Goal: Task Accomplishment & Management: Complete application form

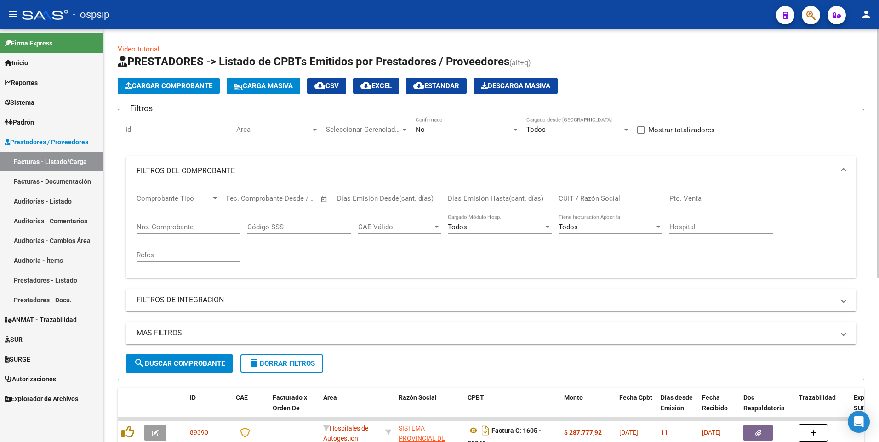
scroll to position [6, 0]
click at [280, 359] on button "delete Borrar Filtros" at bounding box center [281, 363] width 83 height 18
click at [179, 223] on input "Nro. Comprobante" at bounding box center [189, 227] width 104 height 8
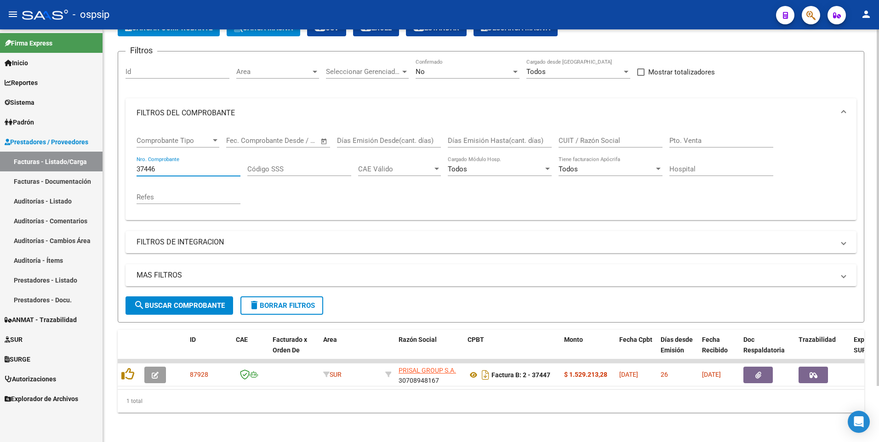
scroll to position [65, 0]
click at [193, 165] on input "37446" at bounding box center [189, 169] width 104 height 8
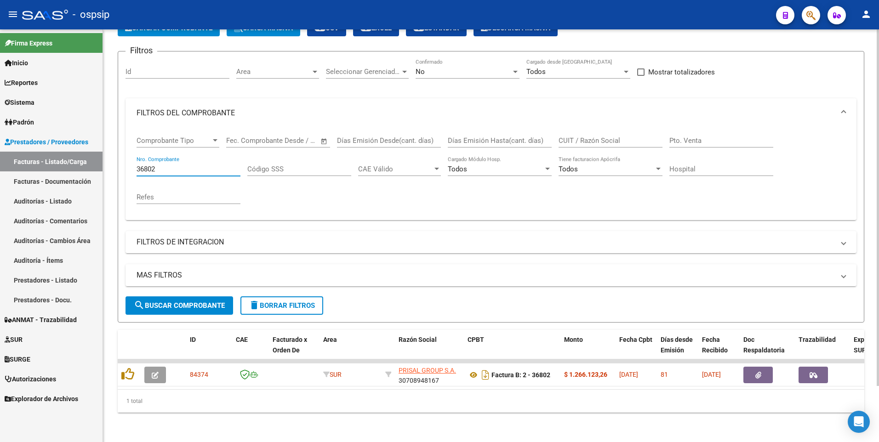
click at [193, 165] on input "36802" at bounding box center [189, 169] width 104 height 8
click at [193, 165] on input "37123" at bounding box center [189, 169] width 104 height 8
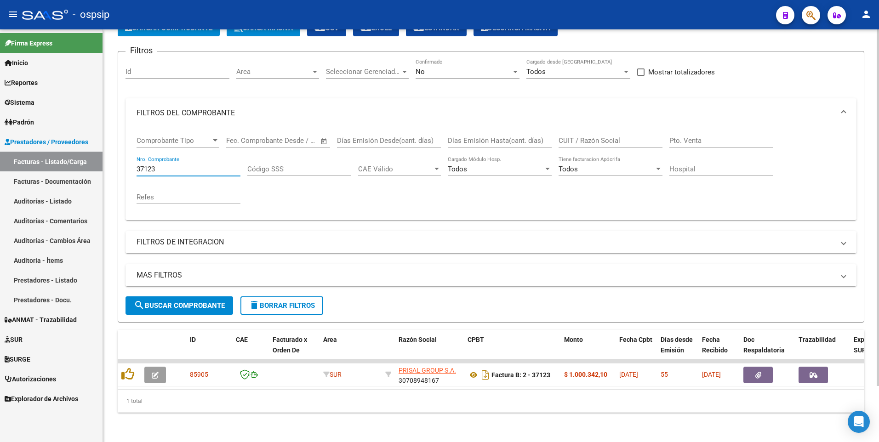
click at [193, 165] on input "37123" at bounding box center [189, 169] width 104 height 8
click at [193, 165] on input "37131" at bounding box center [189, 169] width 104 height 8
click at [193, 165] on input "37181" at bounding box center [189, 169] width 104 height 8
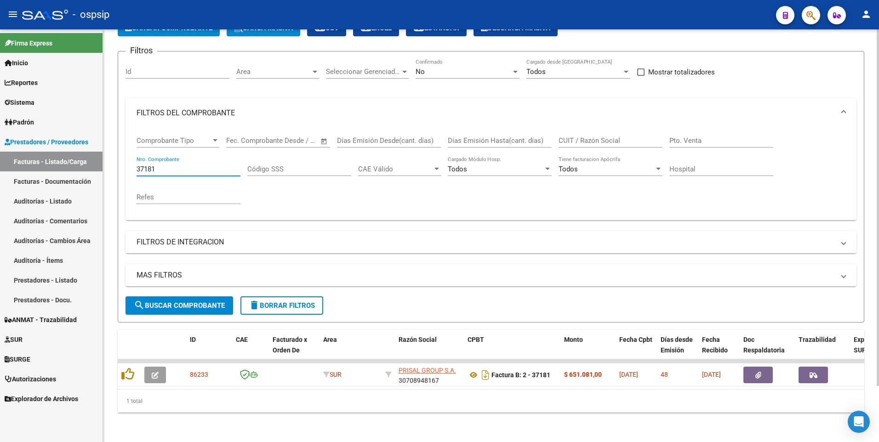
click at [193, 165] on input "37181" at bounding box center [189, 169] width 104 height 8
click at [193, 165] on input "37135" at bounding box center [189, 169] width 104 height 8
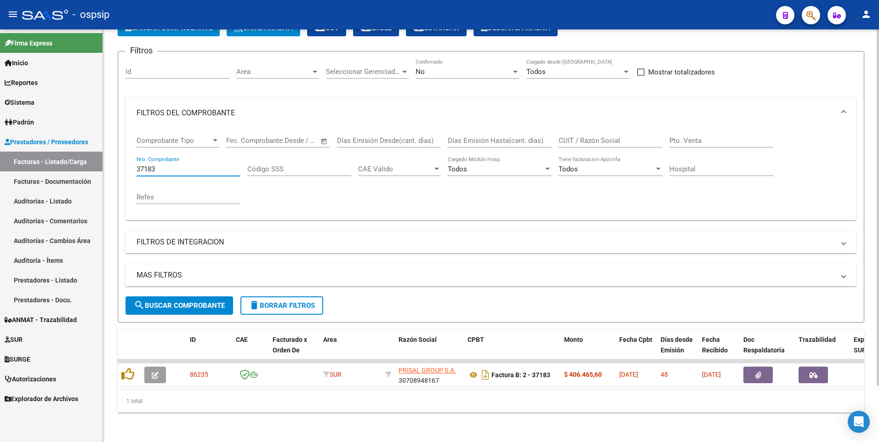
click at [193, 165] on input "37183" at bounding box center [189, 169] width 104 height 8
click at [193, 165] on input "37188" at bounding box center [189, 169] width 104 height 8
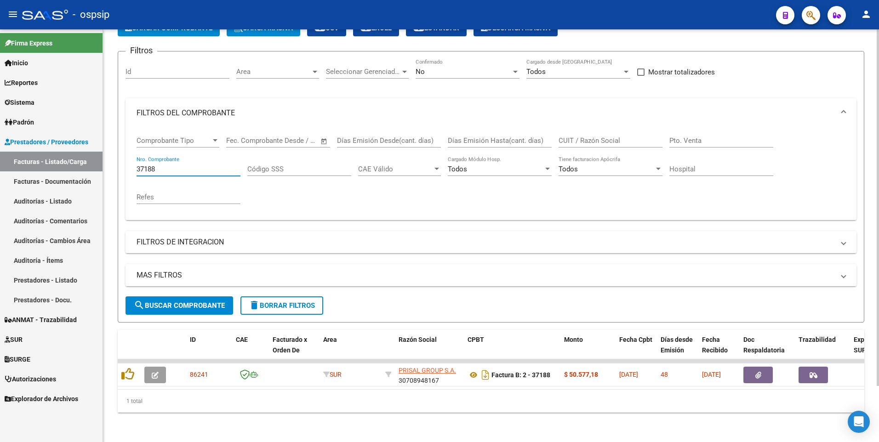
click at [193, 165] on input "37188" at bounding box center [189, 169] width 104 height 8
click at [193, 165] on input "37242" at bounding box center [189, 169] width 104 height 8
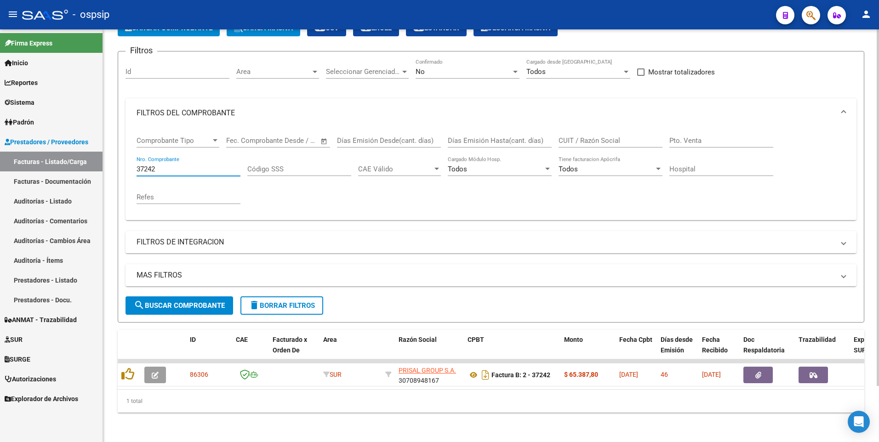
click at [193, 165] on input "37242" at bounding box center [189, 169] width 104 height 8
click at [193, 165] on input "37245" at bounding box center [189, 169] width 104 height 8
click at [193, 165] on input "37244" at bounding box center [189, 169] width 104 height 8
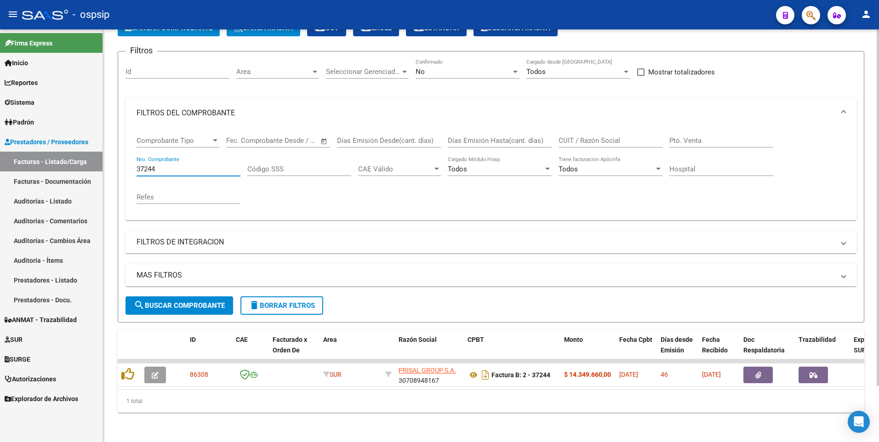
click at [193, 165] on input "37244" at bounding box center [189, 169] width 104 height 8
type input "37279"
click at [288, 302] on span "delete Borrar Filtros" at bounding box center [282, 306] width 66 height 8
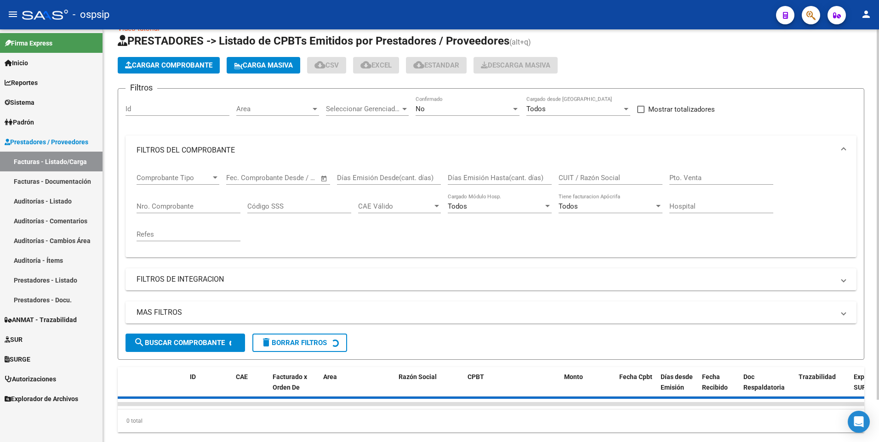
scroll to position [0, 0]
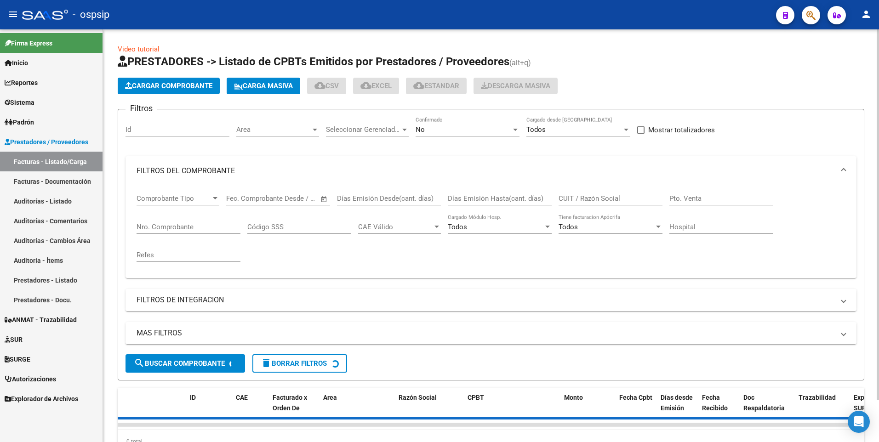
click at [177, 88] on span "Cargar Comprobante" at bounding box center [168, 86] width 87 height 8
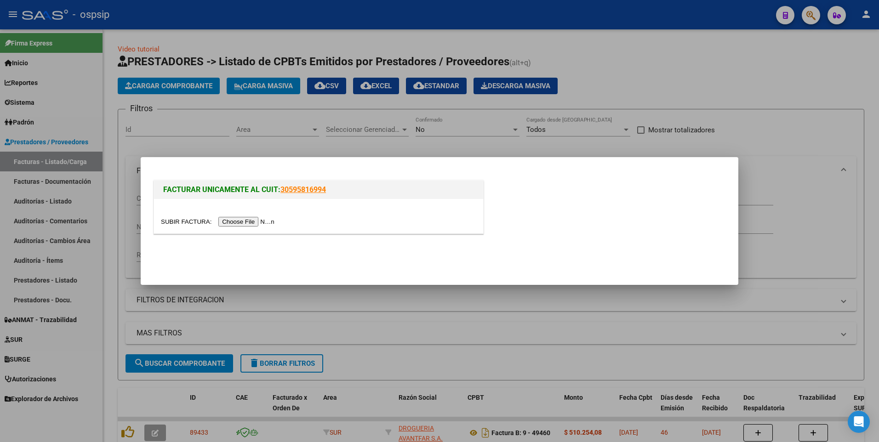
click at [242, 222] on input "file" at bounding box center [219, 222] width 116 height 10
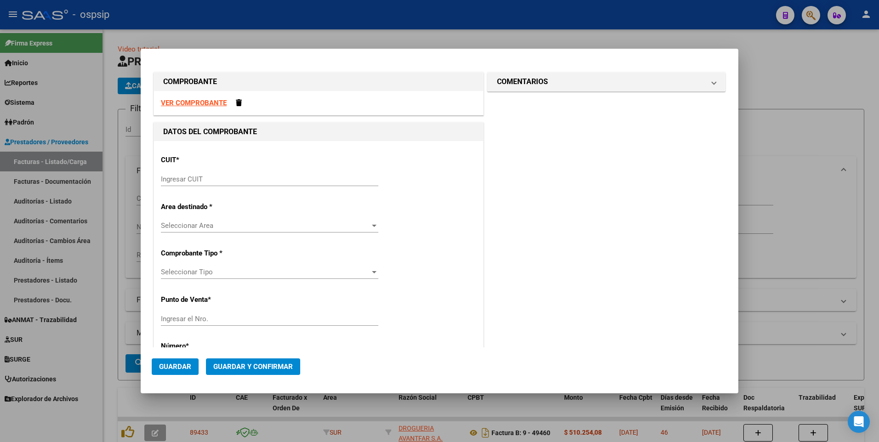
click at [198, 101] on strong "VER COMPROBANTE" at bounding box center [194, 103] width 66 height 8
click at [238, 179] on input "Ingresar CUIT" at bounding box center [269, 179] width 217 height 8
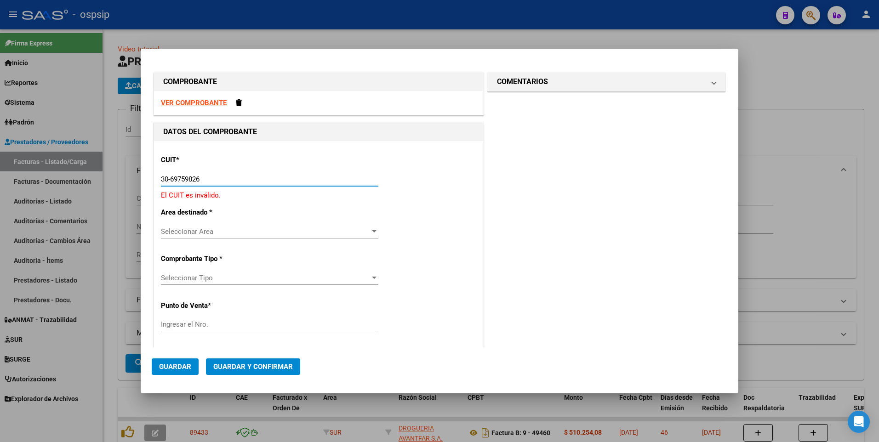
type input "30-69759826-6"
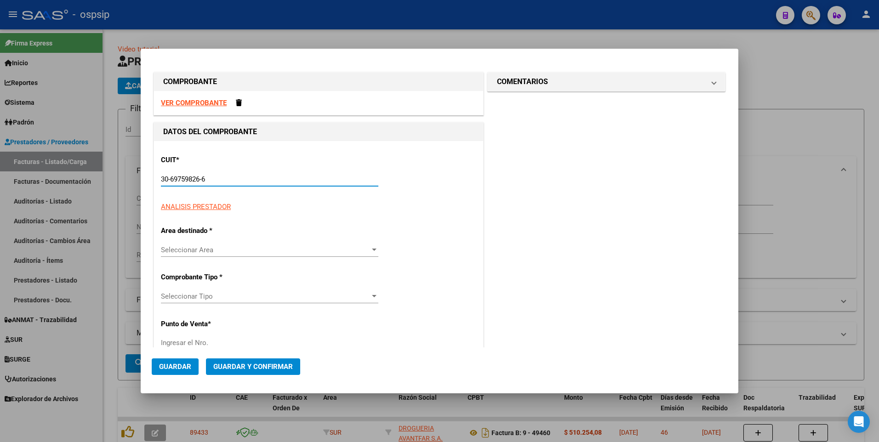
type input "37"
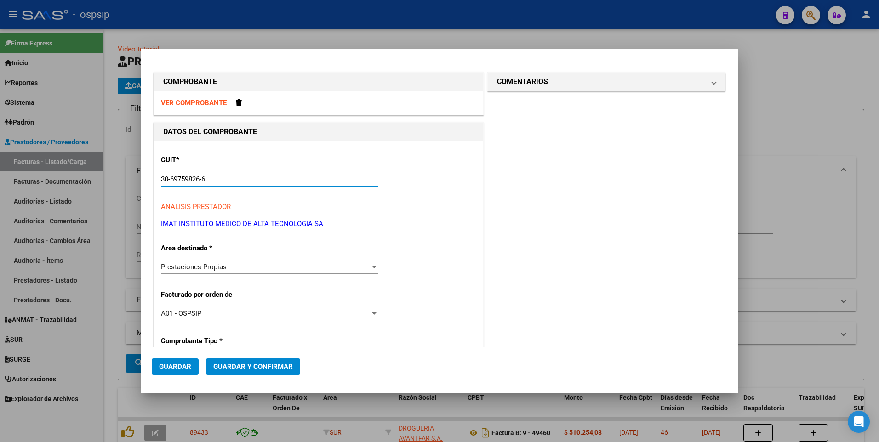
type input "30-69759826-6"
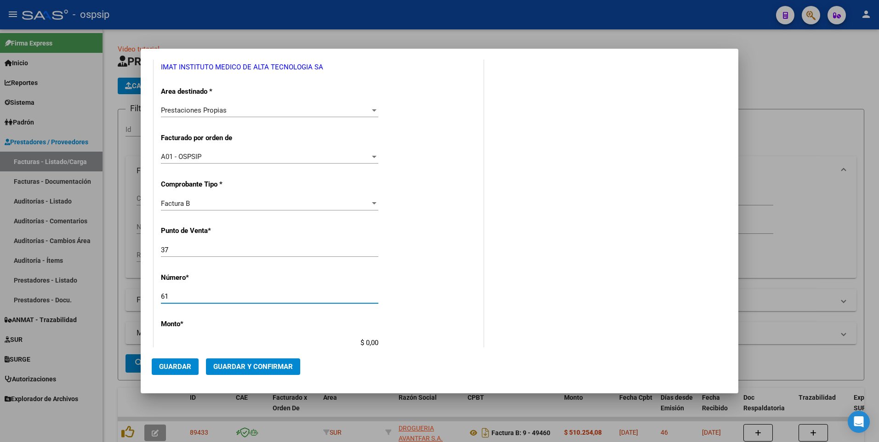
type input "6"
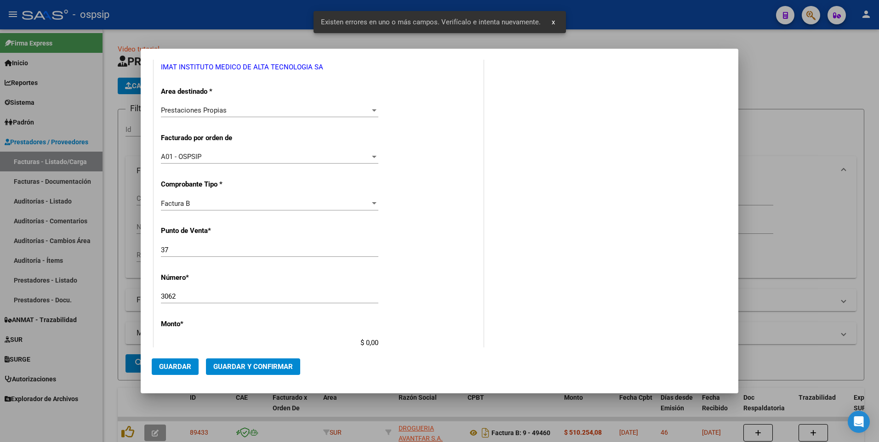
scroll to position [292, 0]
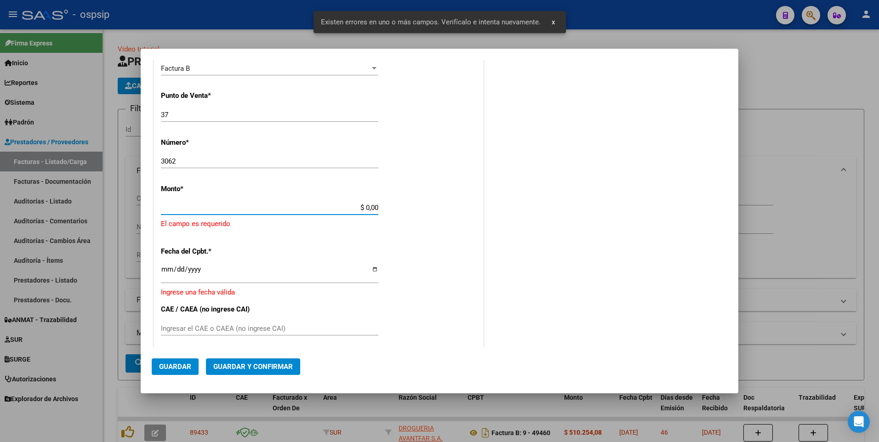
click at [264, 160] on input "3062" at bounding box center [269, 161] width 217 height 8
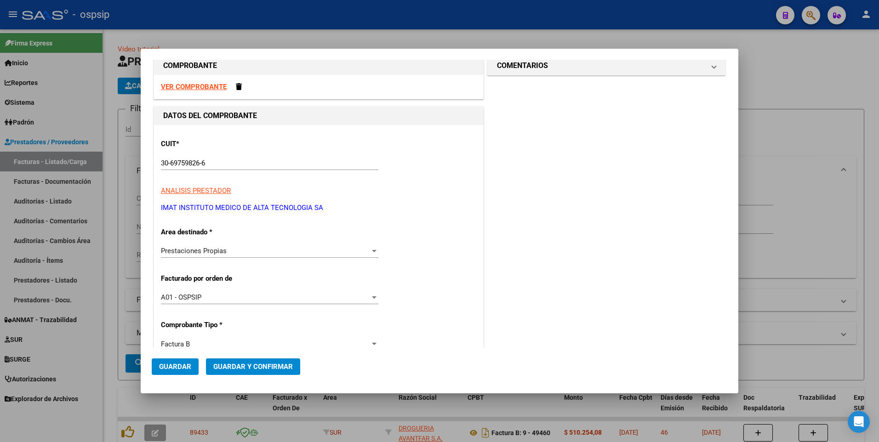
scroll to position [200, 0]
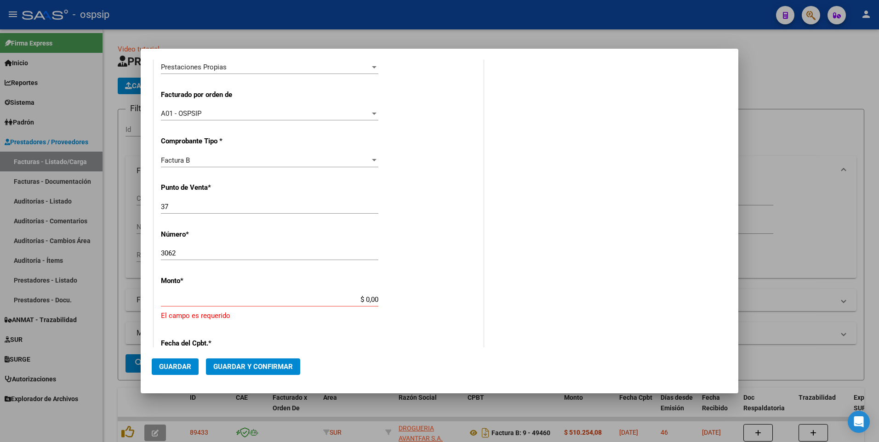
click at [204, 256] on input "3062" at bounding box center [269, 253] width 217 height 8
type input "3"
type input "3062"
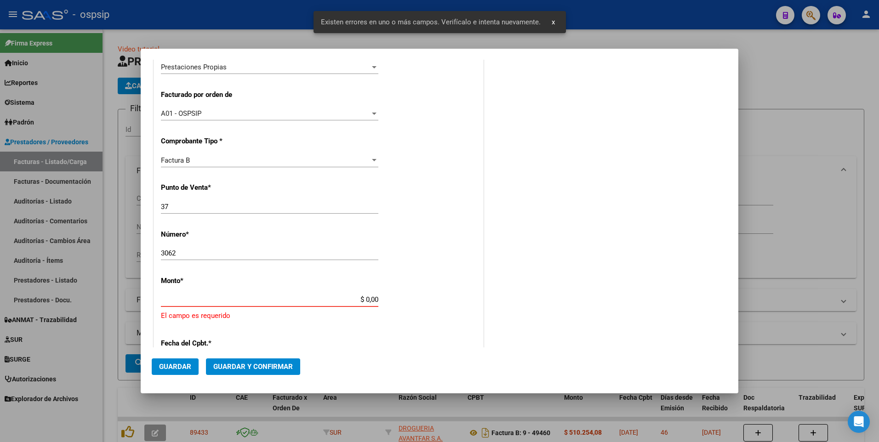
scroll to position [295, 0]
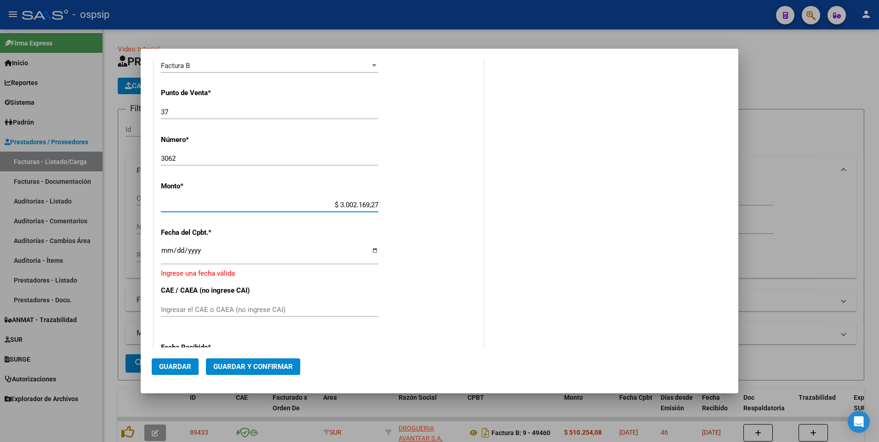
type input "$ 30.021.692,79"
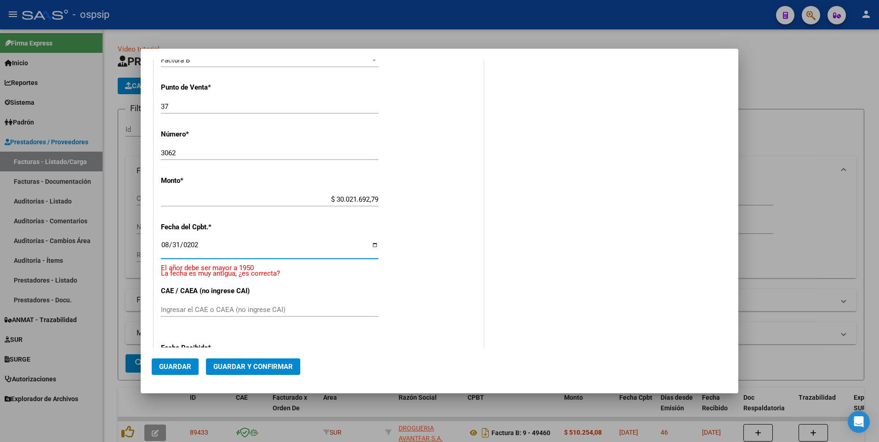
type input "[DATE]"
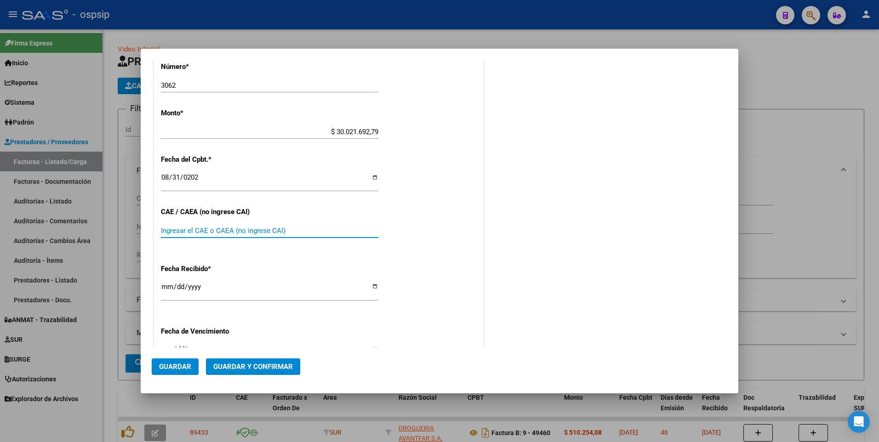
scroll to position [427, 0]
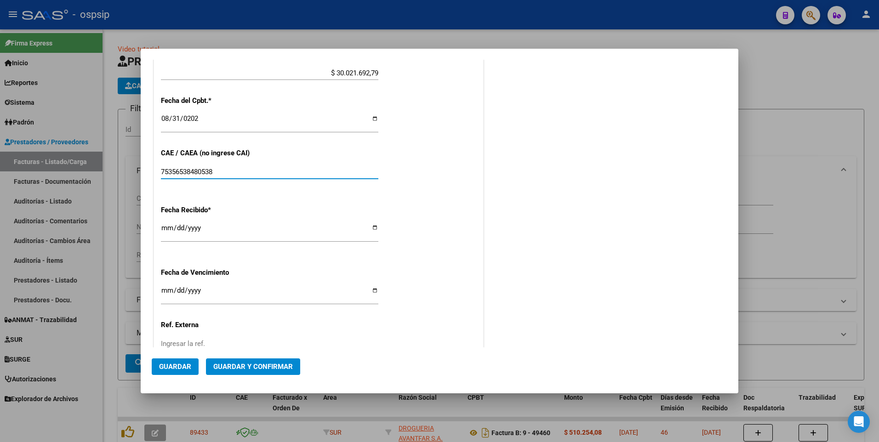
type input "75356538480538"
click at [184, 364] on span "Guardar" at bounding box center [175, 367] width 32 height 8
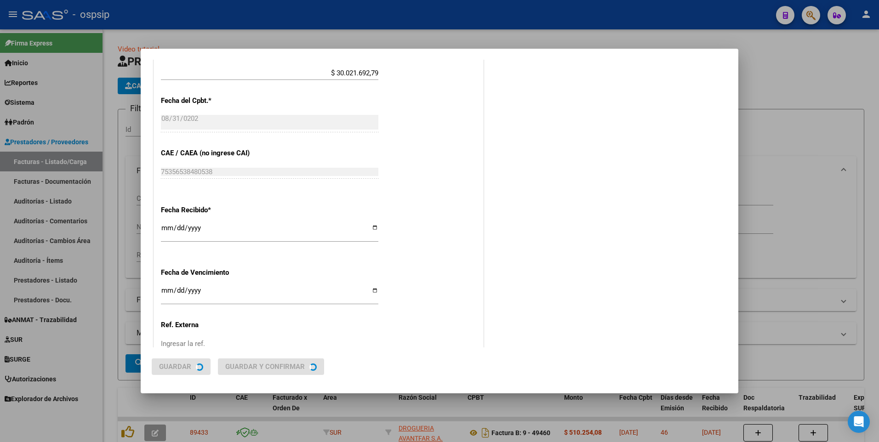
scroll to position [0, 0]
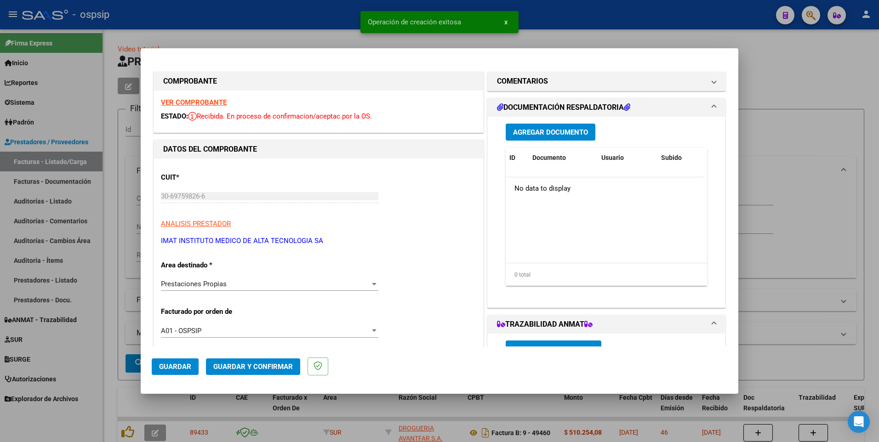
click at [332, 24] on div at bounding box center [439, 221] width 879 height 442
type input "$ 0,00"
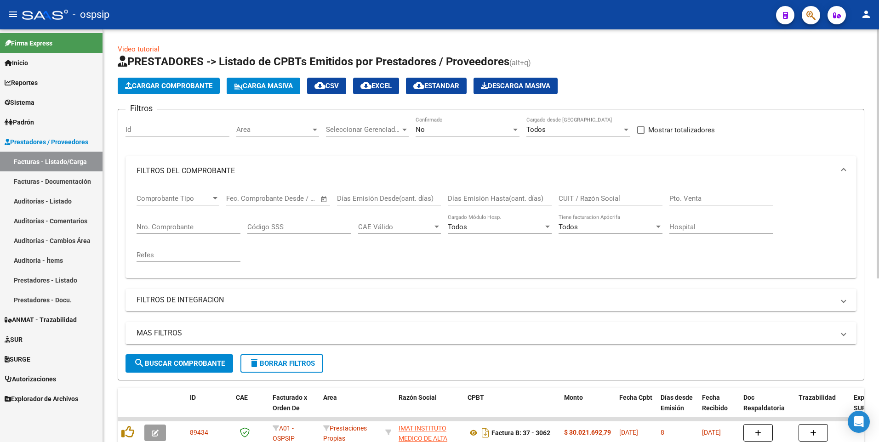
click at [304, 366] on span "delete Borrar Filtros" at bounding box center [282, 363] width 66 height 8
click at [276, 368] on button "delete Borrar Filtros" at bounding box center [281, 363] width 83 height 18
click at [163, 87] on span "Cargar Comprobante" at bounding box center [168, 86] width 87 height 8
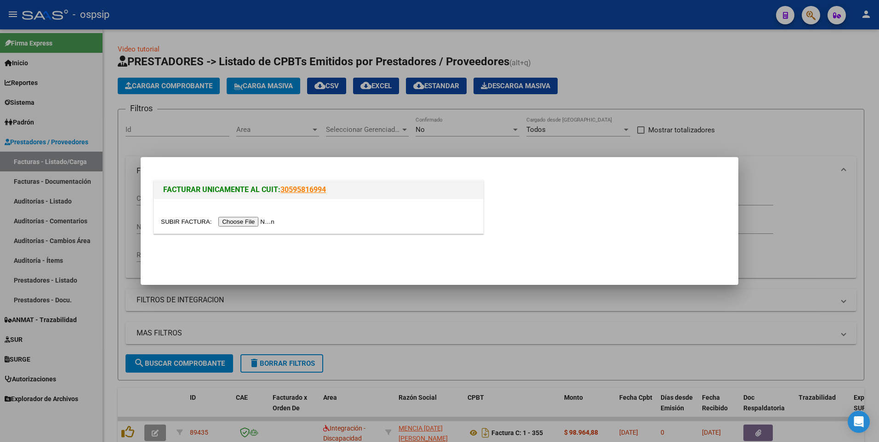
click at [236, 222] on input "file" at bounding box center [219, 222] width 116 height 10
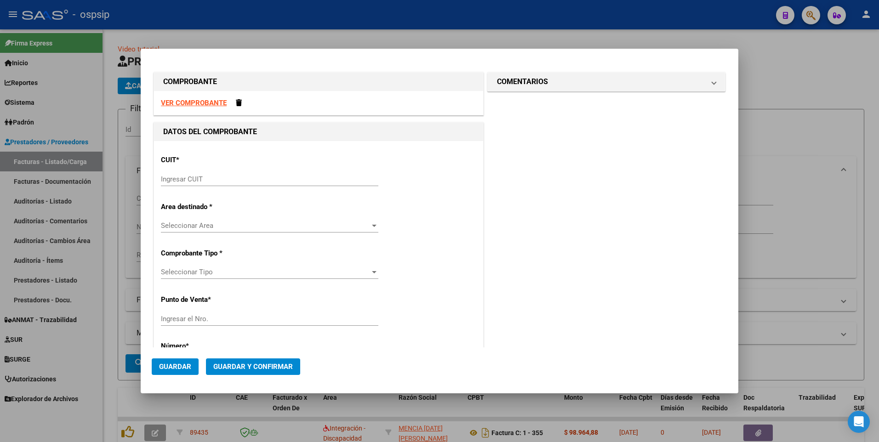
click at [205, 104] on strong "VER COMPROBANTE" at bounding box center [194, 103] width 66 height 8
click at [230, 179] on input "Ingresar CUIT" at bounding box center [269, 179] width 217 height 8
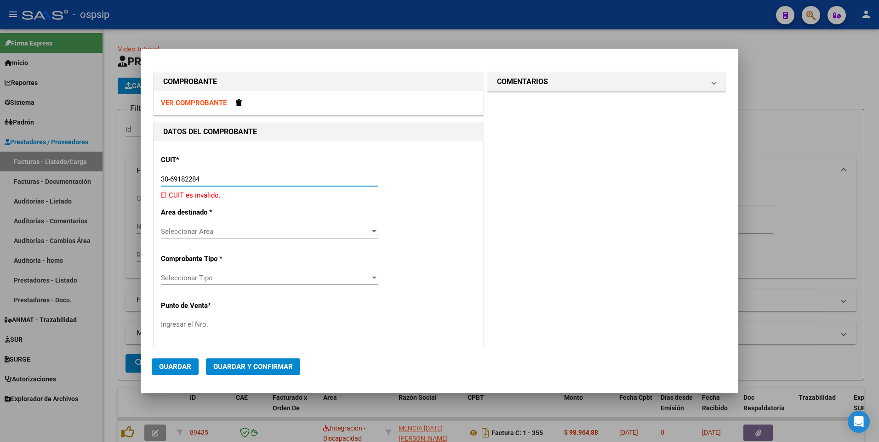
type input "30-69182284-9"
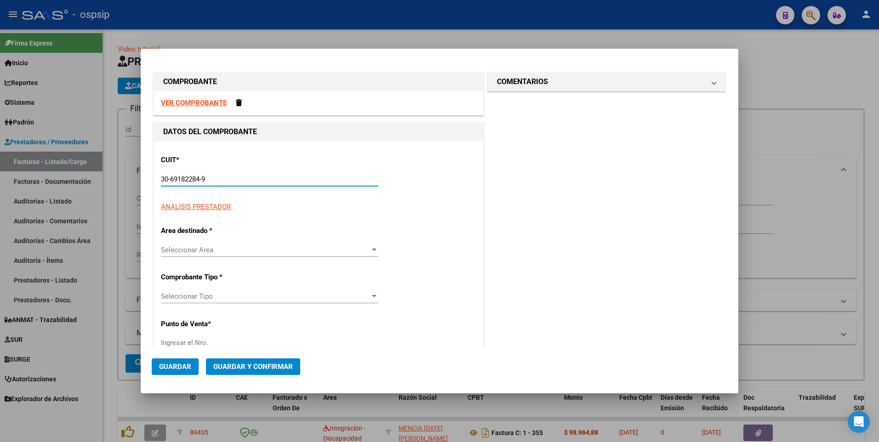
type input "1605"
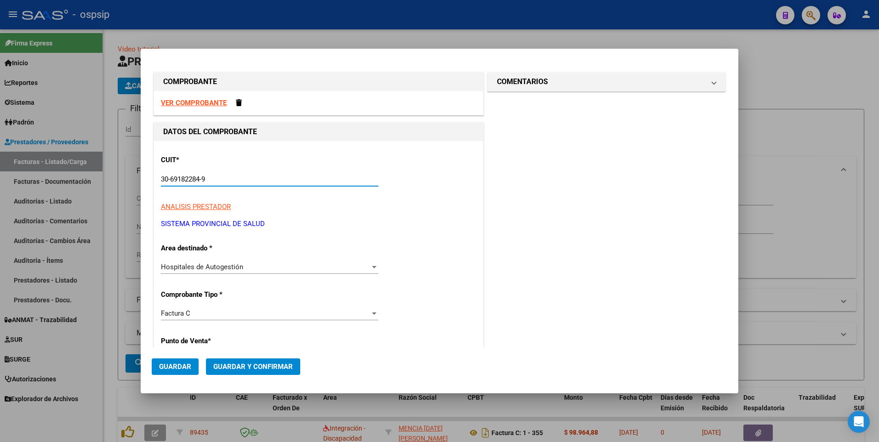
type input "30-69182284-9"
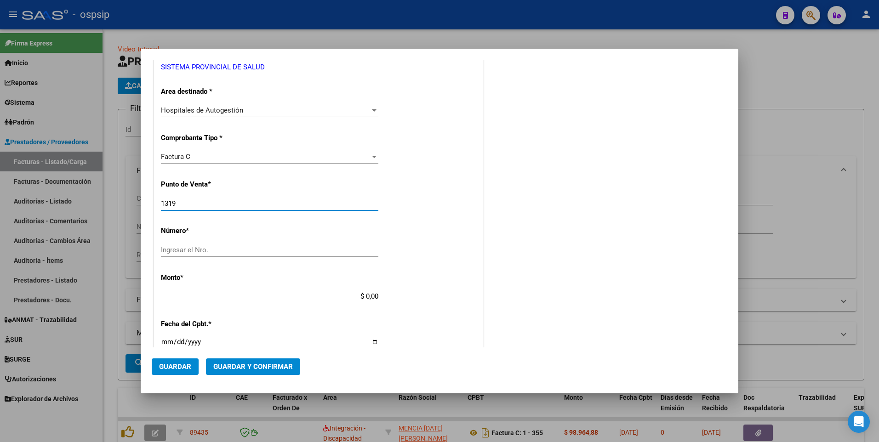
type input "1319"
type input "8006"
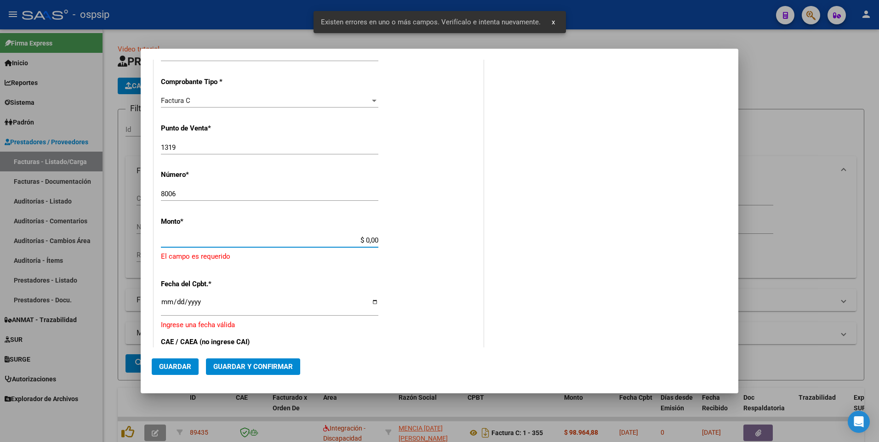
scroll to position [245, 0]
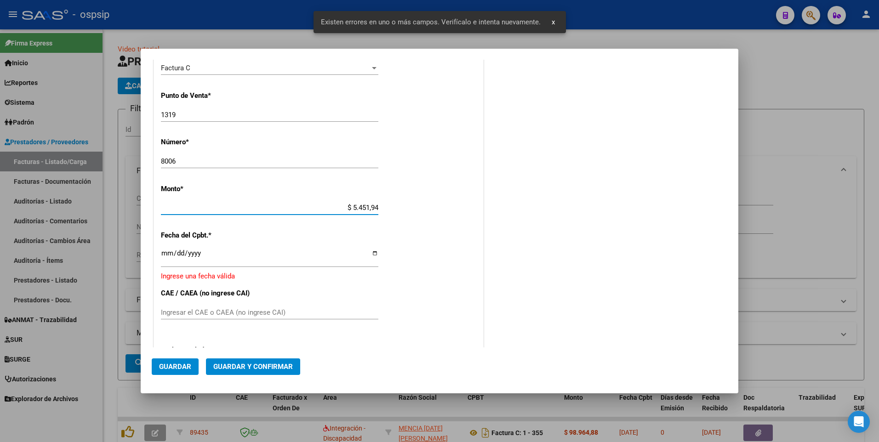
type input "$ 54.519,43"
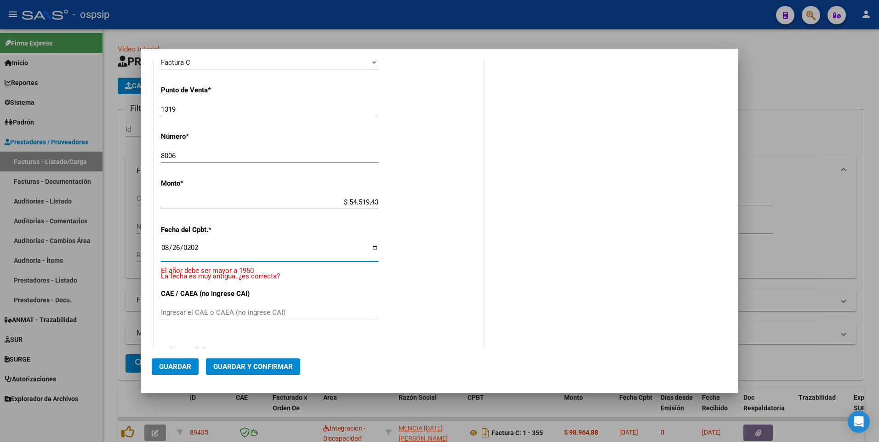
type input "[DATE]"
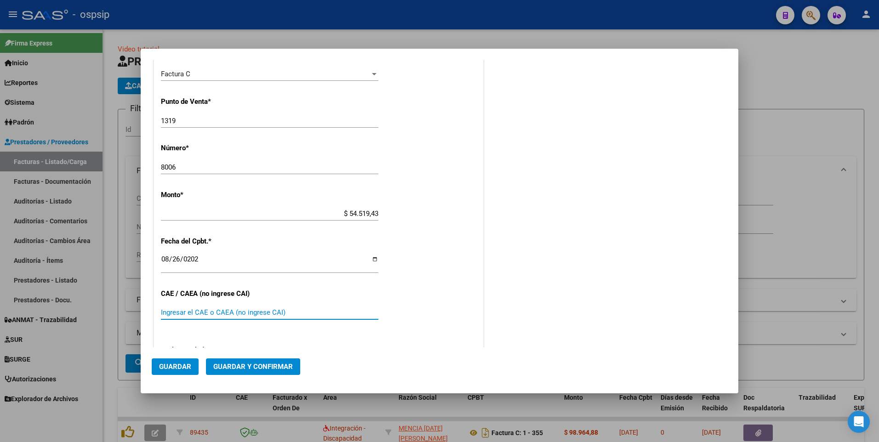
click at [184, 371] on button "Guardar" at bounding box center [175, 366] width 47 height 17
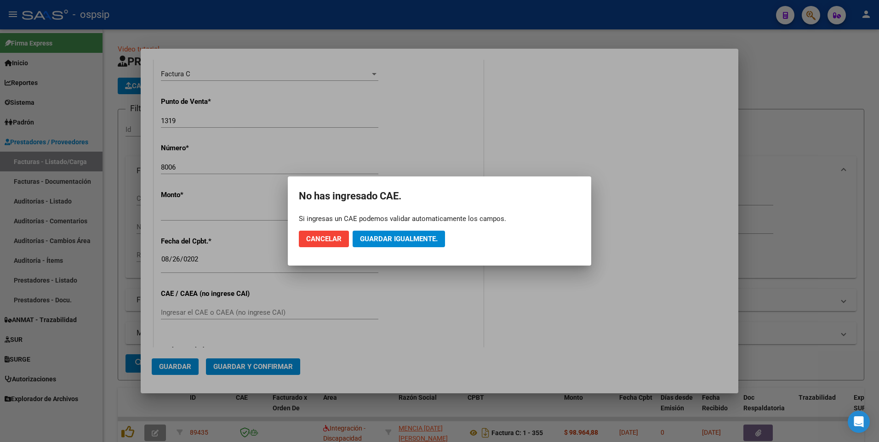
click at [417, 248] on mat-dialog-actions "Cancelar Guardar igualmente." at bounding box center [439, 238] width 281 height 31
click at [416, 243] on span "Guardar igualmente." at bounding box center [399, 239] width 78 height 8
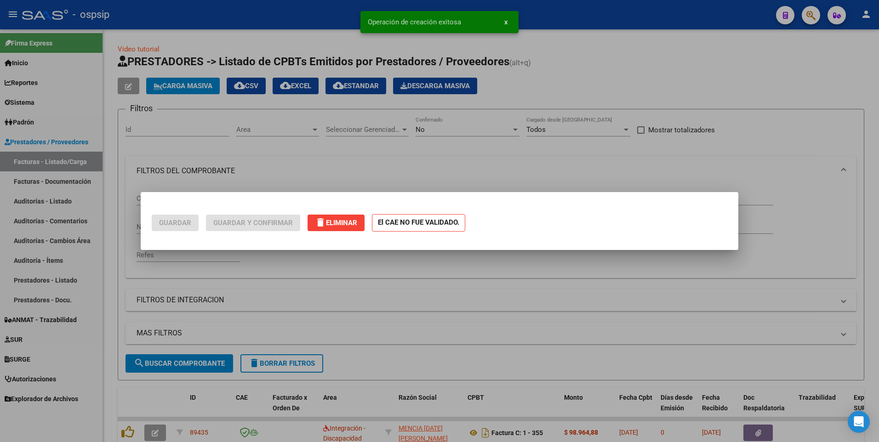
scroll to position [0, 0]
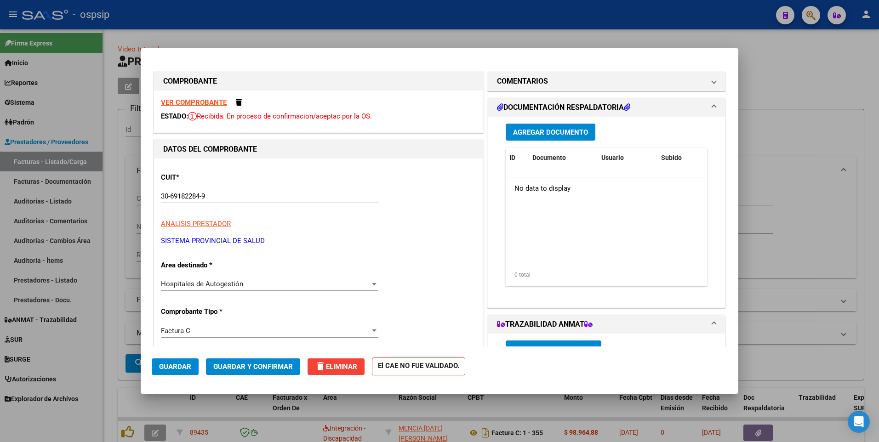
click at [544, 125] on button "Agregar Documento" at bounding box center [551, 132] width 90 height 17
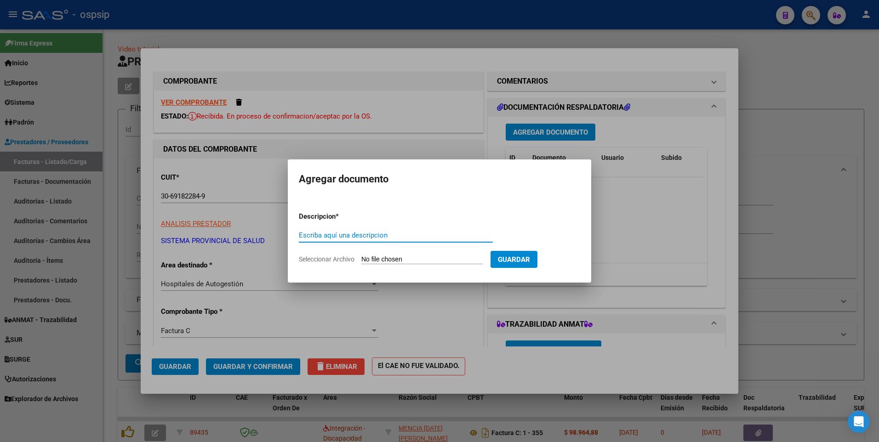
paste input "[EMAIL_ADDRESS][DOMAIN_NAME]"
type input "[EMAIL_ADDRESS][DOMAIN_NAME]"
click at [444, 256] on input "Seleccionar Archivo" at bounding box center [422, 260] width 122 height 9
type input "C:\fakepath\1319 8006 DETALLE.pdf"
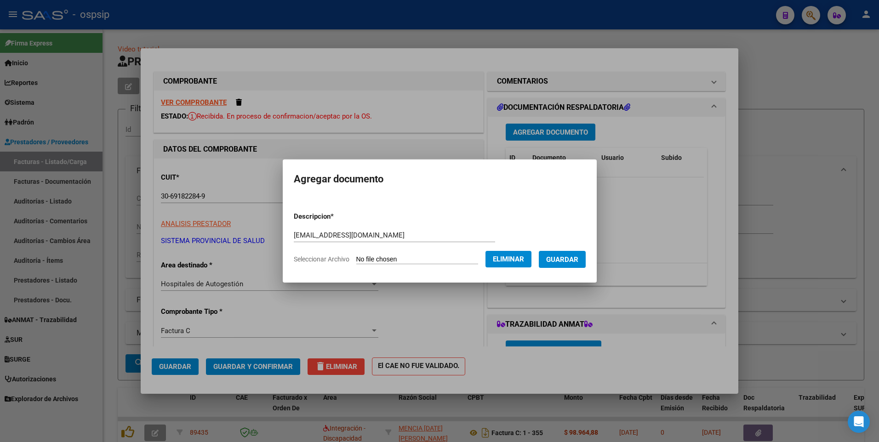
click at [572, 262] on span "Guardar" at bounding box center [562, 260] width 32 height 8
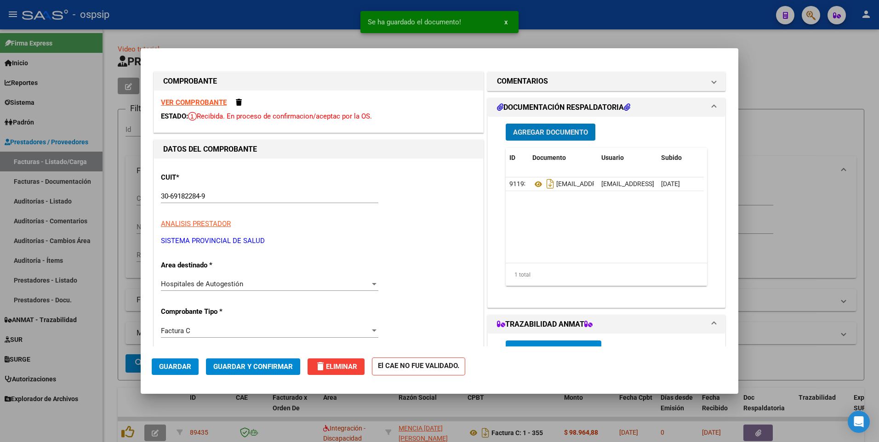
click at [157, 367] on button "Guardar" at bounding box center [175, 366] width 47 height 17
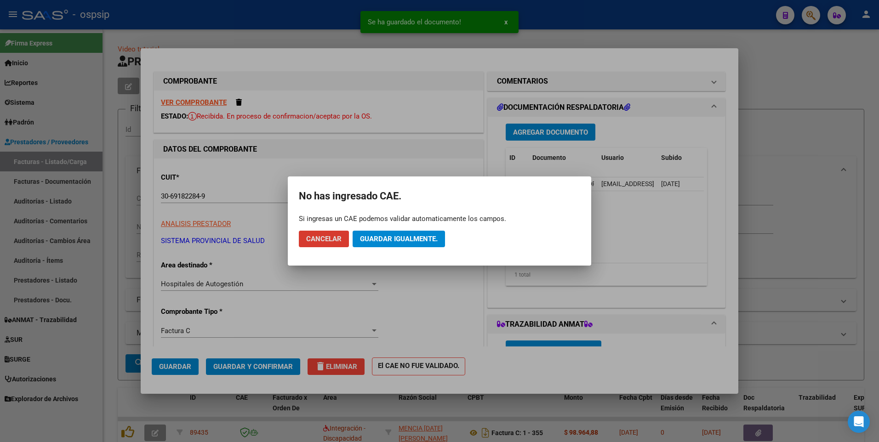
click at [367, 236] on span "Guardar igualmente." at bounding box center [399, 239] width 78 height 8
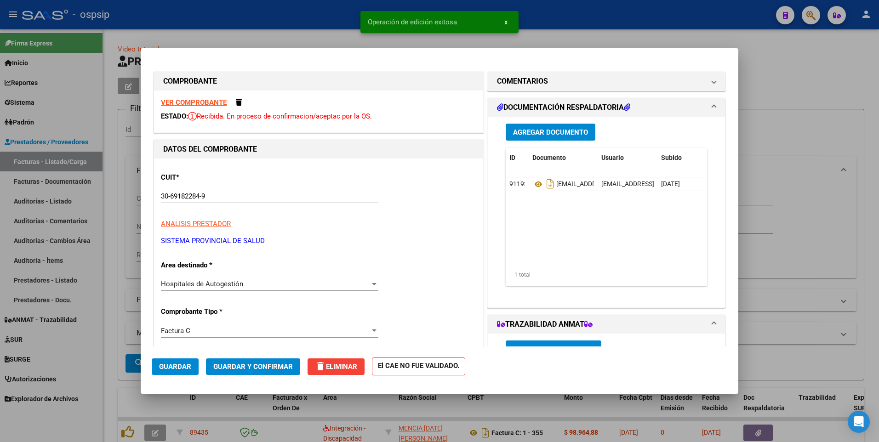
click at [299, 23] on div at bounding box center [439, 221] width 879 height 442
type input "$ 0,00"
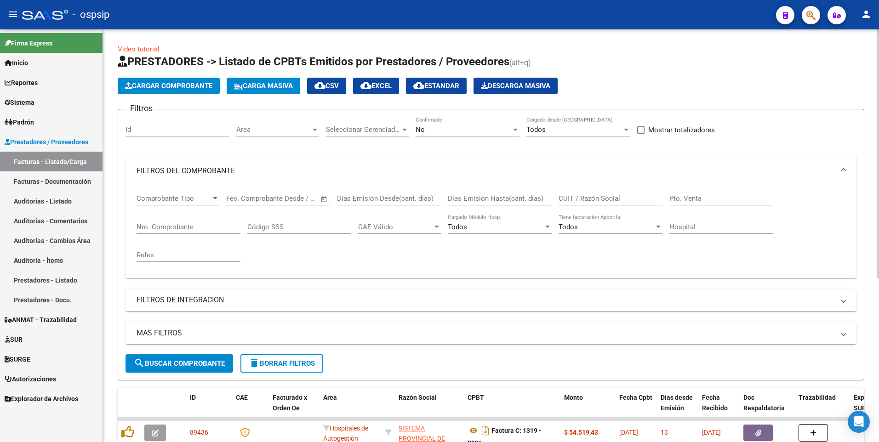
click at [178, 95] on app-list-header "PRESTADORES -> Listado de CPBTs Emitidos por Prestadores / Proveedores (alt+q) …" at bounding box center [491, 217] width 746 height 326
click at [181, 89] on span "Cargar Comprobante" at bounding box center [168, 86] width 87 height 8
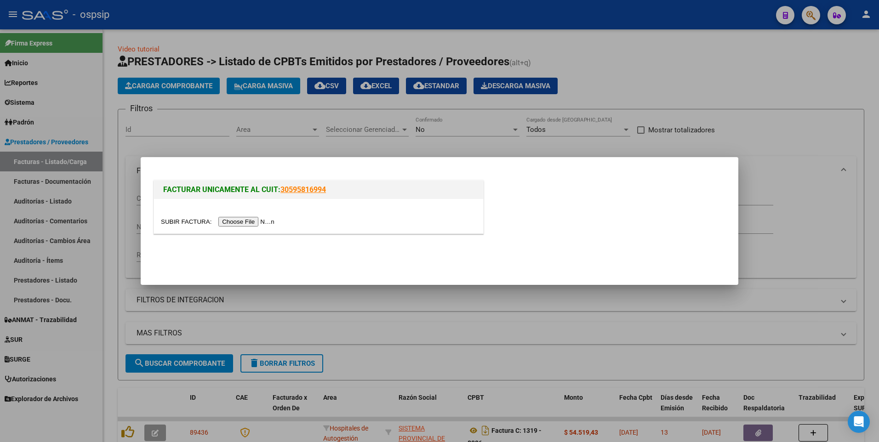
click at [235, 226] on input "file" at bounding box center [219, 222] width 116 height 10
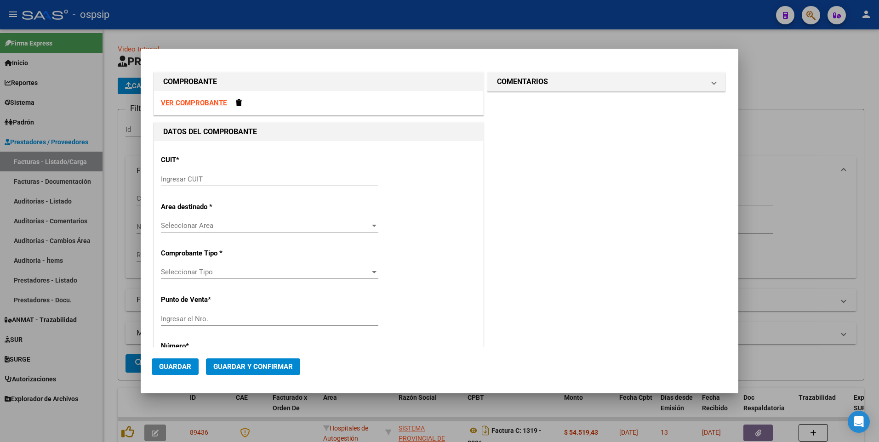
click at [217, 105] on strong "VER COMPROBANTE" at bounding box center [194, 103] width 66 height 8
click at [240, 180] on input "Ingresar CUIT" at bounding box center [269, 179] width 217 height 8
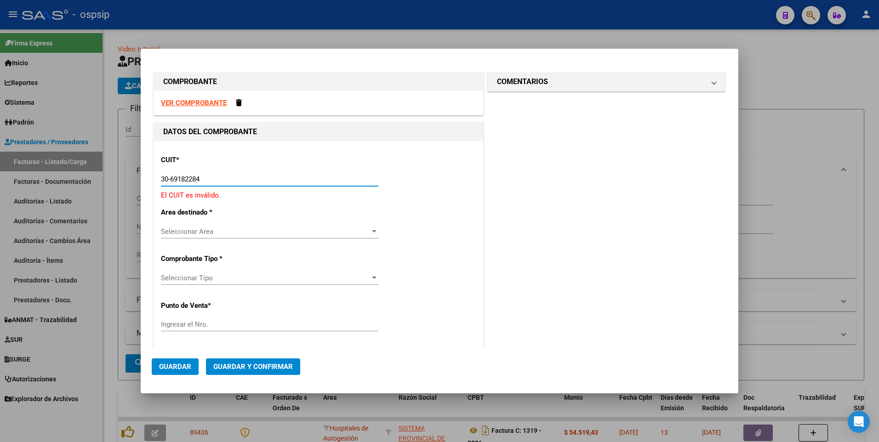
type input "30-69182284-9"
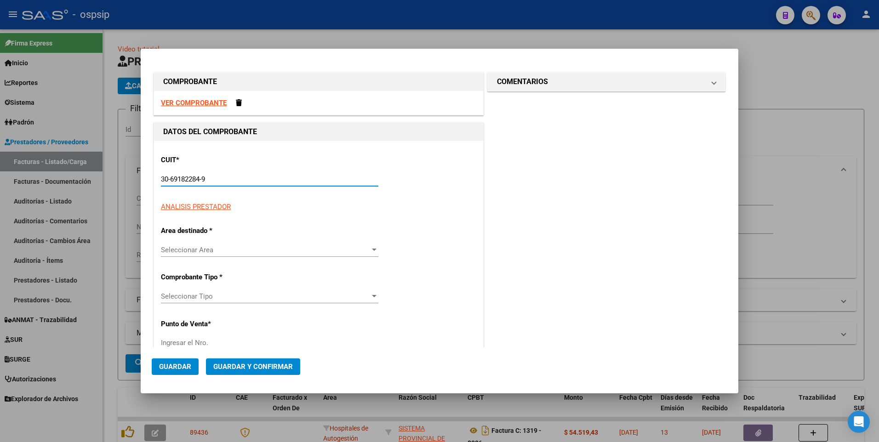
type input "1319"
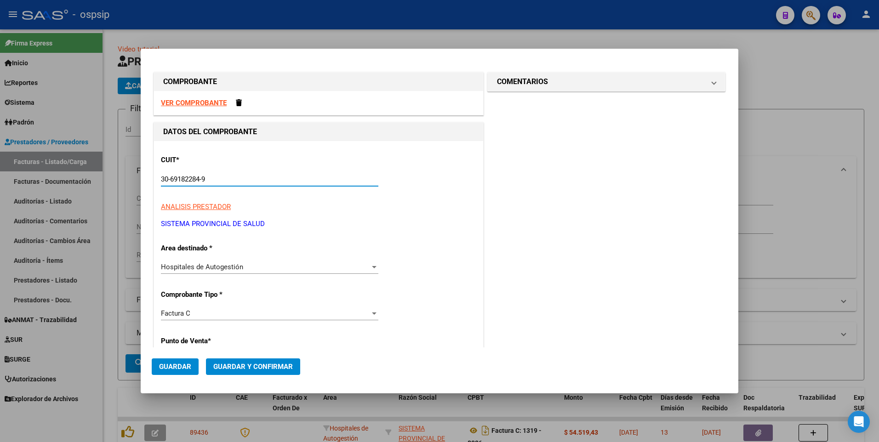
type input "30-69182284-9"
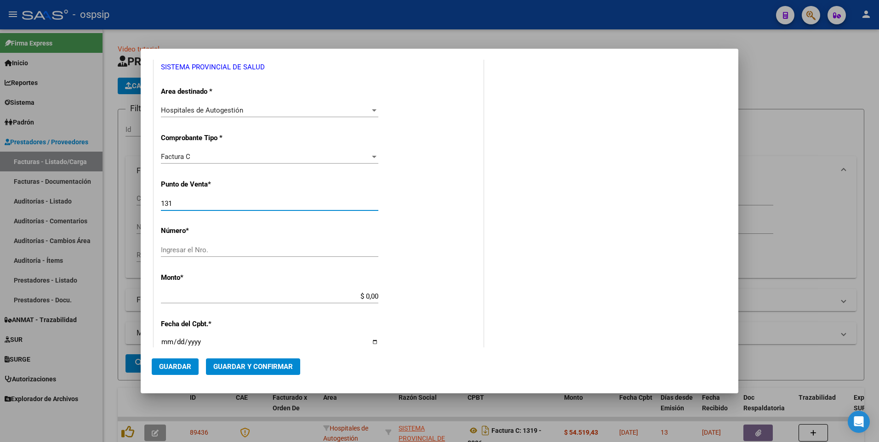
type input "1319"
type input "8007"
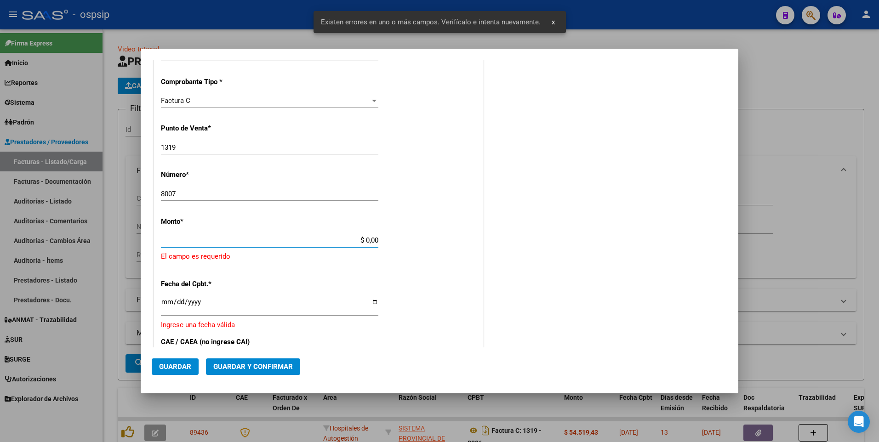
scroll to position [245, 0]
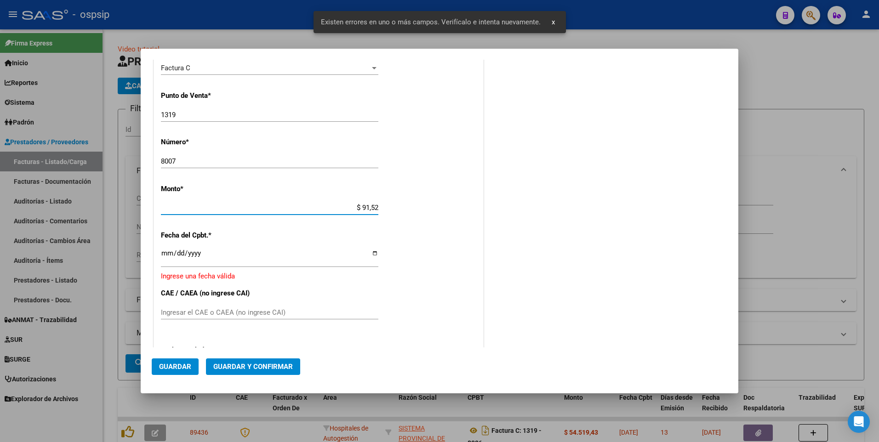
type input "$ 915,20"
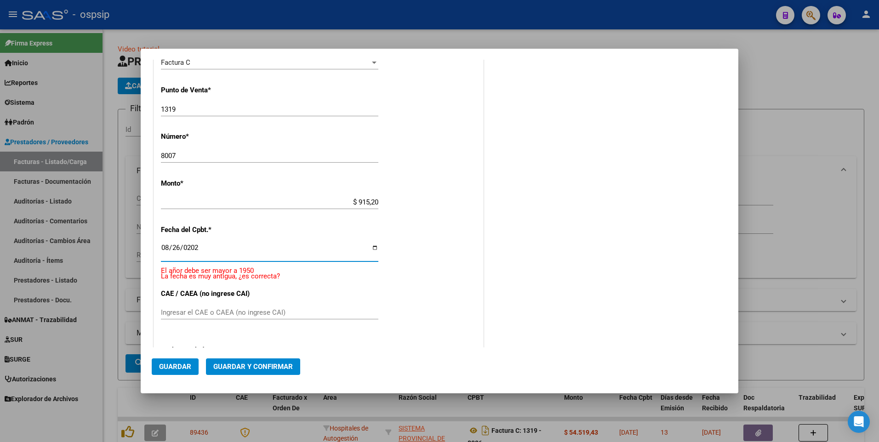
type input "[DATE]"
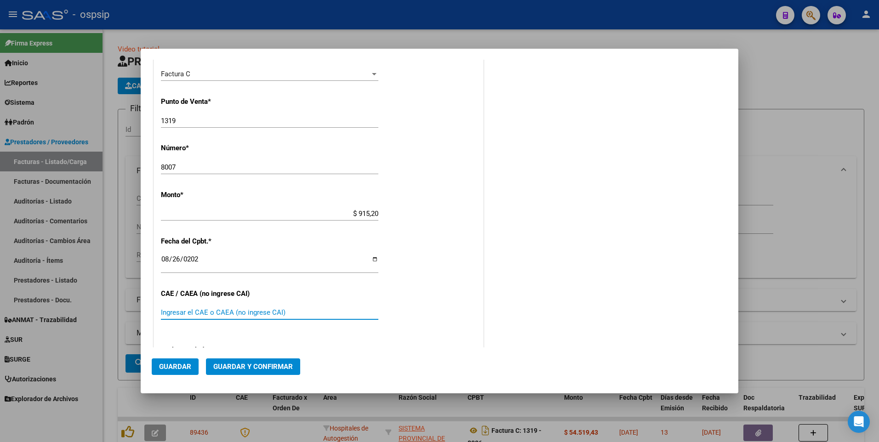
scroll to position [408, 0]
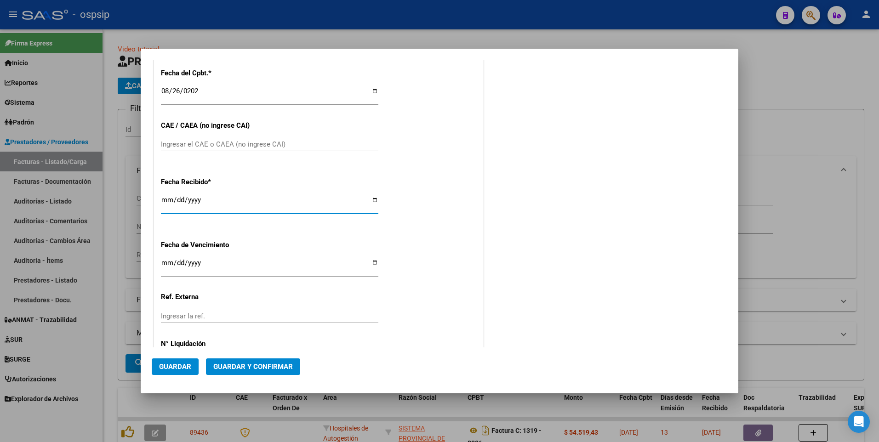
click at [176, 366] on span "Guardar" at bounding box center [175, 367] width 32 height 8
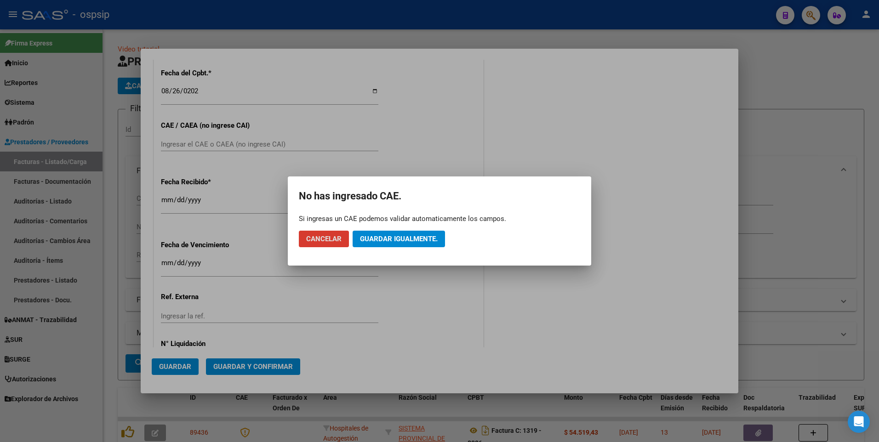
click at [427, 236] on span "Guardar igualmente." at bounding box center [399, 239] width 78 height 8
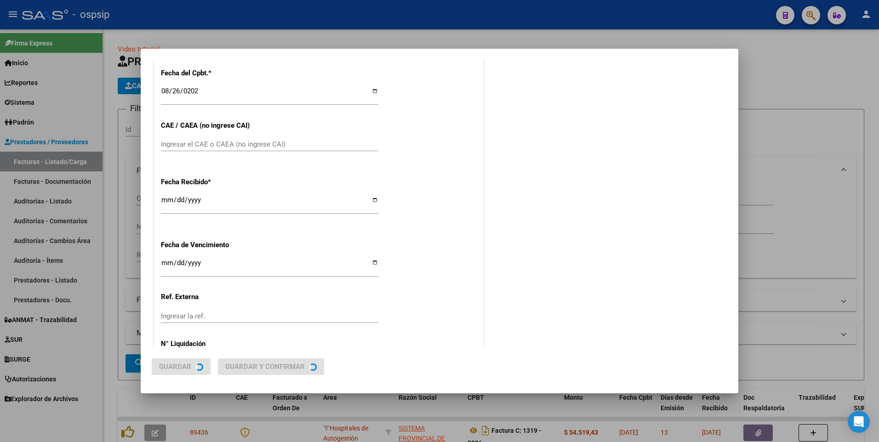
scroll to position [0, 0]
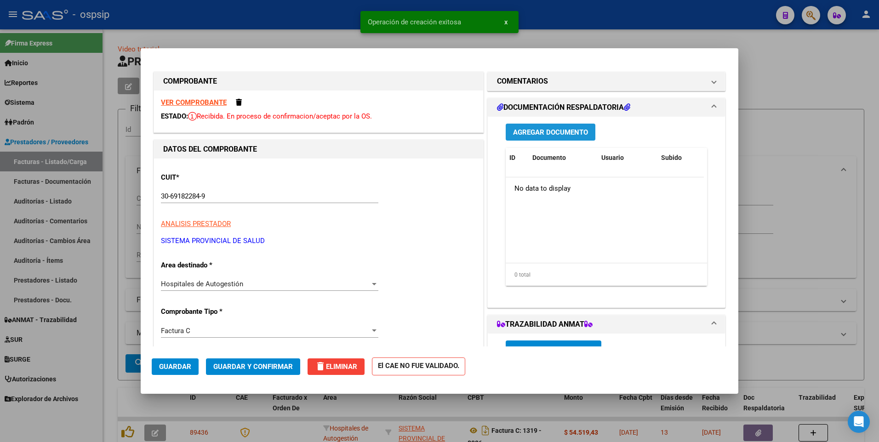
click at [565, 134] on span "Agregar Documento" at bounding box center [550, 132] width 75 height 8
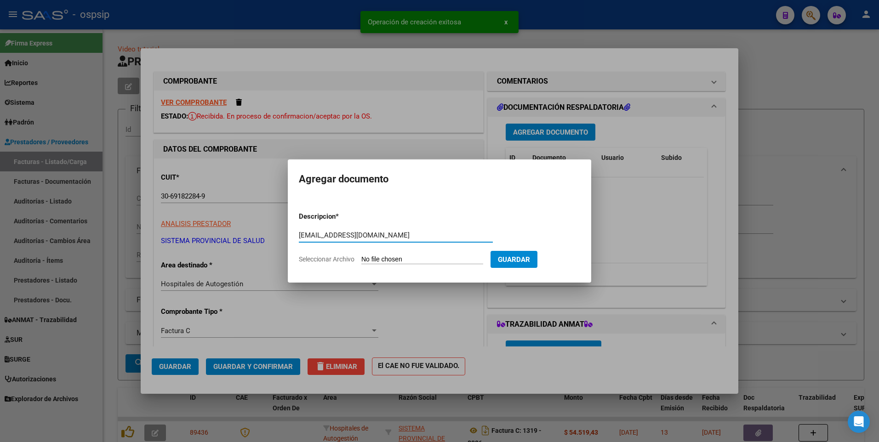
type input "[EMAIL_ADDRESS][DOMAIN_NAME]"
click at [397, 256] on input "Seleccionar Archivo" at bounding box center [422, 260] width 122 height 9
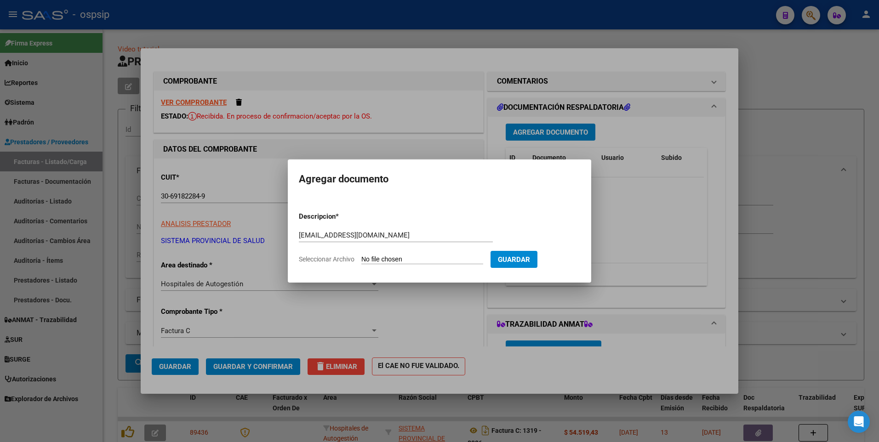
type input "C:\fakepath\1319 8007 DETALLE.pdf"
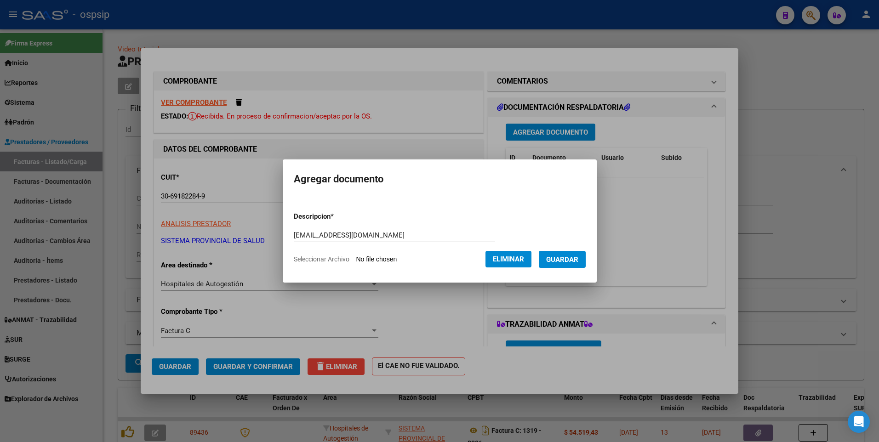
click at [570, 263] on span "Guardar" at bounding box center [562, 260] width 32 height 8
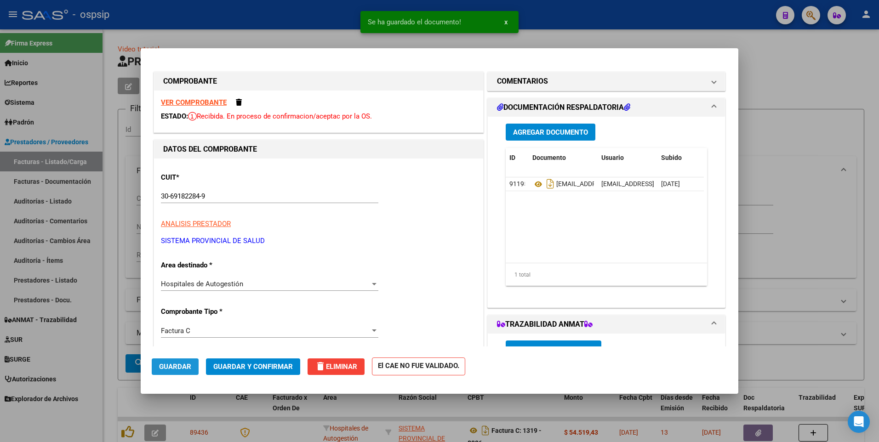
click at [174, 360] on button "Guardar" at bounding box center [175, 366] width 47 height 17
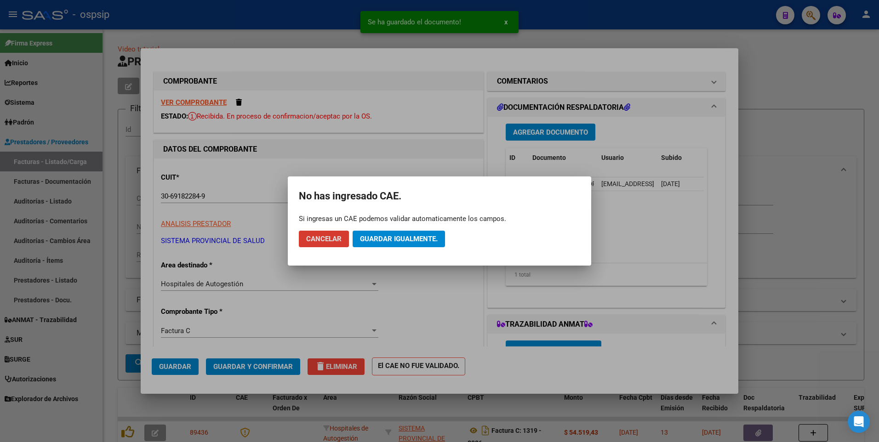
click at [415, 236] on span "Guardar igualmente." at bounding box center [399, 239] width 78 height 8
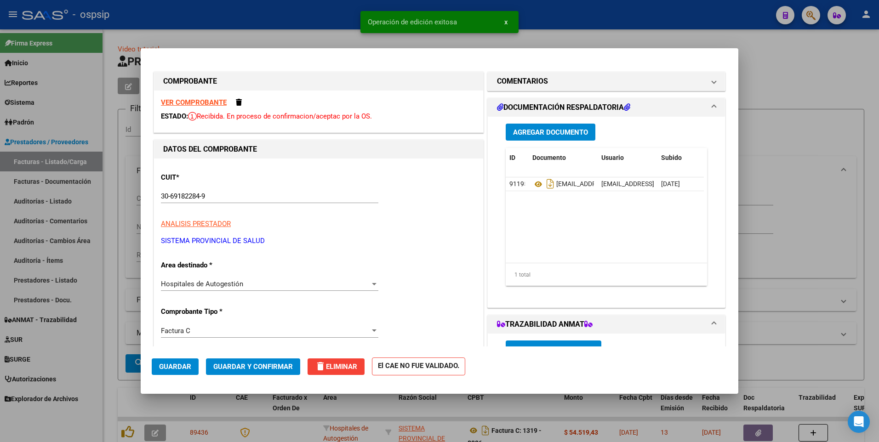
click at [294, 22] on div at bounding box center [439, 221] width 879 height 442
type input "$ 0,00"
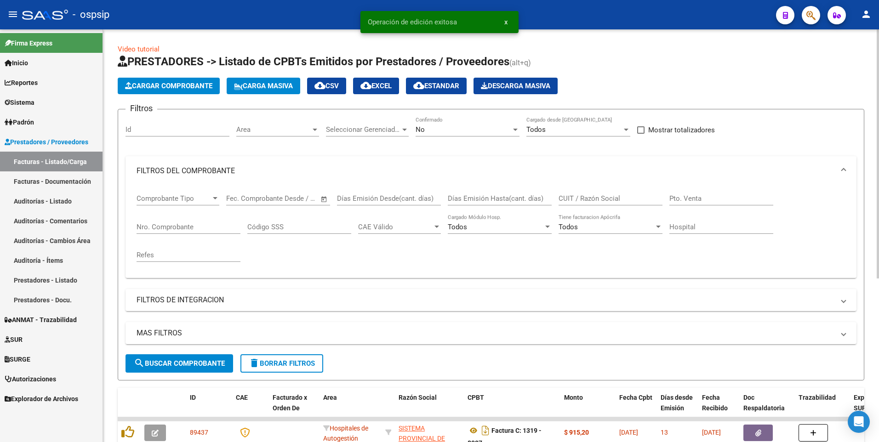
click at [201, 94] on button "Cargar Comprobante" at bounding box center [169, 86] width 102 height 17
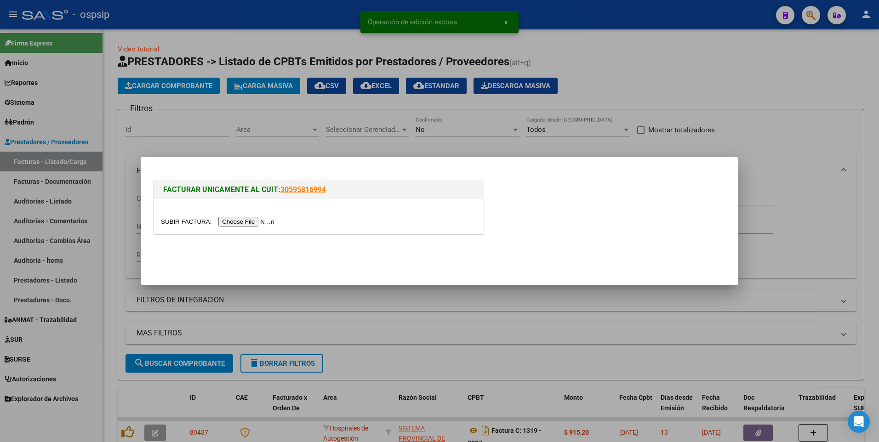
click at [258, 224] on input "file" at bounding box center [219, 222] width 116 height 10
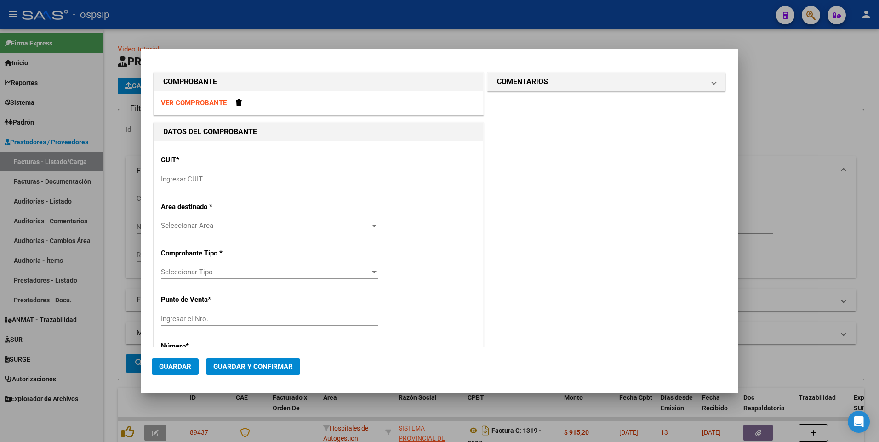
click at [215, 99] on strong "VER COMPROBANTE" at bounding box center [194, 103] width 66 height 8
click at [239, 182] on input "Ingresar CUIT" at bounding box center [269, 179] width 217 height 8
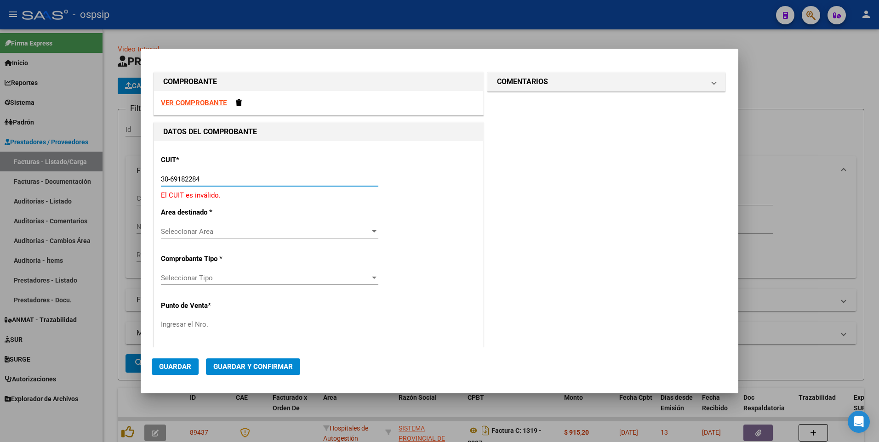
type input "30-69182284-9"
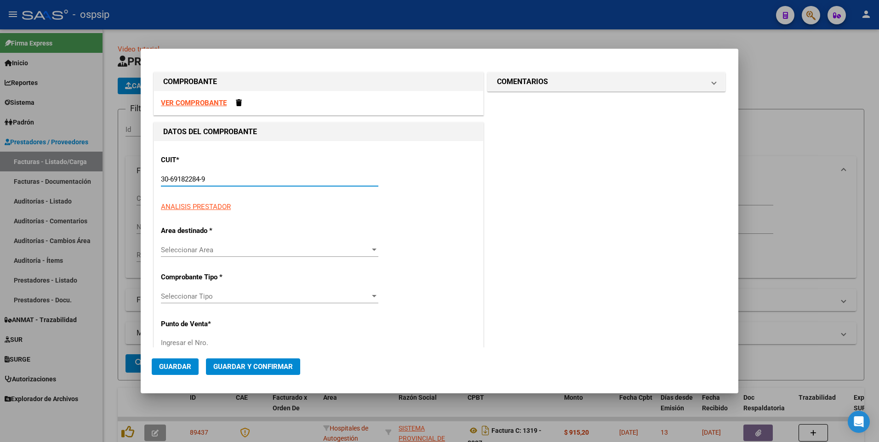
type input "1319"
type input "30-69182284-9"
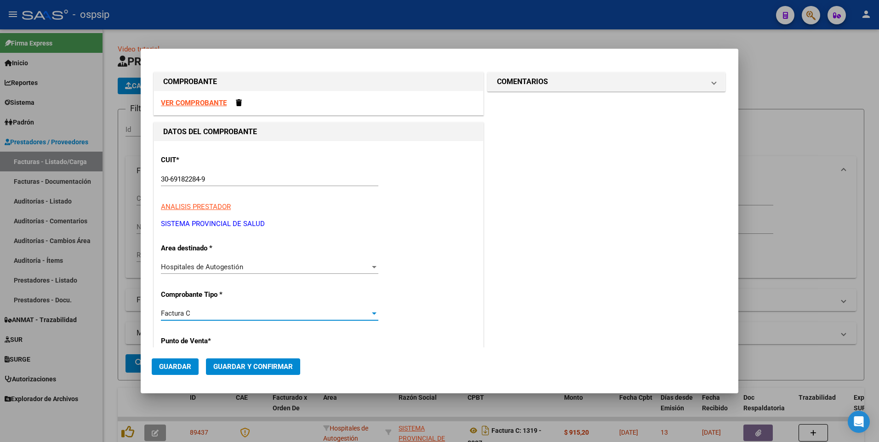
scroll to position [157, 0]
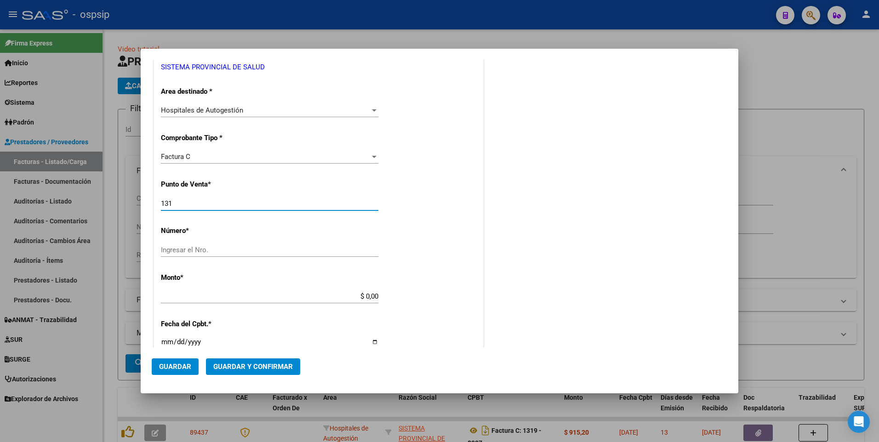
type input "1319"
type input "8008"
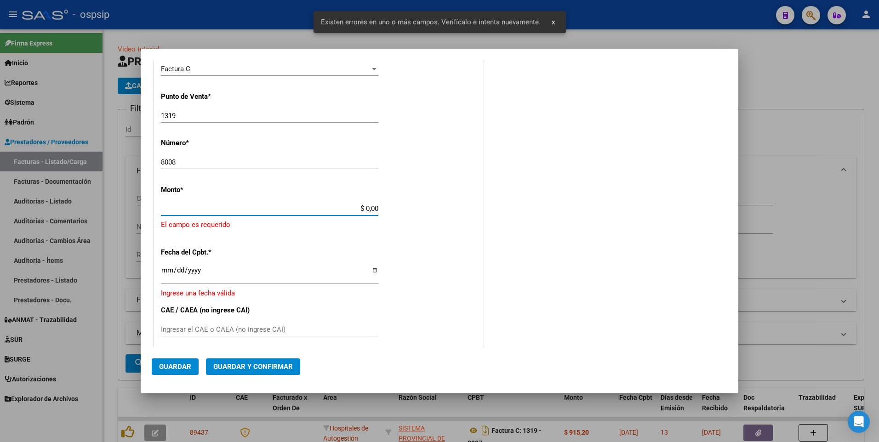
scroll to position [245, 0]
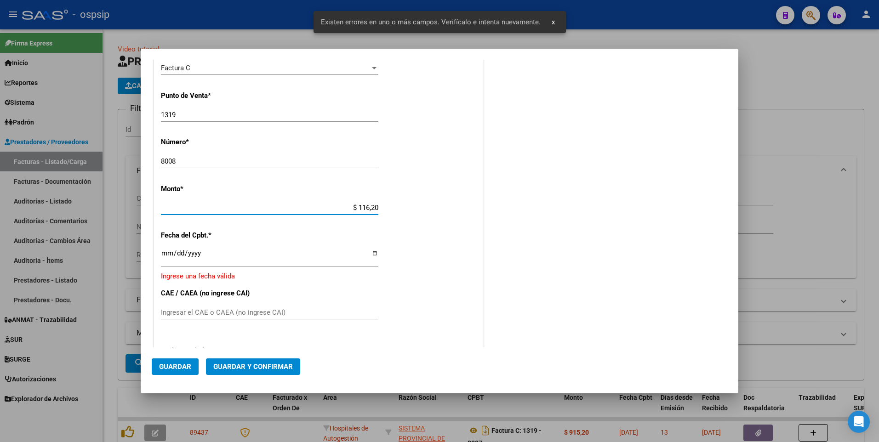
type input "$ 1.162,00"
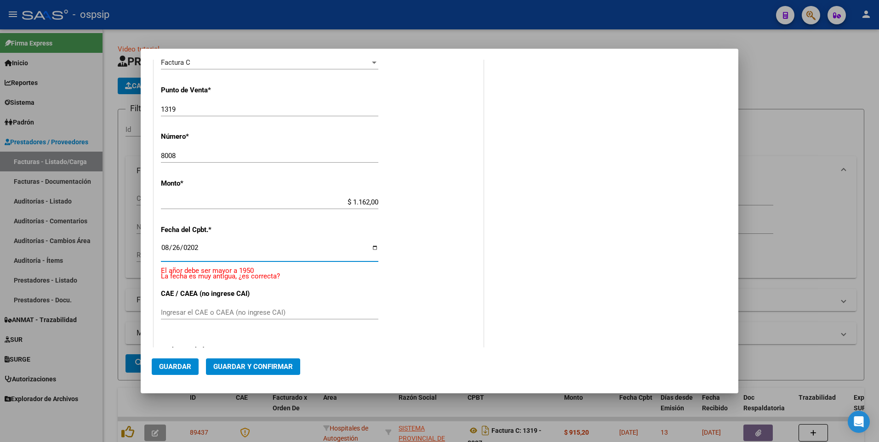
type input "[DATE]"
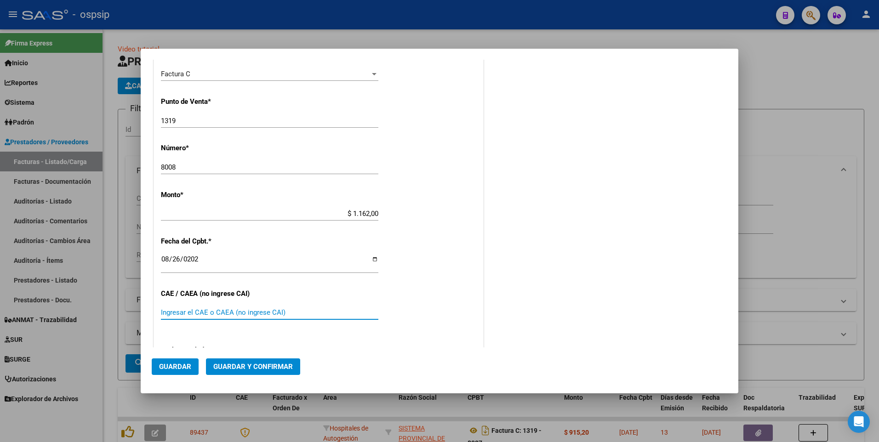
click at [192, 367] on button "Guardar" at bounding box center [175, 366] width 47 height 17
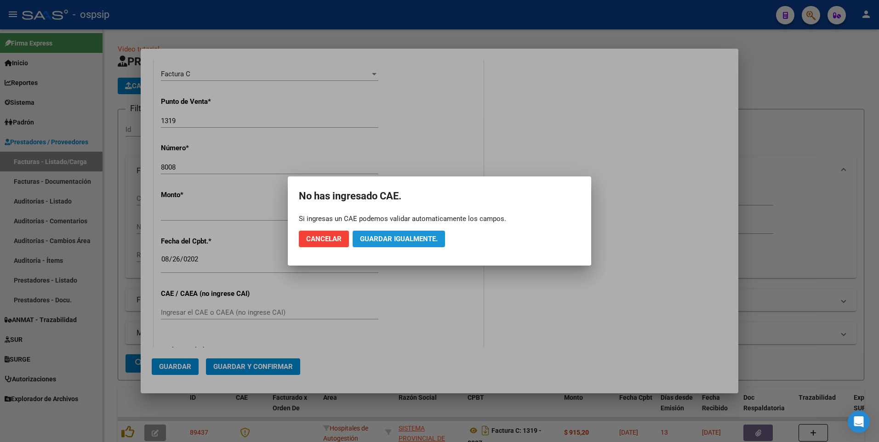
click at [373, 243] on span "Guardar igualmente." at bounding box center [399, 239] width 78 height 8
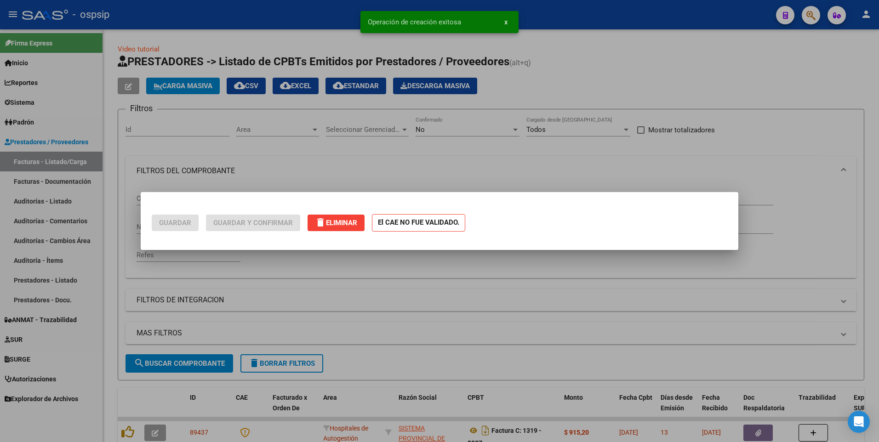
scroll to position [0, 0]
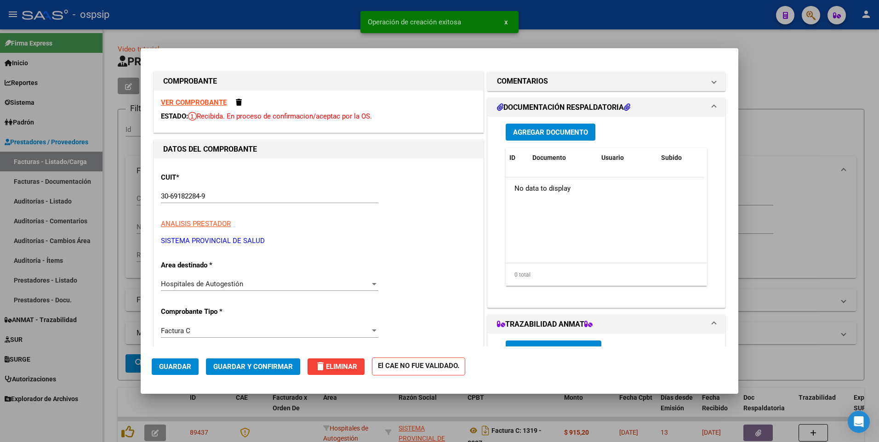
click at [552, 132] on span "Agregar Documento" at bounding box center [550, 132] width 75 height 8
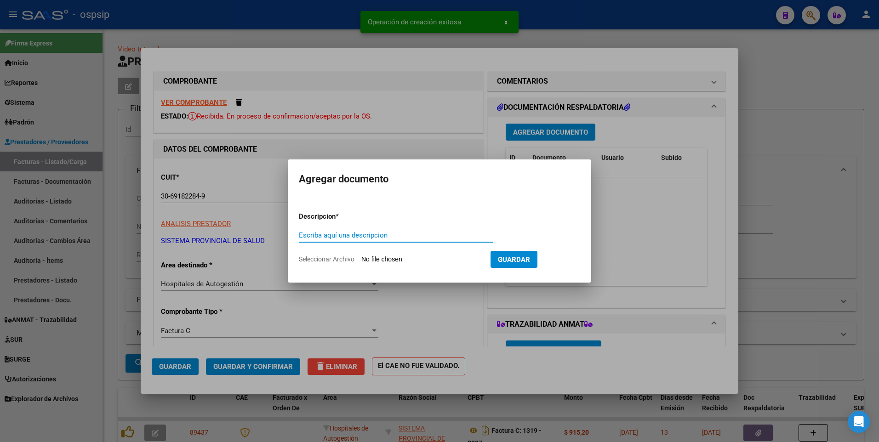
paste input "[EMAIL_ADDRESS][DOMAIN_NAME]"
type input "[EMAIL_ADDRESS][DOMAIN_NAME]"
click at [420, 255] on app-file-uploader "Seleccionar Archivo" at bounding box center [395, 259] width 192 height 8
click at [420, 257] on input "Seleccionar Archivo" at bounding box center [422, 260] width 122 height 9
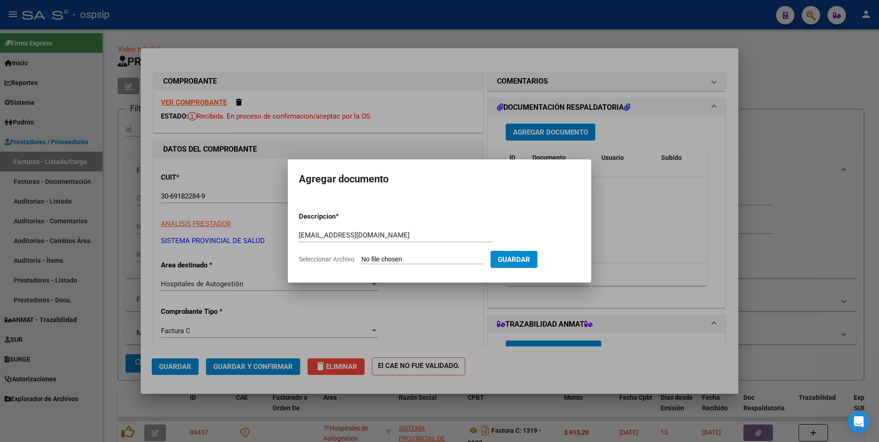
type input "C:\fakepath\1319 8008 DETALLE.pdf"
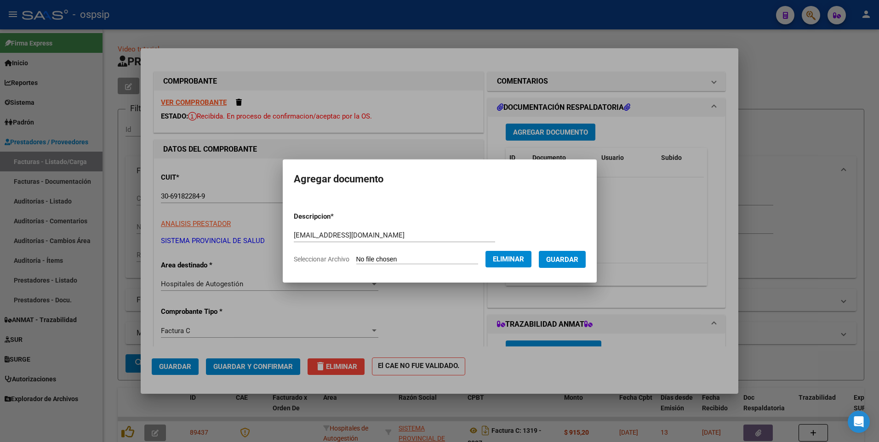
click at [568, 268] on form "Descripcion * [EMAIL_ADDRESS][DOMAIN_NAME] Escriba aquí una descripcion Selecci…" at bounding box center [440, 238] width 292 height 67
click at [561, 259] on span "Guardar" at bounding box center [562, 260] width 32 height 8
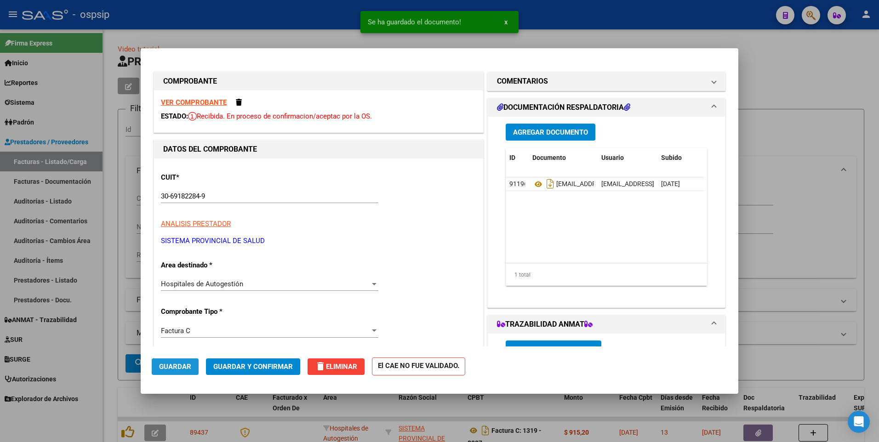
click at [172, 370] on span "Guardar" at bounding box center [175, 367] width 32 height 8
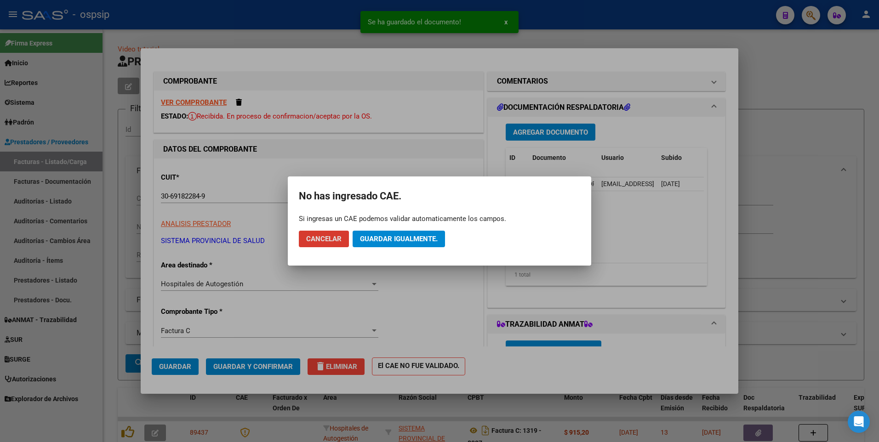
click at [407, 240] on span "Guardar igualmente." at bounding box center [399, 239] width 78 height 8
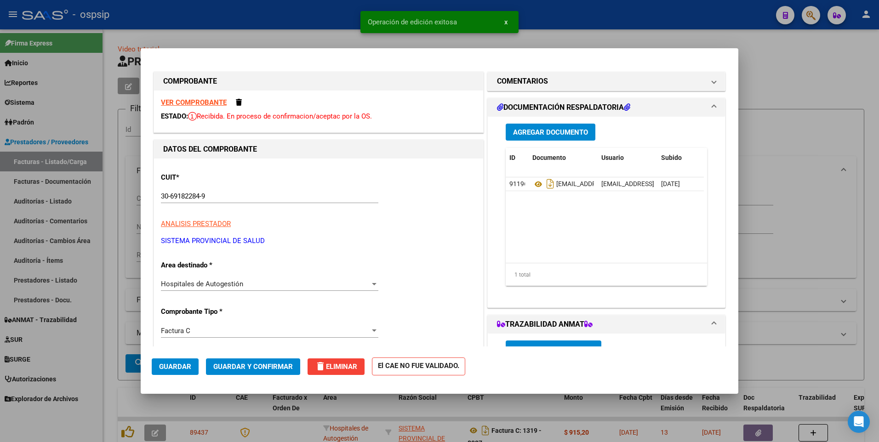
click at [291, 32] on div at bounding box center [439, 221] width 879 height 442
type input "$ 0,00"
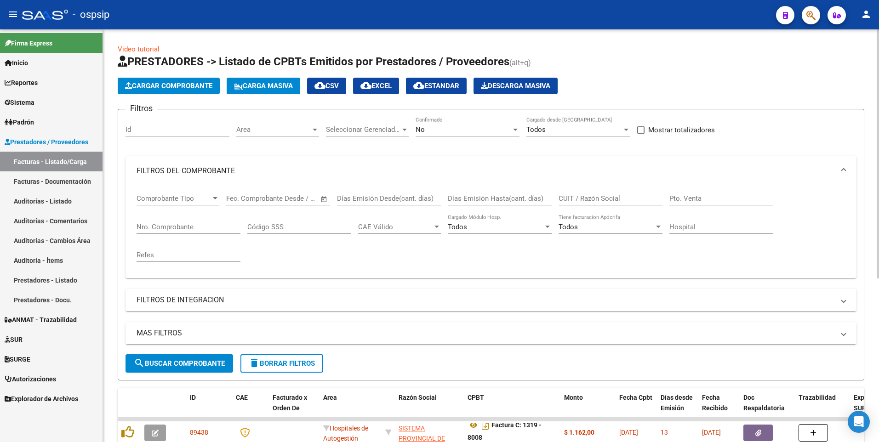
click at [210, 83] on span "Cargar Comprobante" at bounding box center [168, 86] width 87 height 8
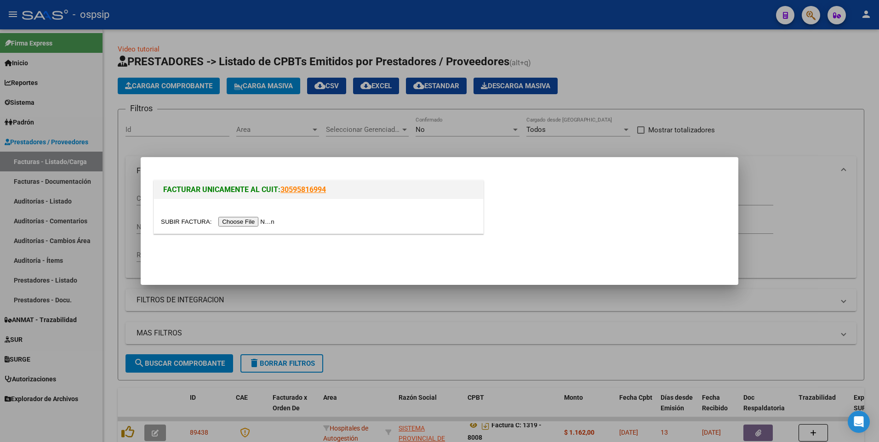
click at [226, 224] on input "file" at bounding box center [219, 222] width 116 height 10
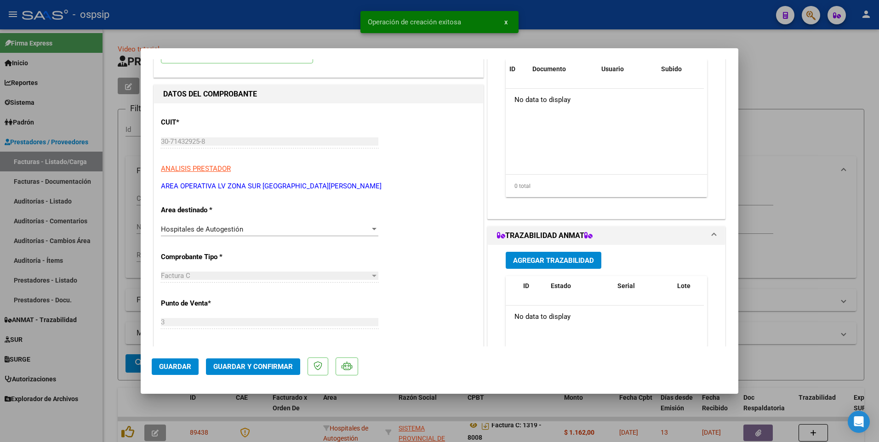
scroll to position [138, 0]
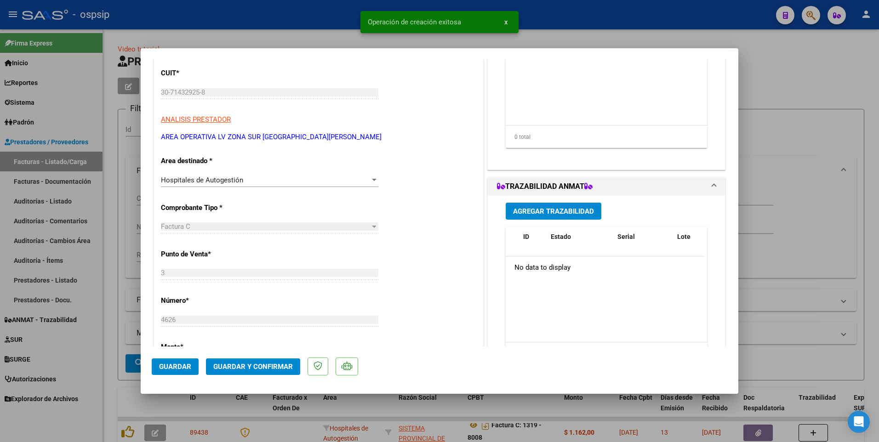
click at [185, 363] on span "Guardar" at bounding box center [175, 367] width 32 height 8
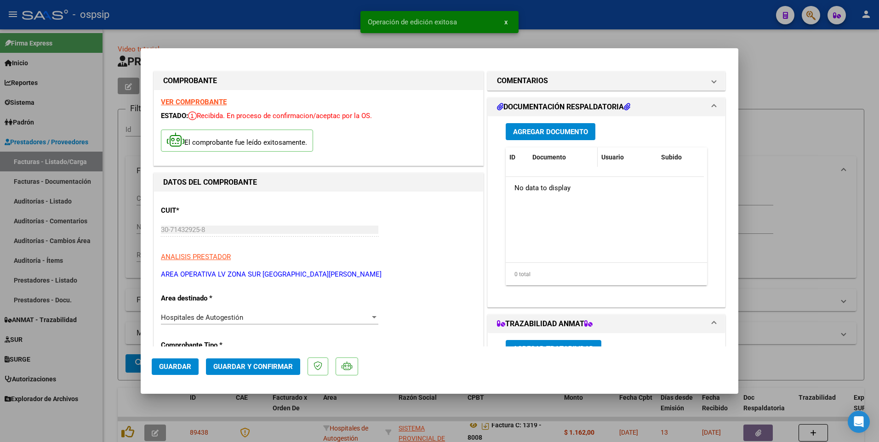
scroll to position [0, 0]
click at [544, 135] on span "Agregar Documento" at bounding box center [550, 132] width 75 height 8
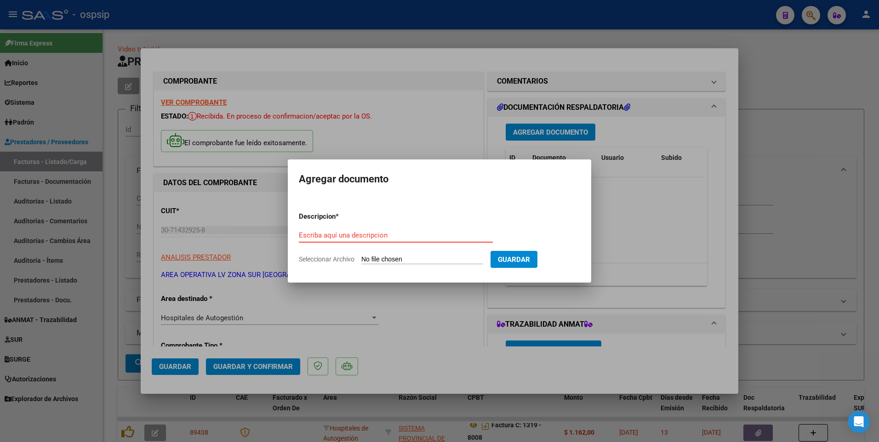
paste input "[EMAIL_ADDRESS][DOMAIN_NAME]"
type input "[EMAIL_ADDRESS][DOMAIN_NAME]"
click at [435, 262] on input "Seleccionar Archivo" at bounding box center [422, 260] width 122 height 9
type input "C:\fakepath\RV_ FACTURA N° 4626 PERIODO MAYO 2025 119708.zip"
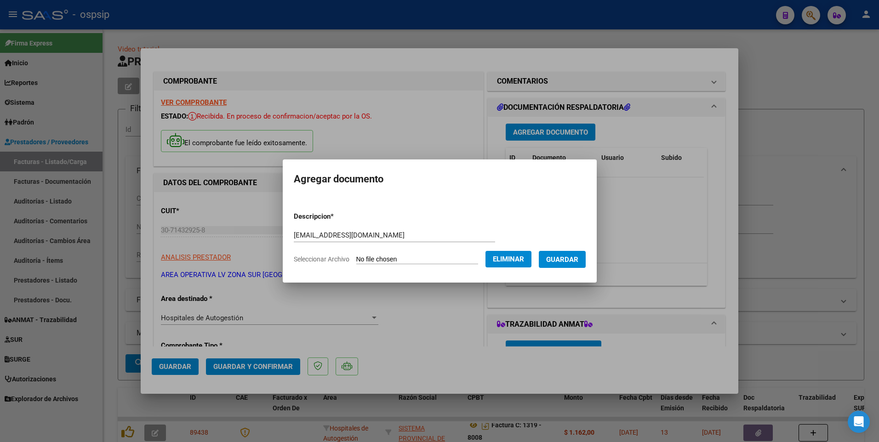
click at [571, 262] on span "Guardar" at bounding box center [562, 260] width 32 height 8
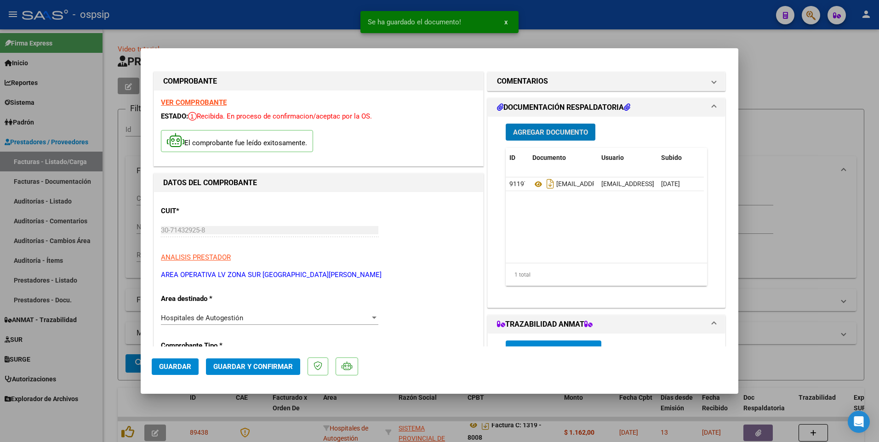
click at [180, 370] on span "Guardar" at bounding box center [175, 367] width 32 height 8
click at [302, 10] on div at bounding box center [439, 221] width 879 height 442
type input "$ 0,00"
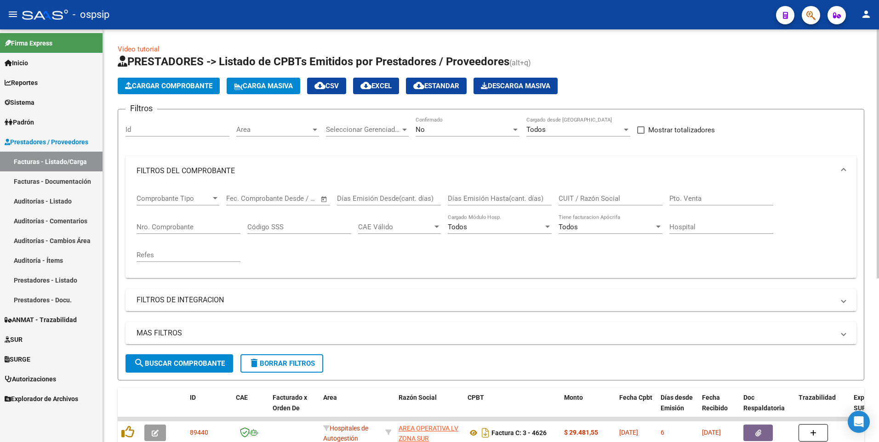
click at [450, 131] on div "No" at bounding box center [463, 129] width 96 height 8
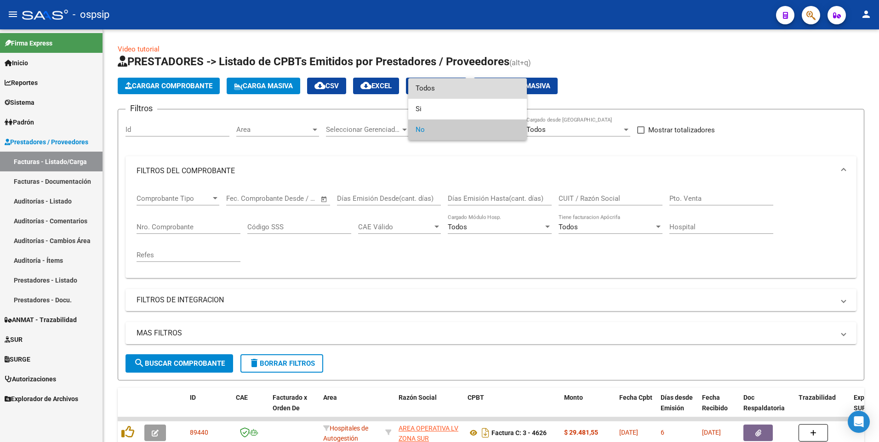
click at [436, 94] on span "Todos" at bounding box center [467, 88] width 104 height 21
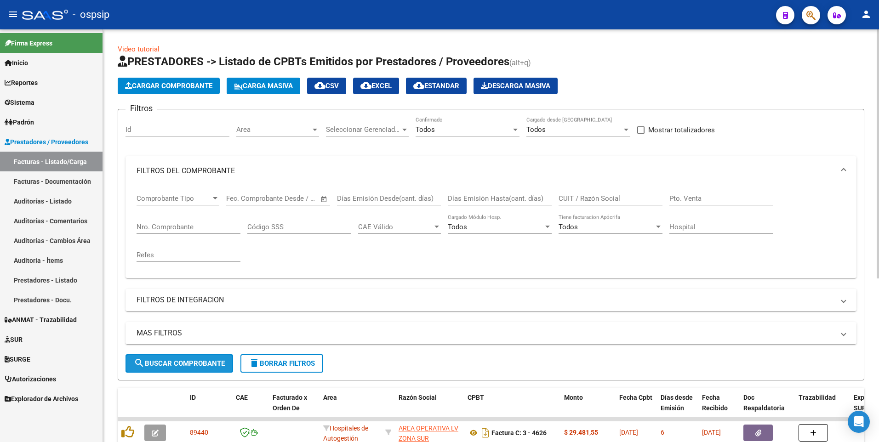
click at [199, 364] on span "search Buscar Comprobante" at bounding box center [179, 363] width 91 height 8
click at [283, 371] on button "delete Borrar Filtros" at bounding box center [281, 363] width 83 height 18
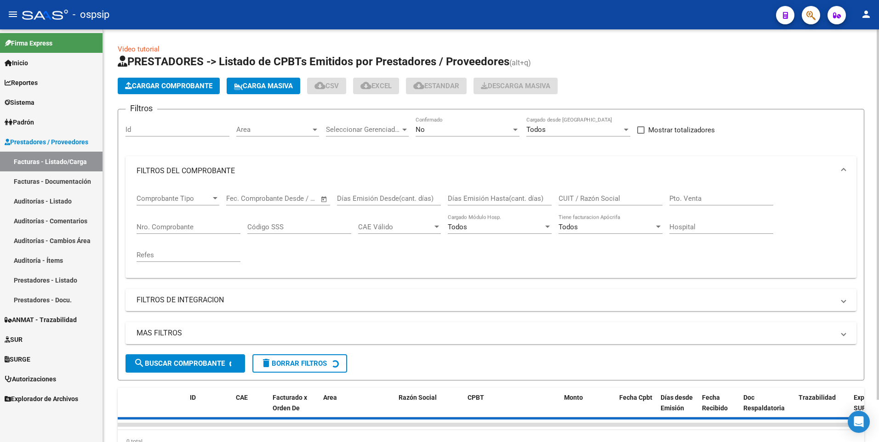
click at [173, 90] on span "Cargar Comprobante" at bounding box center [168, 86] width 87 height 8
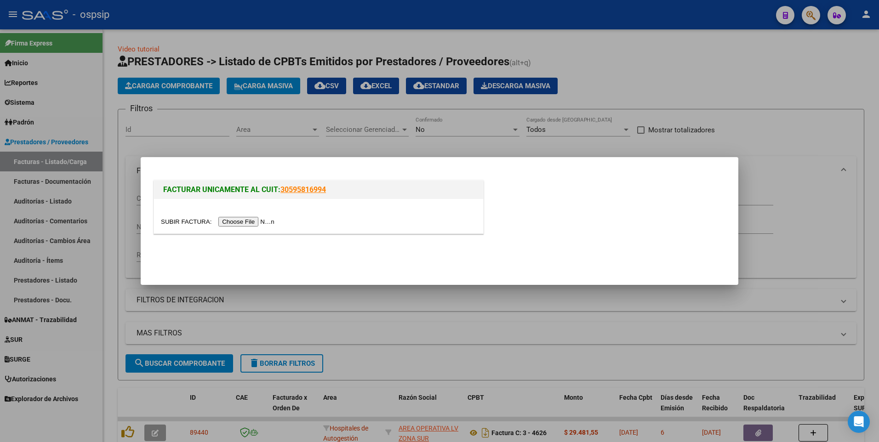
click at [249, 220] on input "file" at bounding box center [219, 222] width 116 height 10
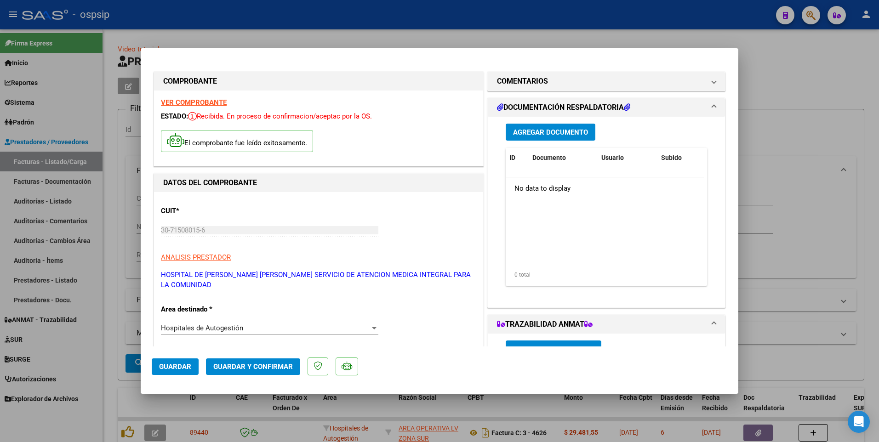
click at [541, 132] on span "Agregar Documento" at bounding box center [550, 132] width 75 height 8
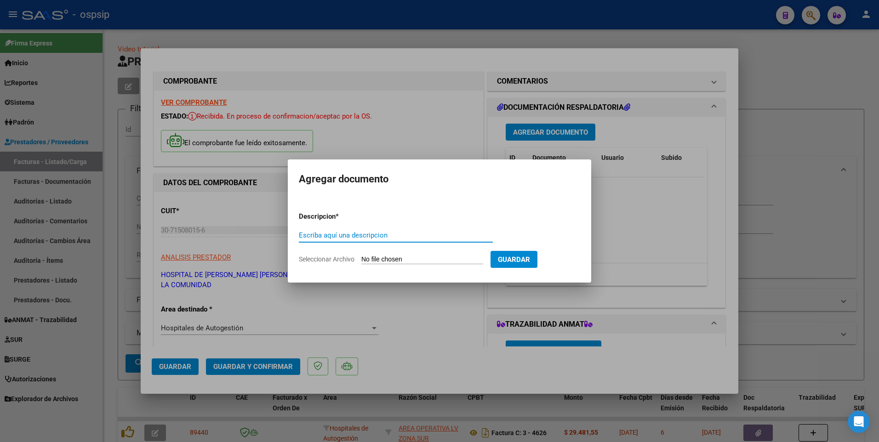
paste input "[EMAIL_ADDRESS][DOMAIN_NAME]"
type input "[EMAIL_ADDRESS][DOMAIN_NAME]"
click at [425, 262] on input "Seleccionar Archivo" at bounding box center [422, 260] width 122 height 9
type input "C:\fakepath\OSPSIP JUAN_merged_compressed (1)-1-117.pdf"
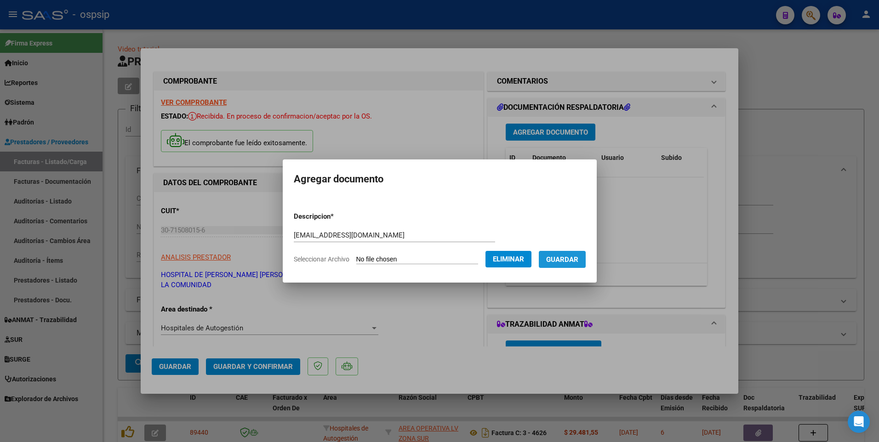
click at [574, 263] on span "Guardar" at bounding box center [562, 260] width 32 height 8
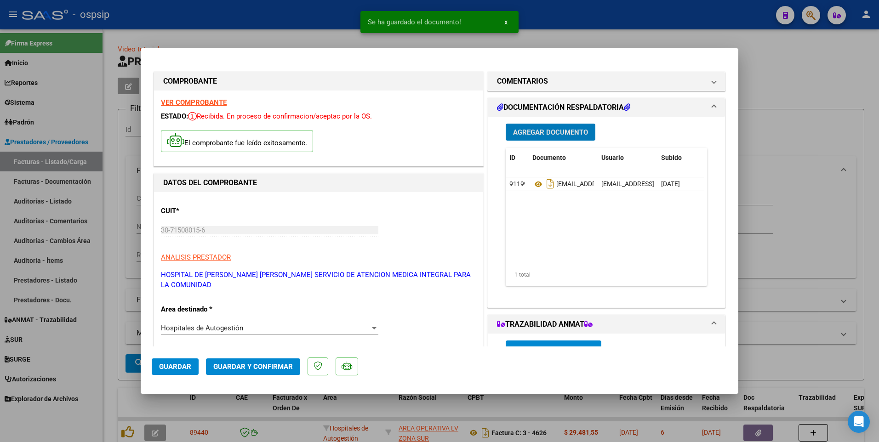
click at [551, 136] on span "Agregar Documento" at bounding box center [550, 132] width 75 height 8
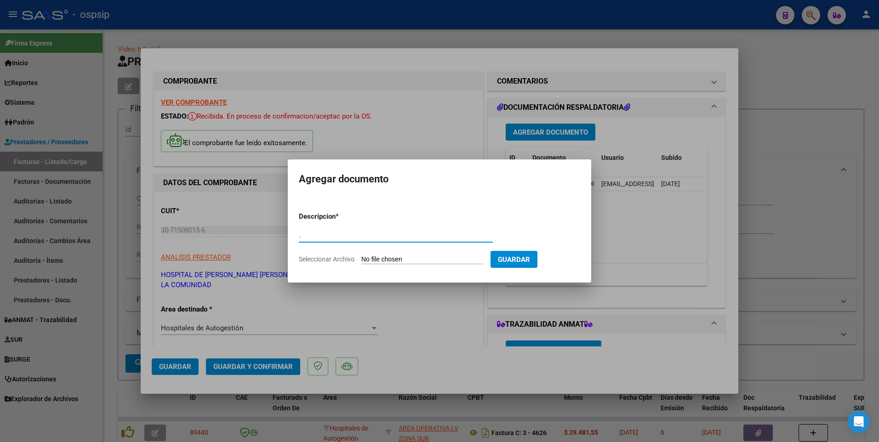
type input "."
click at [389, 258] on input "Seleccionar Archivo" at bounding box center [422, 260] width 122 height 9
type input "C:\fakepath\OSPSIP JUAN_merged_compressed (1)-236-351.pdf"
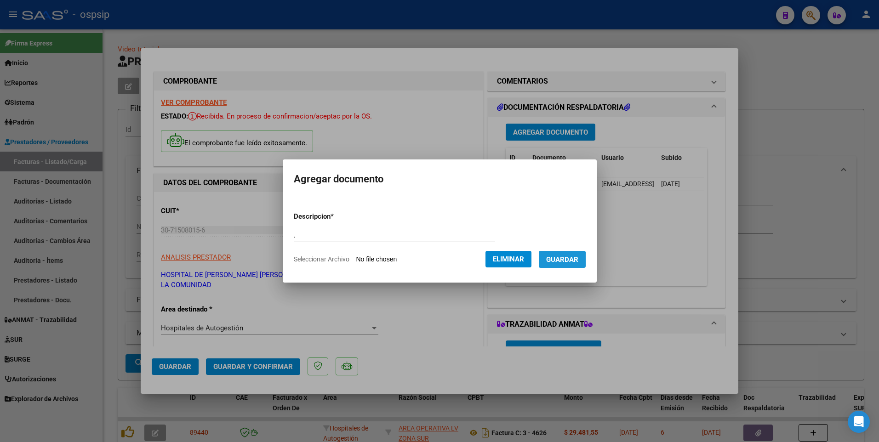
click at [575, 261] on span "Guardar" at bounding box center [562, 260] width 32 height 8
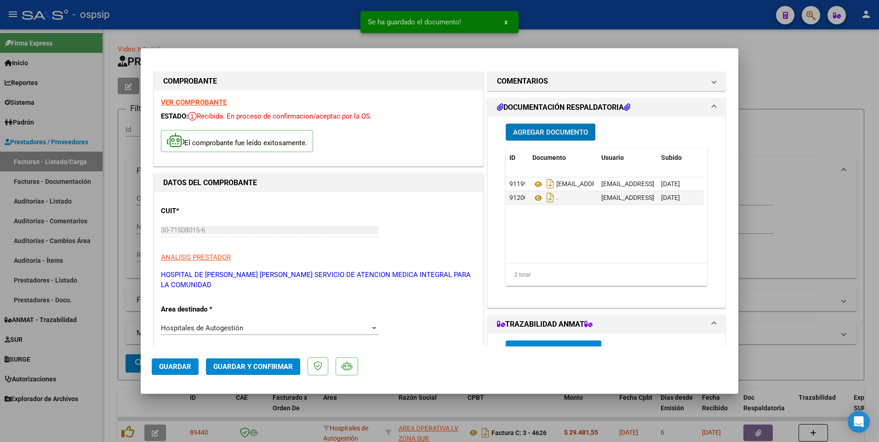
click at [536, 129] on span "Agregar Documento" at bounding box center [550, 132] width 75 height 8
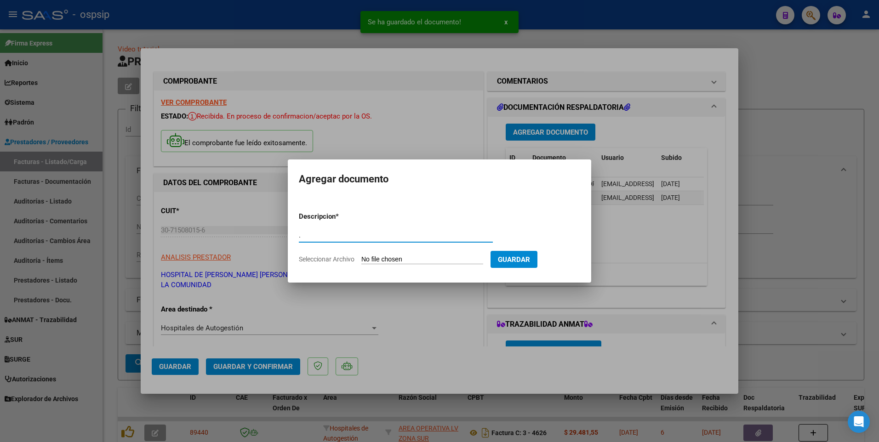
type input "."
click at [434, 256] on input "Seleccionar Archivo" at bounding box center [422, 260] width 122 height 9
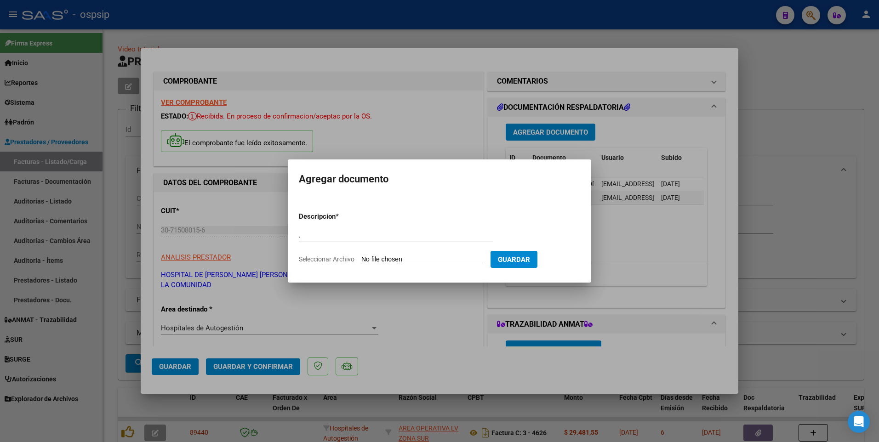
type input "C:\fakepath\OSPSIP JUAN_merged_compressed (1)-118-235.pdf"
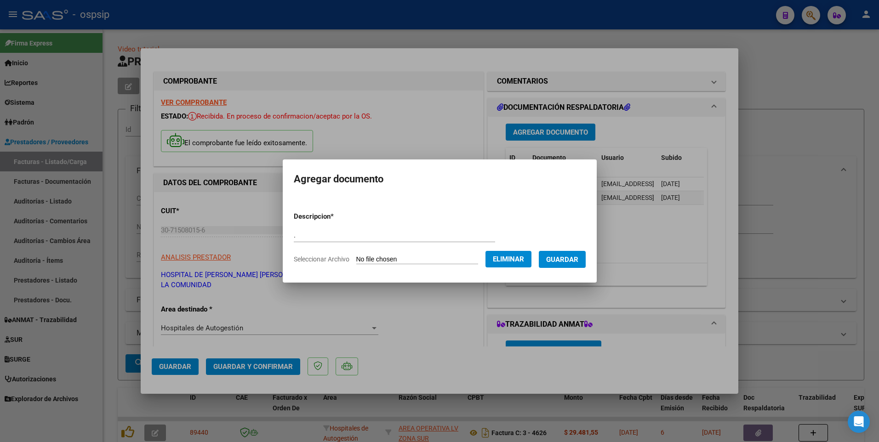
click at [577, 263] on span "Guardar" at bounding box center [562, 260] width 32 height 8
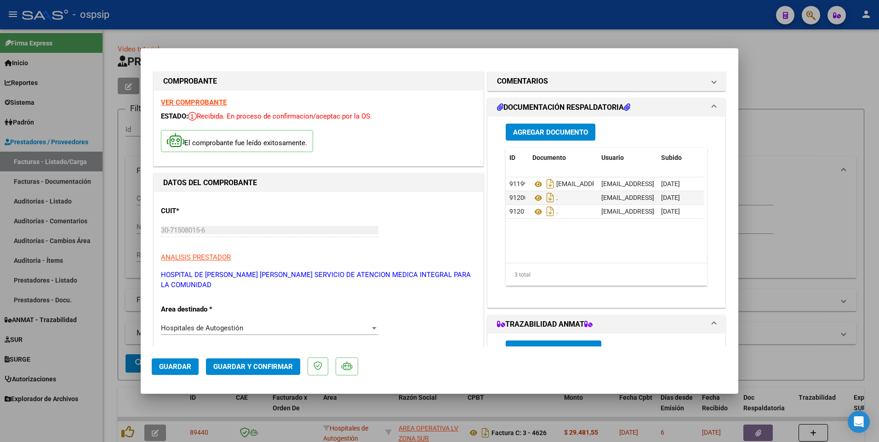
click at [183, 367] on span "Guardar" at bounding box center [175, 367] width 32 height 8
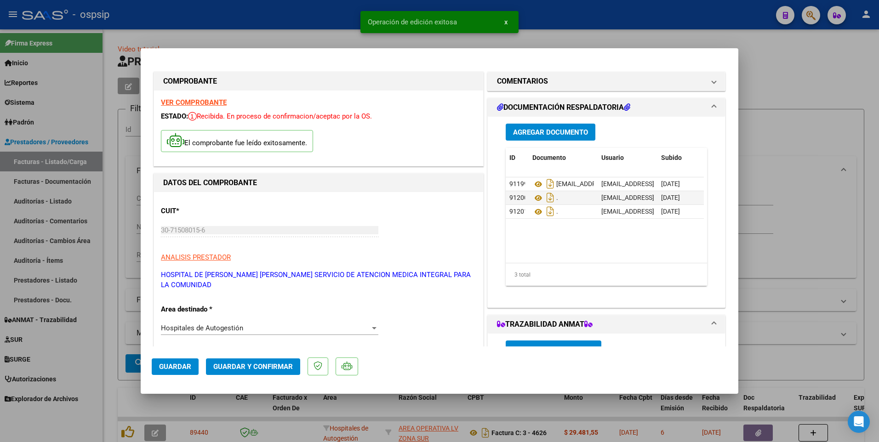
click at [296, 25] on div at bounding box center [439, 221] width 879 height 442
type input "$ 0,00"
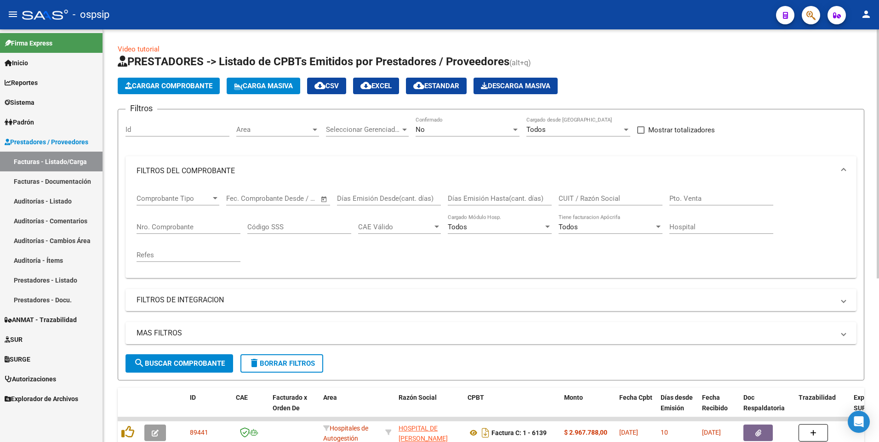
click at [288, 363] on span "delete Borrar Filtros" at bounding box center [282, 363] width 66 height 8
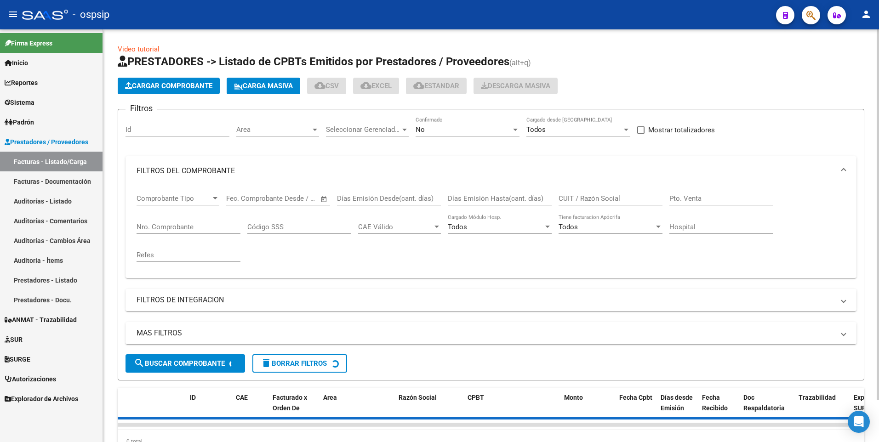
click at [179, 77] on app-list-header "PRESTADORES -> Listado de CPBTs Emitidos por Prestadores / Proveedores (alt+q) …" at bounding box center [491, 217] width 746 height 326
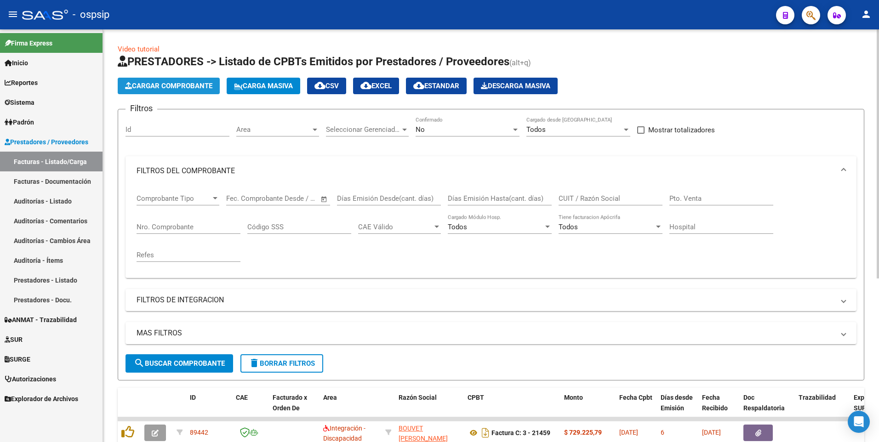
click at [185, 84] on span "Cargar Comprobante" at bounding box center [168, 86] width 87 height 8
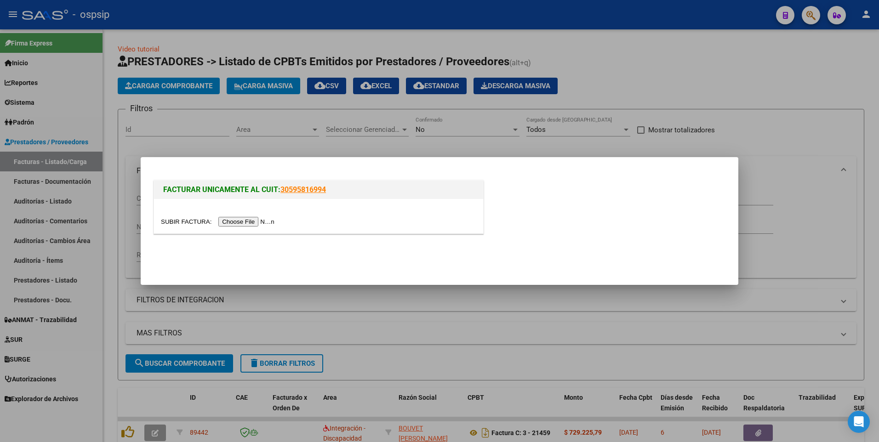
click at [237, 220] on input "file" at bounding box center [219, 222] width 116 height 10
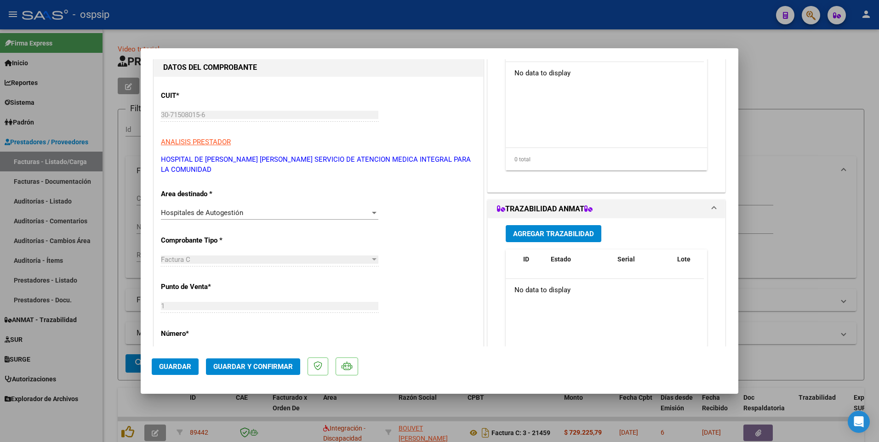
scroll to position [184, 0]
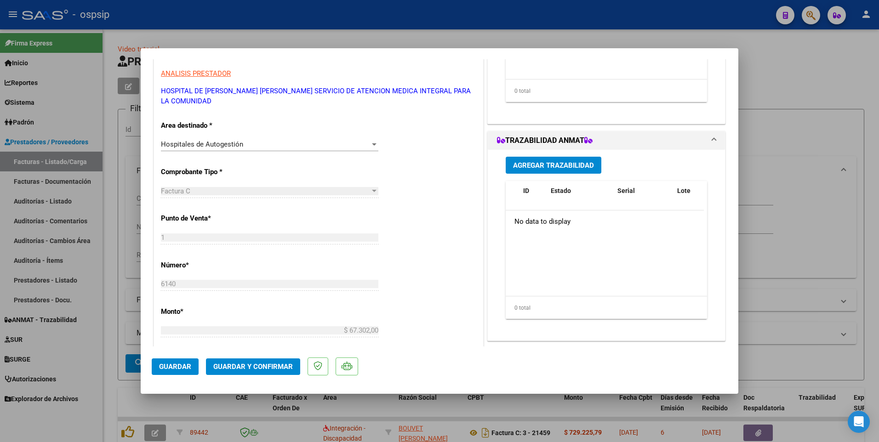
click at [175, 358] on mat-dialog-actions "Guardar Guardar y Confirmar" at bounding box center [439, 365] width 575 height 36
click at [169, 366] on span "Guardar" at bounding box center [175, 367] width 32 height 8
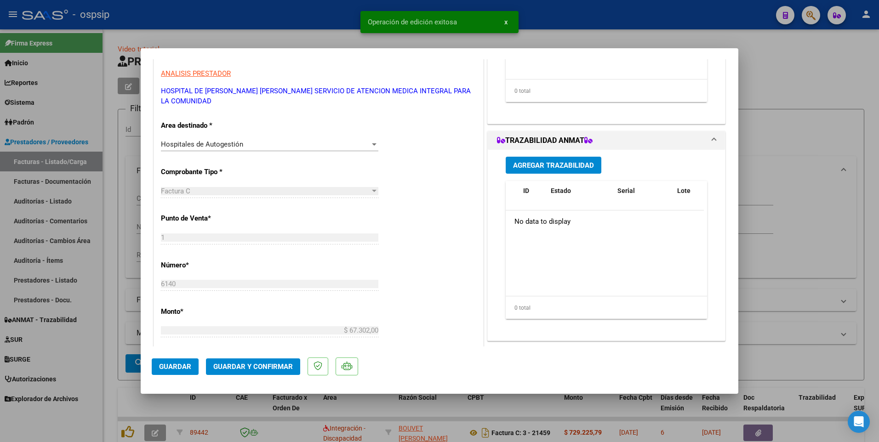
click at [193, 365] on button "Guardar" at bounding box center [175, 366] width 47 height 17
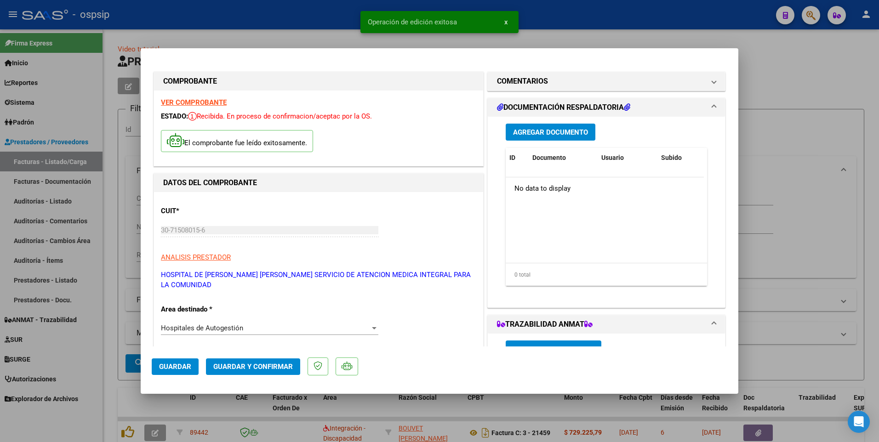
click at [585, 132] on button "Agregar Documento" at bounding box center [551, 132] width 90 height 17
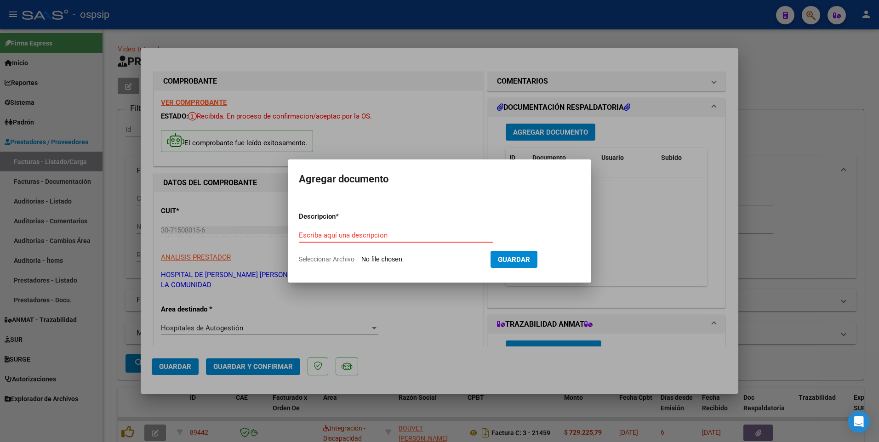
paste input "[EMAIL_ADDRESS][DOMAIN_NAME]"
type input "[EMAIL_ADDRESS][DOMAIN_NAME]"
click at [371, 257] on input "Seleccionar Archivo" at bounding box center [422, 260] width 122 height 9
type input "C:\fakepath\RV_ ENVIO DE FC N° 6140Y DOCUMENTACION.zip"
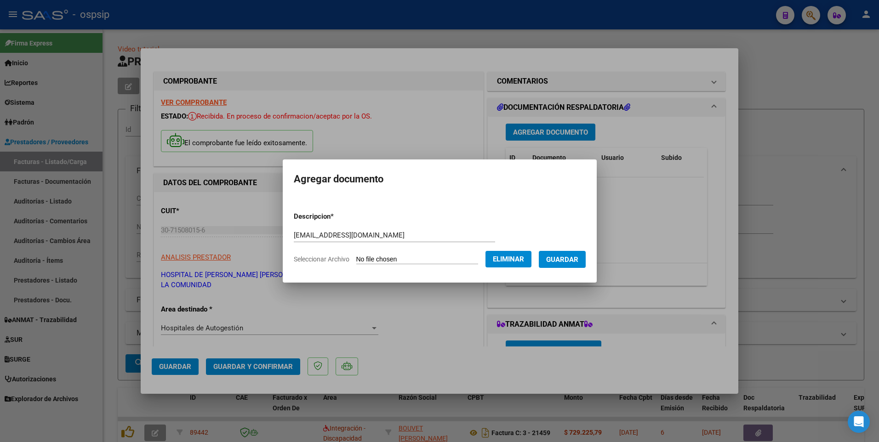
click at [569, 259] on span "Guardar" at bounding box center [562, 260] width 32 height 8
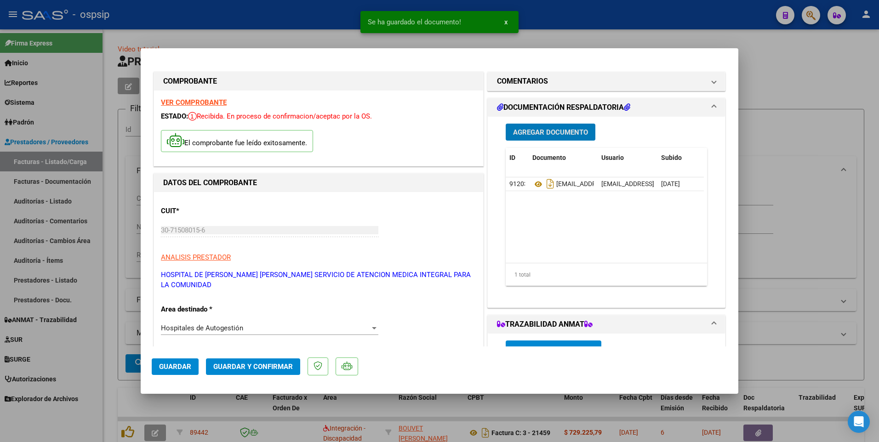
click at [178, 363] on span "Guardar" at bounding box center [175, 367] width 32 height 8
click at [251, 19] on div at bounding box center [439, 221] width 879 height 442
type input "$ 0,00"
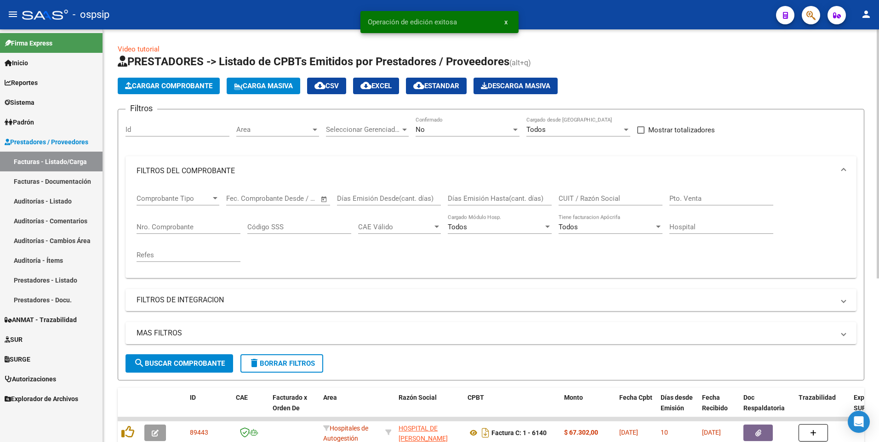
scroll to position [46, 0]
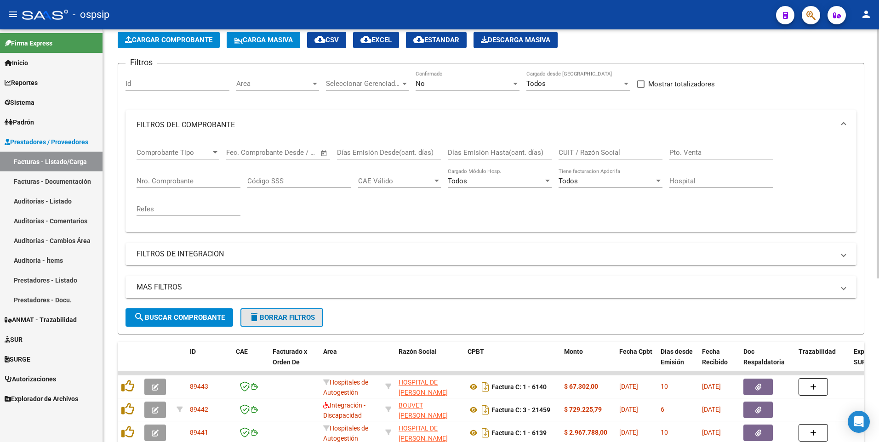
click at [262, 312] on button "delete Borrar Filtros" at bounding box center [281, 317] width 83 height 18
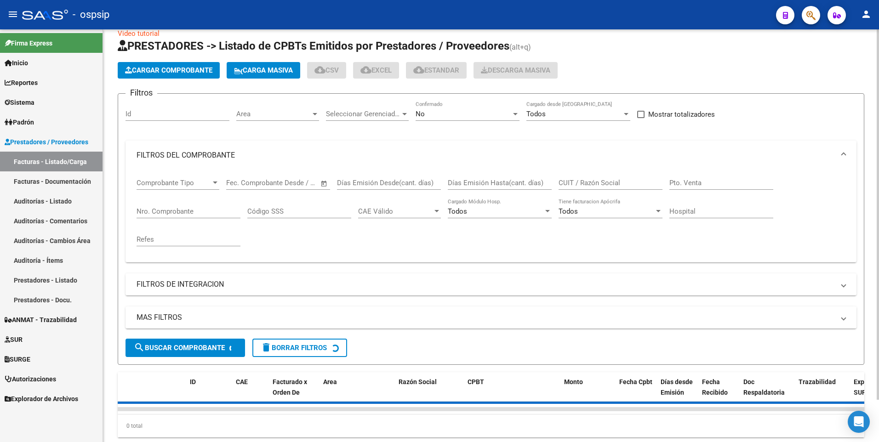
scroll to position [0, 0]
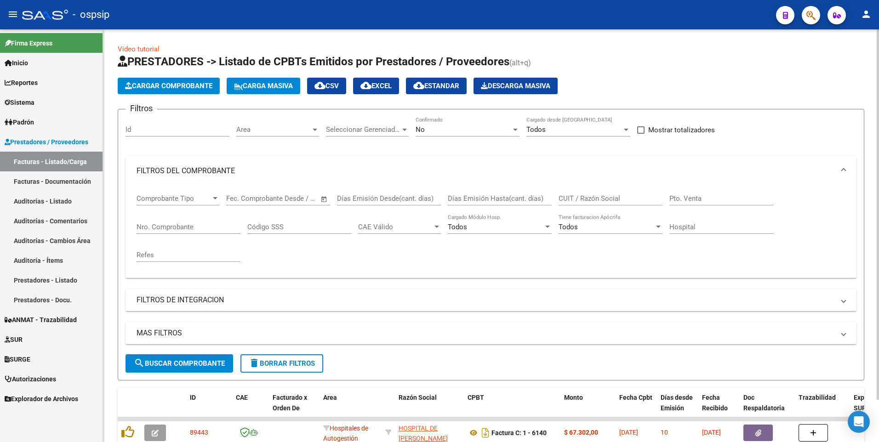
click at [192, 92] on button "Cargar Comprobante" at bounding box center [169, 86] width 102 height 17
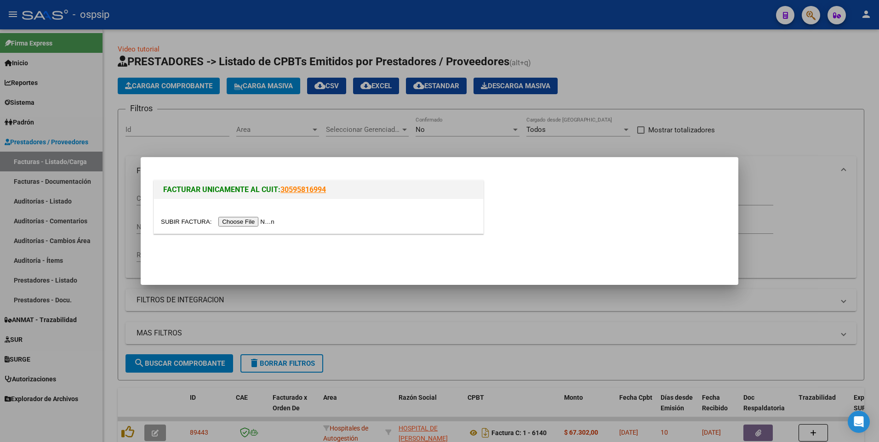
click at [248, 219] on input "file" at bounding box center [219, 222] width 116 height 10
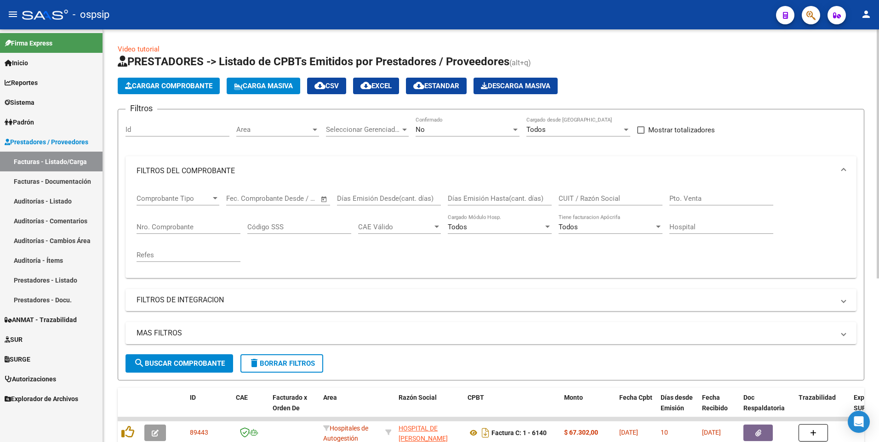
click at [169, 91] on button "Cargar Comprobante" at bounding box center [169, 86] width 102 height 17
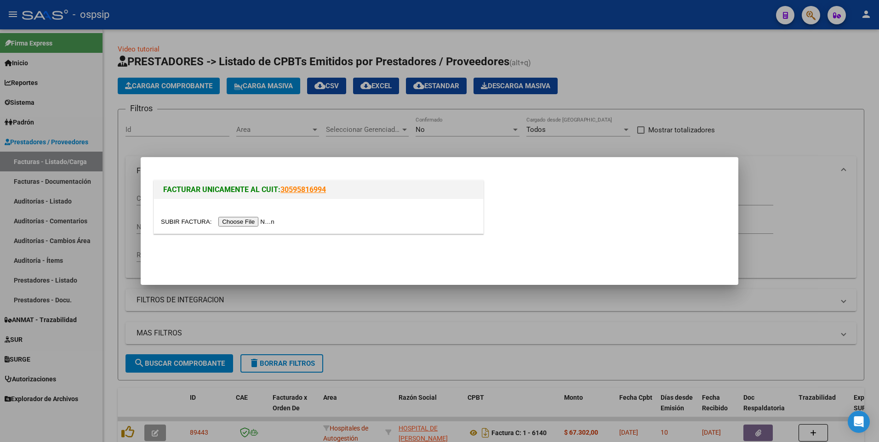
click at [231, 223] on input "file" at bounding box center [219, 222] width 116 height 10
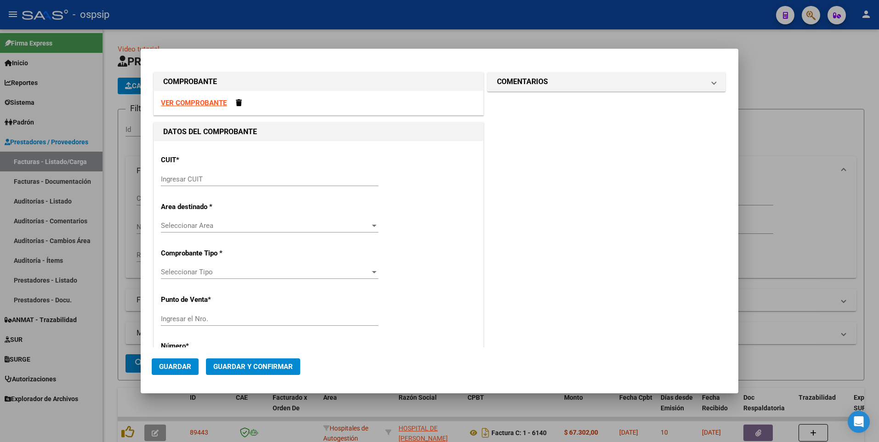
click at [207, 106] on strong "VER COMPROBANTE" at bounding box center [194, 103] width 66 height 8
click at [241, 103] on div "VER COMPROBANTE" at bounding box center [318, 103] width 329 height 24
click at [240, 104] on span at bounding box center [239, 102] width 6 height 7
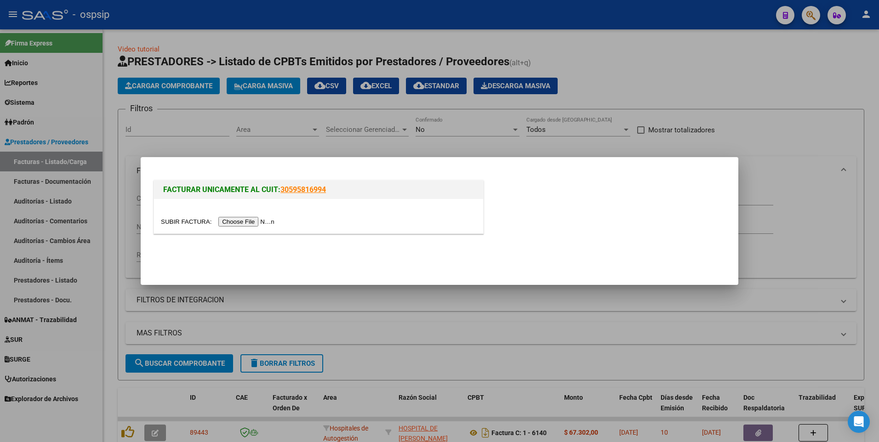
click at [246, 223] on input "file" at bounding box center [219, 222] width 116 height 10
click at [325, 263] on mat-dialog-actions at bounding box center [439, 256] width 575 height 35
click at [362, 17] on div at bounding box center [439, 221] width 879 height 442
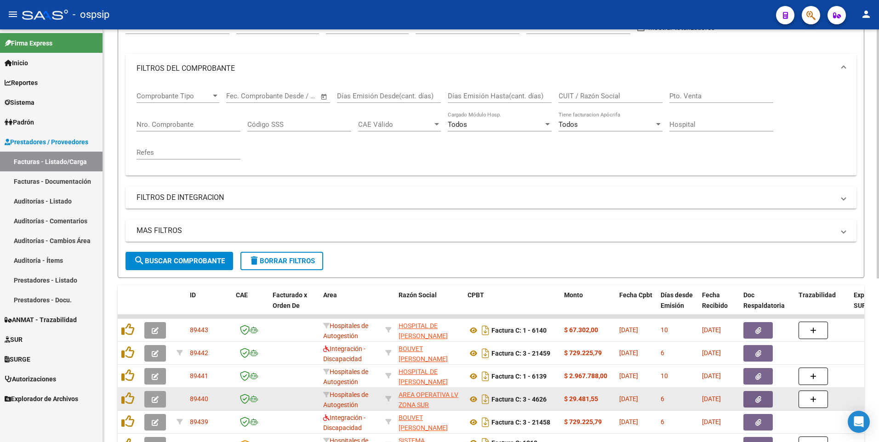
scroll to position [184, 0]
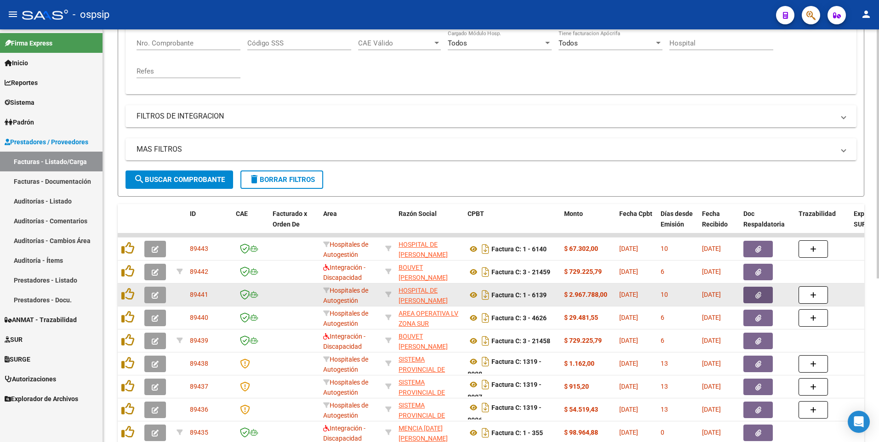
click at [753, 292] on button "button" at bounding box center [757, 295] width 29 height 17
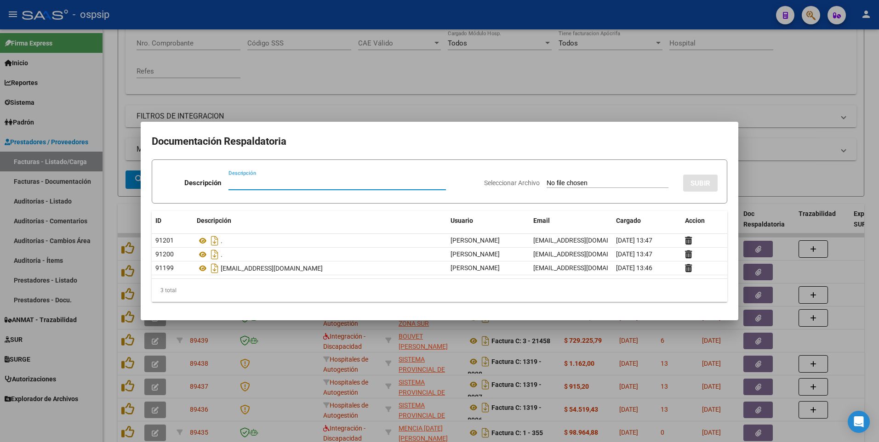
click at [497, 91] on div at bounding box center [439, 221] width 879 height 442
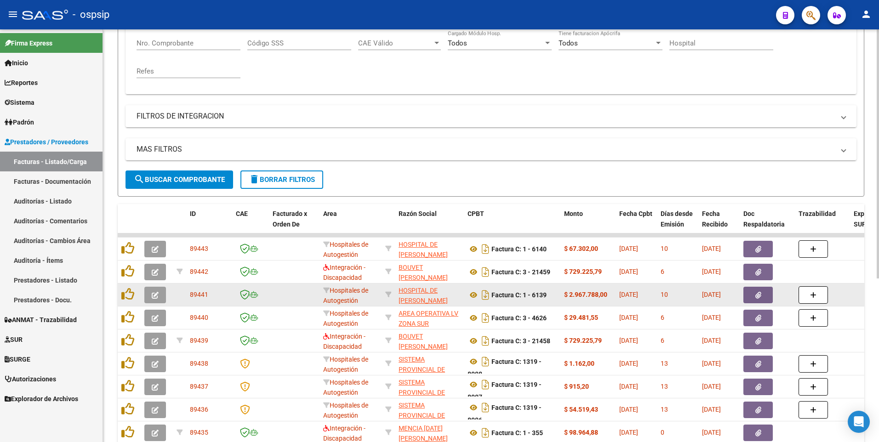
click at [163, 296] on button "button" at bounding box center [155, 295] width 22 height 17
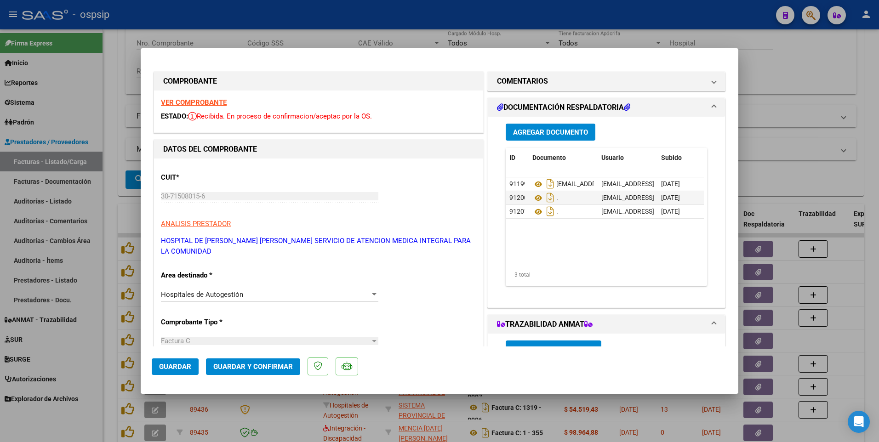
click at [545, 116] on mat-expansion-panel-header "DOCUMENTACIÓN RESPALDATORIA" at bounding box center [606, 107] width 237 height 18
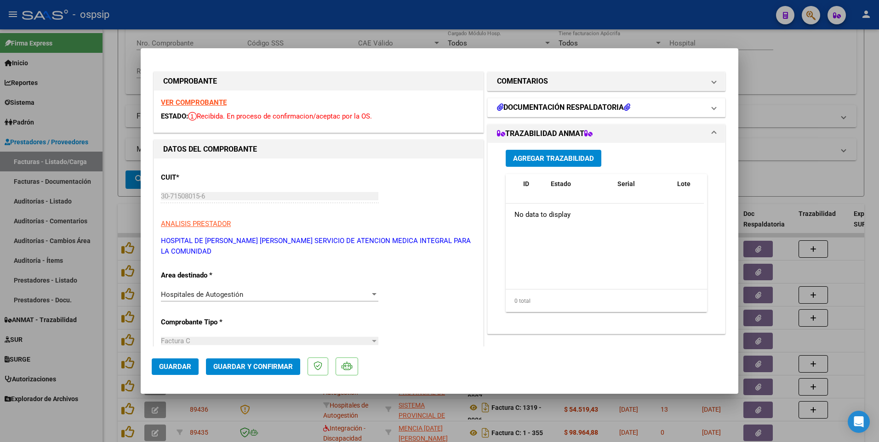
click at [566, 108] on h1 "DOCUMENTACIÓN RESPALDATORIA" at bounding box center [563, 107] width 133 height 11
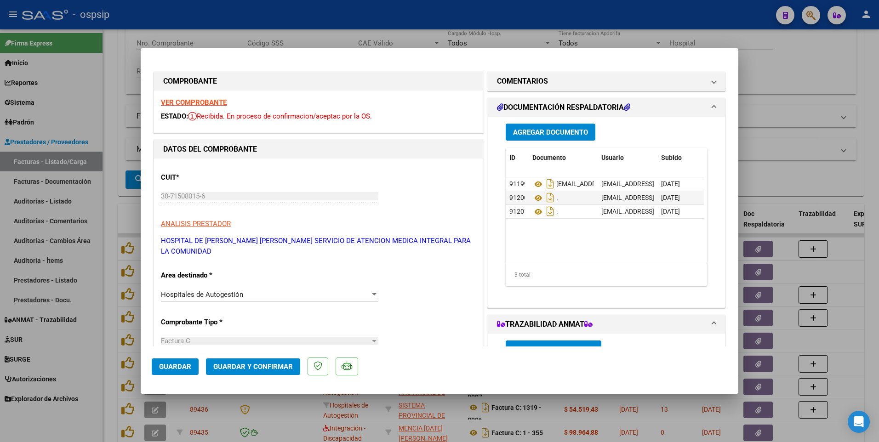
click at [536, 133] on span "Agregar Documento" at bounding box center [550, 132] width 75 height 8
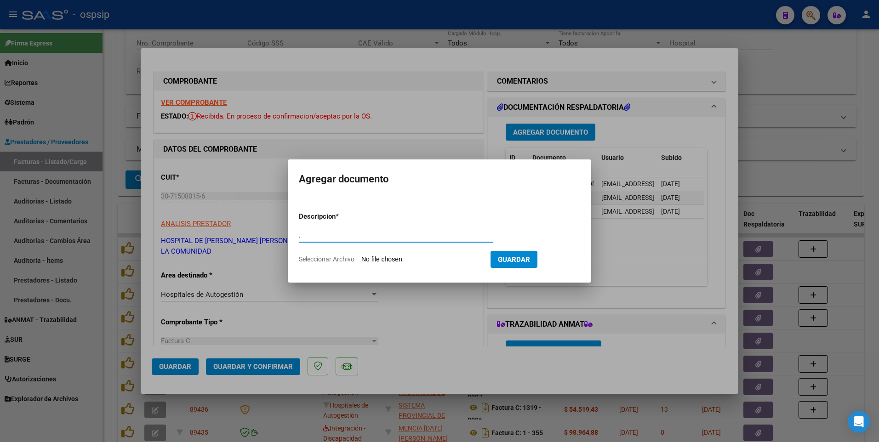
type input "."
click at [378, 259] on input "Seleccionar Archivo" at bounding box center [422, 260] width 122 height 9
type input "C:\fakepath\OSPISIP N.HCANK [PERSON_NAME] (1).pdf"
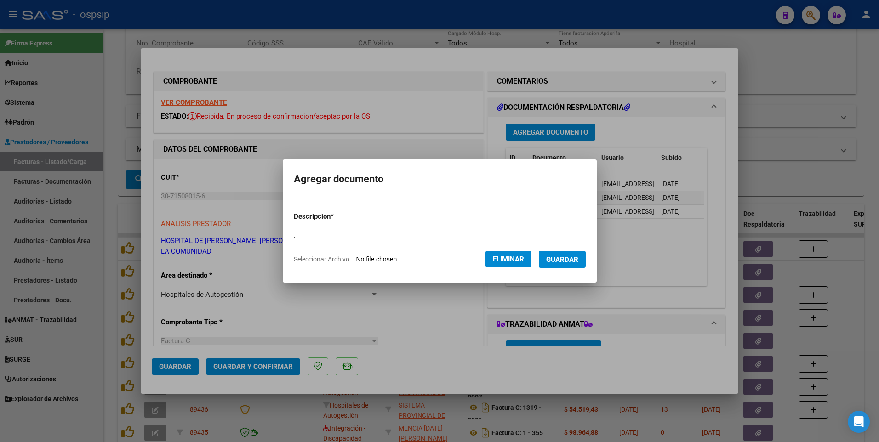
click at [578, 262] on span "Guardar" at bounding box center [562, 260] width 32 height 8
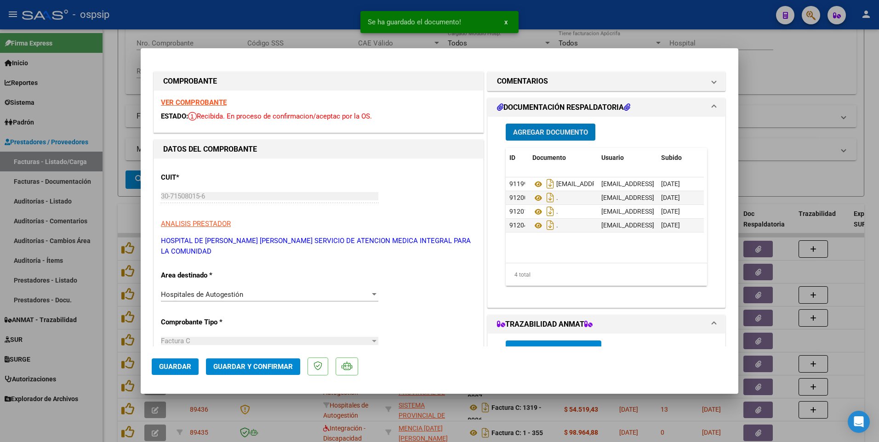
click at [183, 367] on span "Guardar" at bounding box center [175, 367] width 32 height 8
click at [557, 19] on div at bounding box center [439, 221] width 879 height 442
type input "$ 0,00"
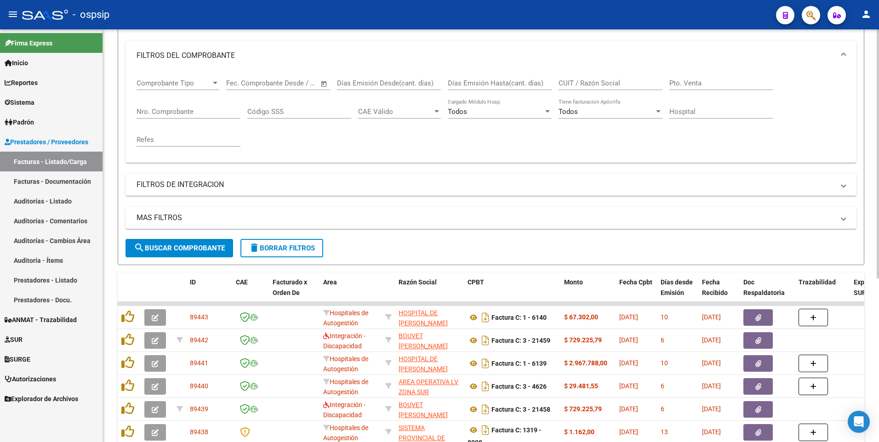
scroll to position [0, 0]
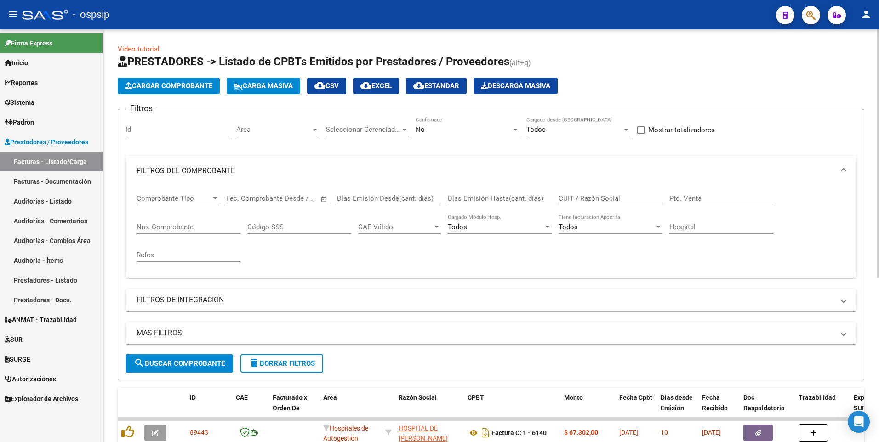
click at [208, 84] on span "Cargar Comprobante" at bounding box center [168, 86] width 87 height 8
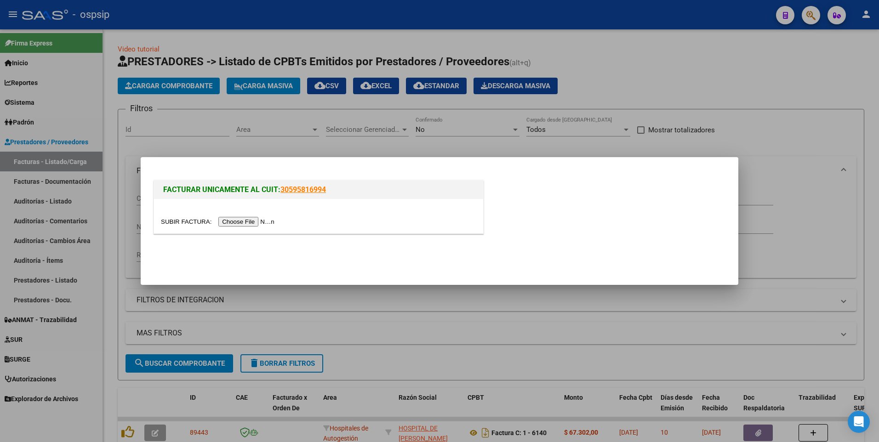
click at [253, 219] on input "file" at bounding box center [219, 222] width 116 height 10
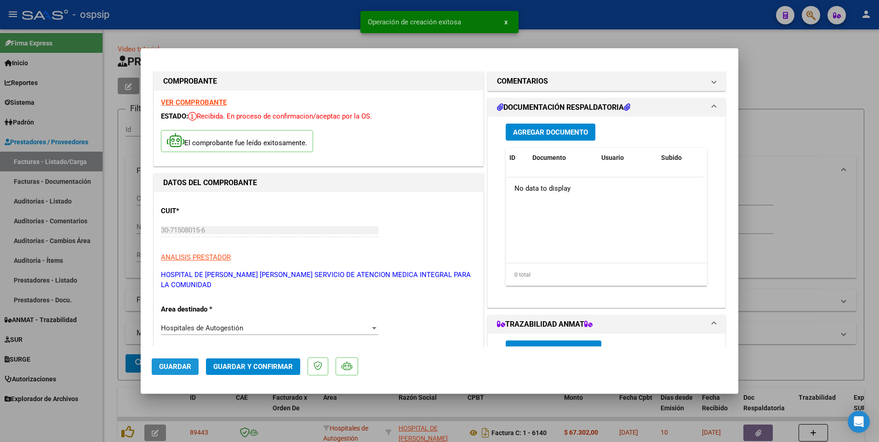
click at [180, 363] on span "Guardar" at bounding box center [175, 367] width 32 height 8
click at [553, 135] on span "Agregar Documento" at bounding box center [550, 132] width 75 height 8
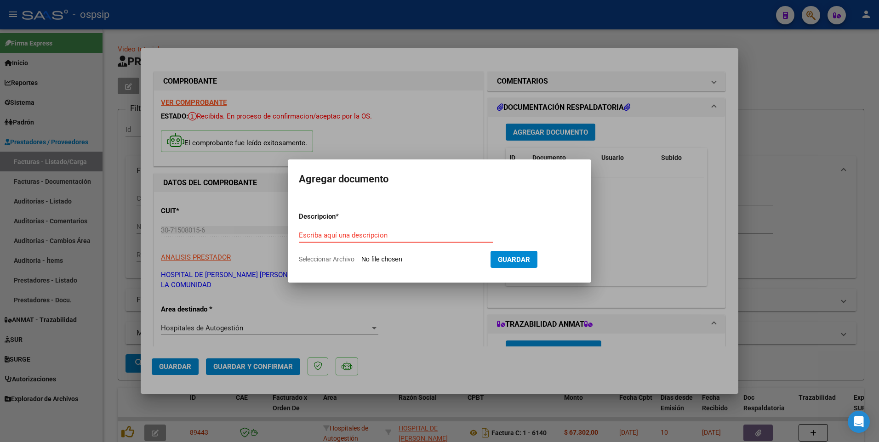
paste input "[EMAIL_ADDRESS][DOMAIN_NAME]"
type input "[EMAIL_ADDRESS][DOMAIN_NAME]"
click at [408, 260] on input "Seleccionar Archivo" at bounding box center [422, 260] width 122 height 9
type input "C:\fakepath\OSPSIP (6).pdf"
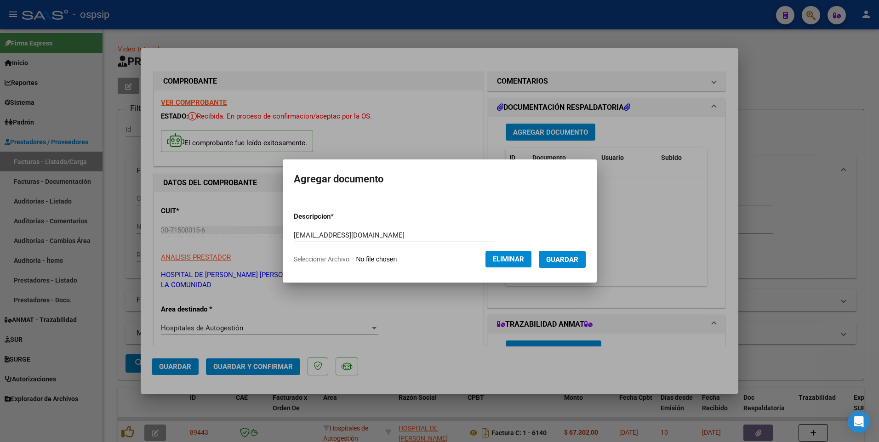
click at [571, 262] on span "Guardar" at bounding box center [562, 260] width 32 height 8
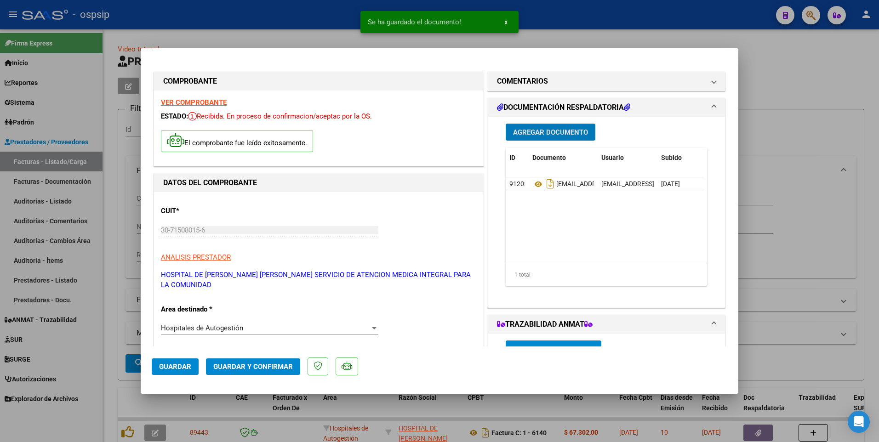
click at [196, 367] on button "Guardar" at bounding box center [175, 366] width 47 height 17
click at [305, 19] on div at bounding box center [439, 221] width 879 height 442
type input "$ 0,00"
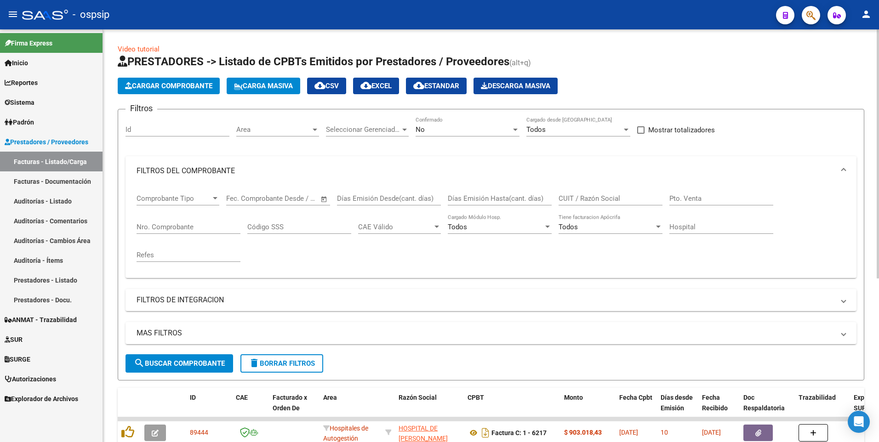
click at [283, 366] on span "delete Borrar Filtros" at bounding box center [282, 363] width 66 height 8
click at [201, 171] on mat-panel-title "FILTROS DEL COMPROBANTE" at bounding box center [486, 171] width 698 height 10
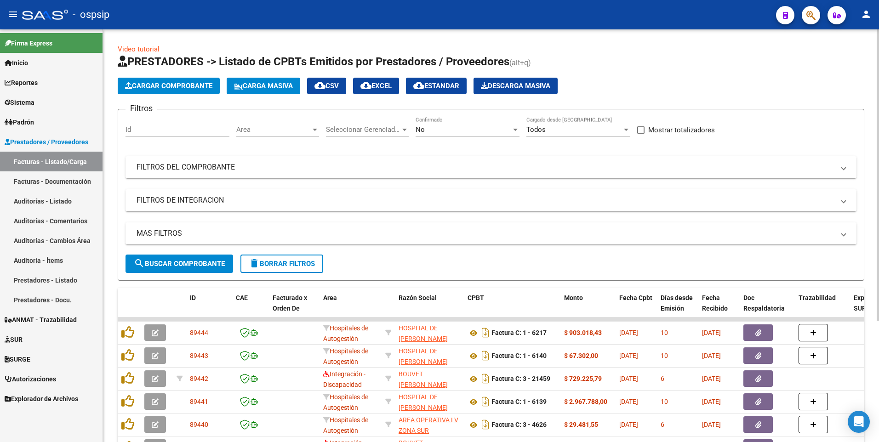
click at [443, 142] on div "No Confirmado" at bounding box center [467, 131] width 104 height 28
click at [441, 134] on div "No Confirmado" at bounding box center [467, 127] width 104 height 20
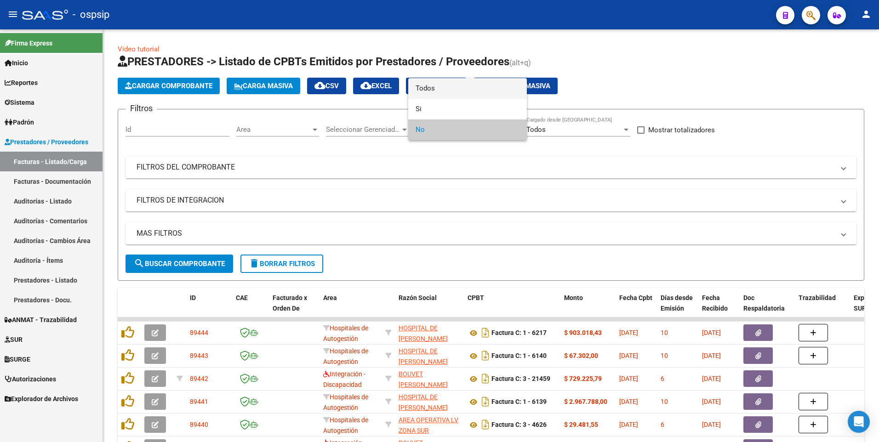
click at [445, 95] on span "Todos" at bounding box center [467, 88] width 104 height 21
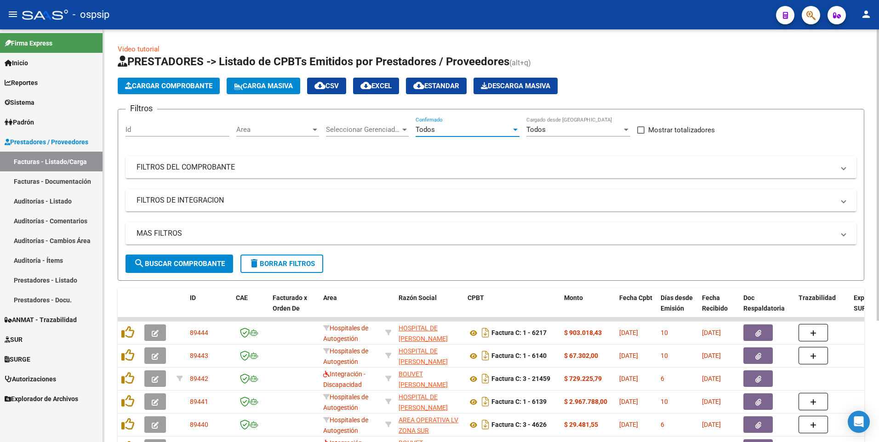
click at [188, 86] on span "Cargar Comprobante" at bounding box center [168, 86] width 87 height 8
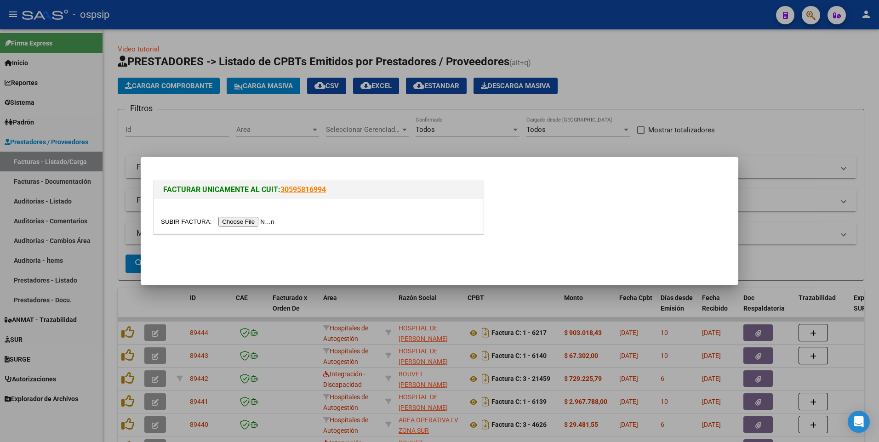
click at [247, 290] on div at bounding box center [439, 221] width 879 height 442
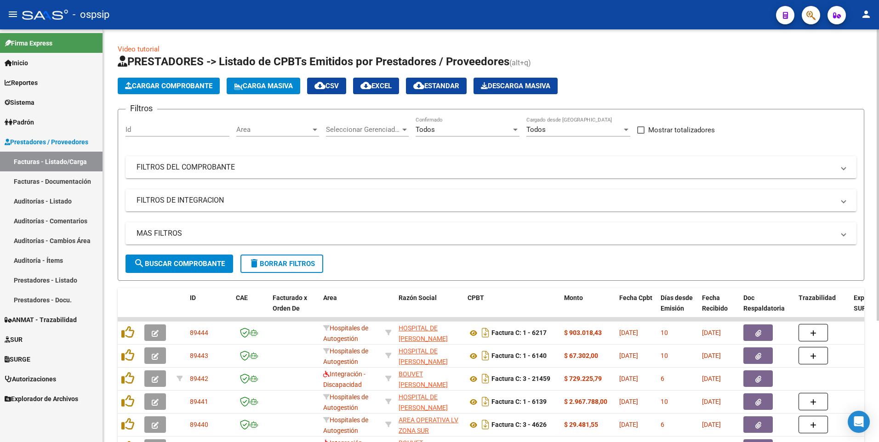
click at [264, 271] on button "delete Borrar Filtros" at bounding box center [281, 264] width 83 height 18
click at [172, 89] on span "Cargar Comprobante" at bounding box center [168, 86] width 87 height 8
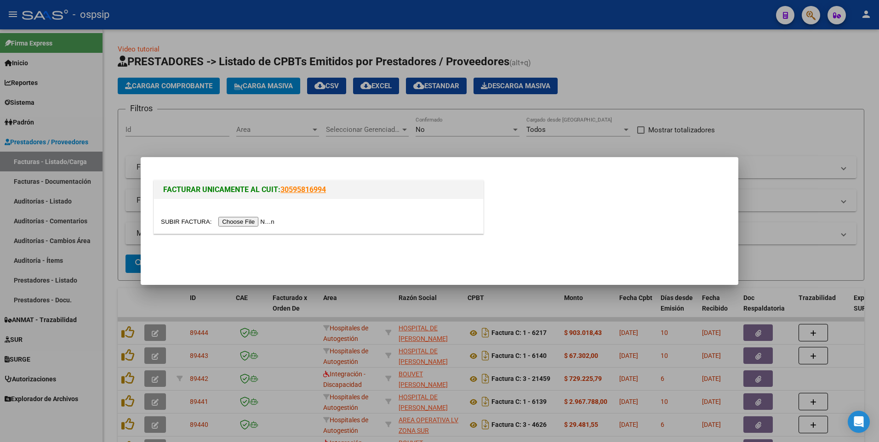
click at [221, 219] on input "file" at bounding box center [219, 222] width 116 height 10
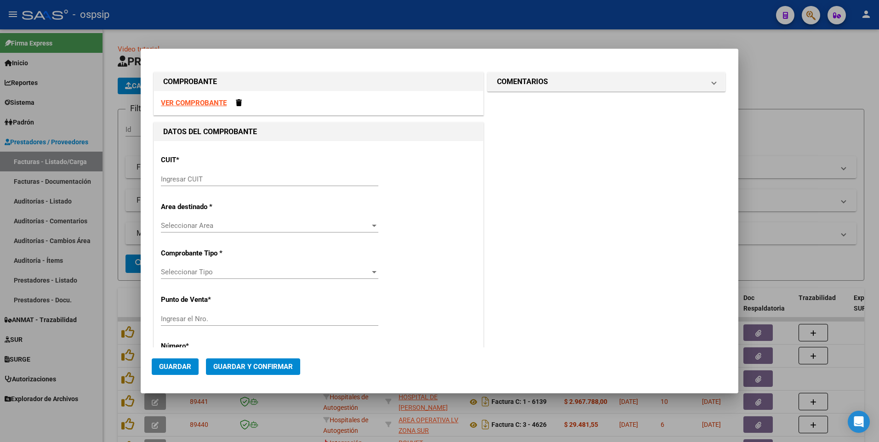
click at [196, 103] on strong "VER COMPROBANTE" at bounding box center [194, 103] width 66 height 8
click at [268, 180] on input "Ingresar CUIT" at bounding box center [269, 179] width 217 height 8
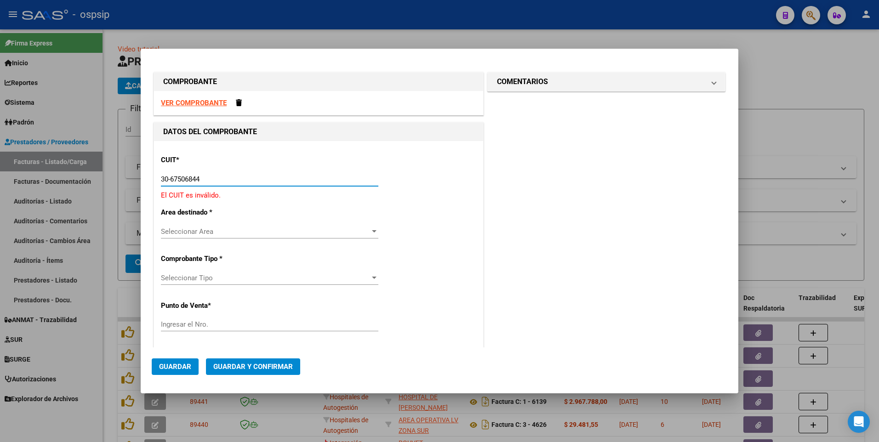
type input "30-67506844-1"
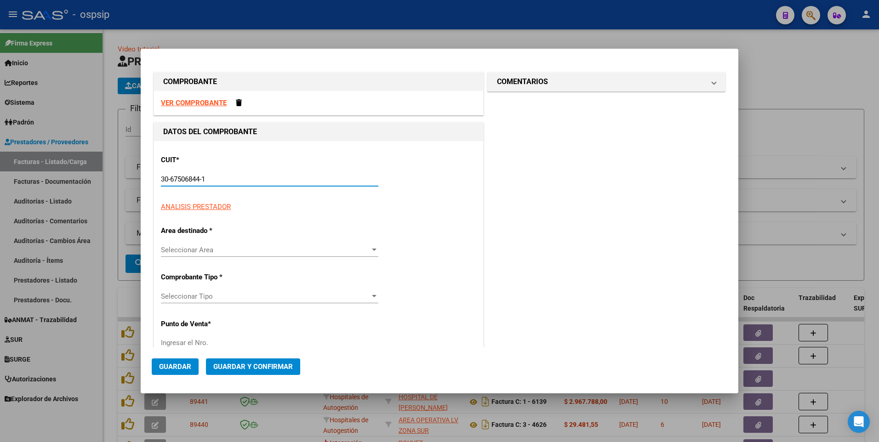
type input "113"
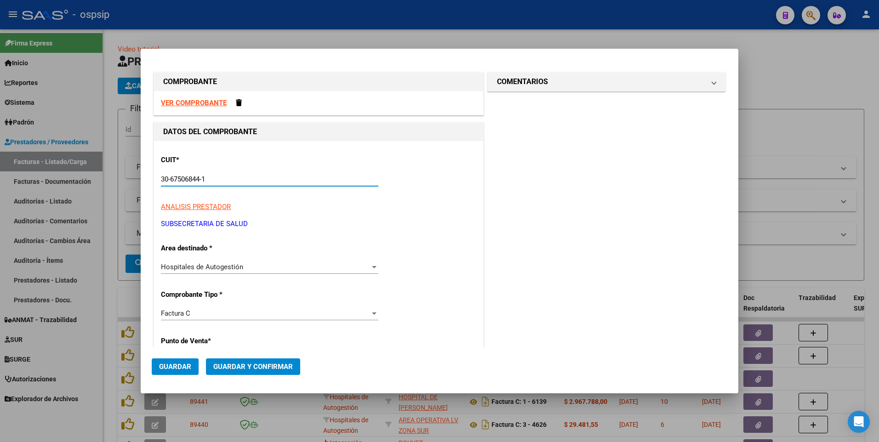
type input "30-67506844-1"
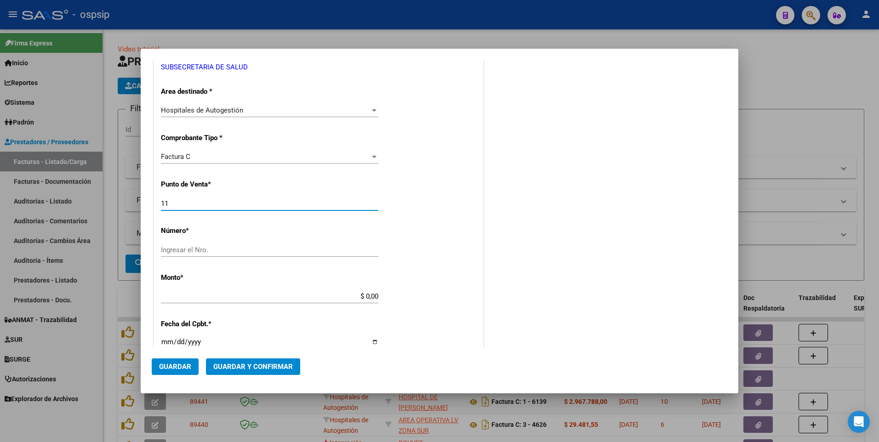
type input "113"
type input "7237"
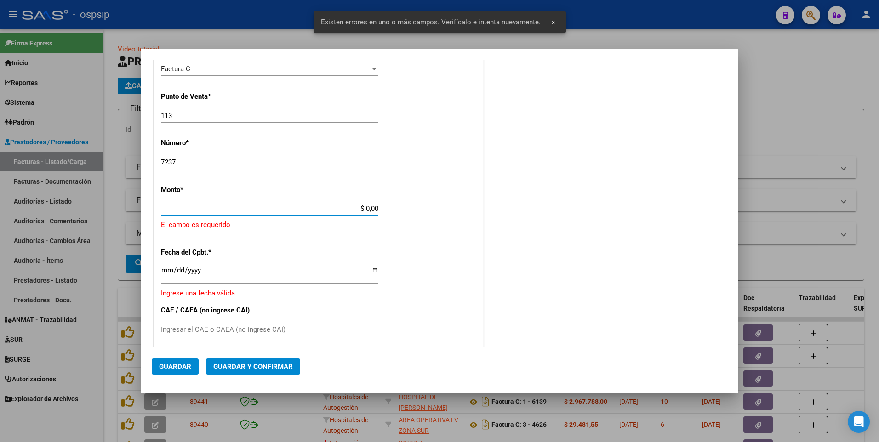
scroll to position [245, 0]
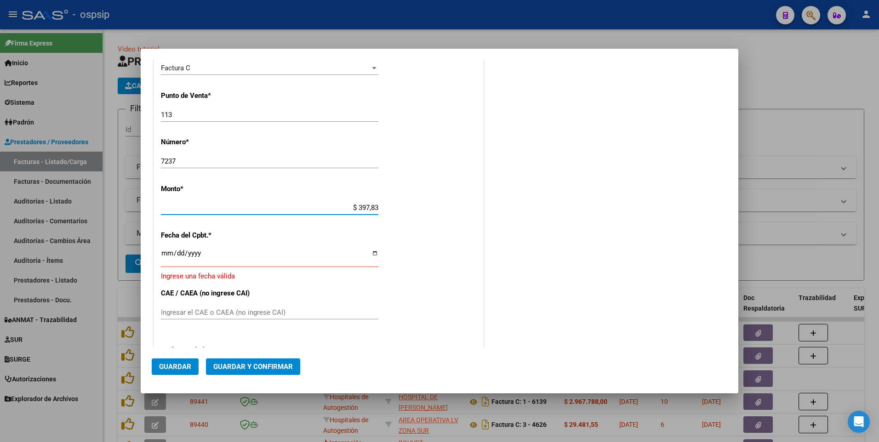
click at [170, 206] on input "$ 397,83" at bounding box center [269, 208] width 217 height 8
click at [170, 206] on input "$ 89.783,00" at bounding box center [269, 208] width 217 height 8
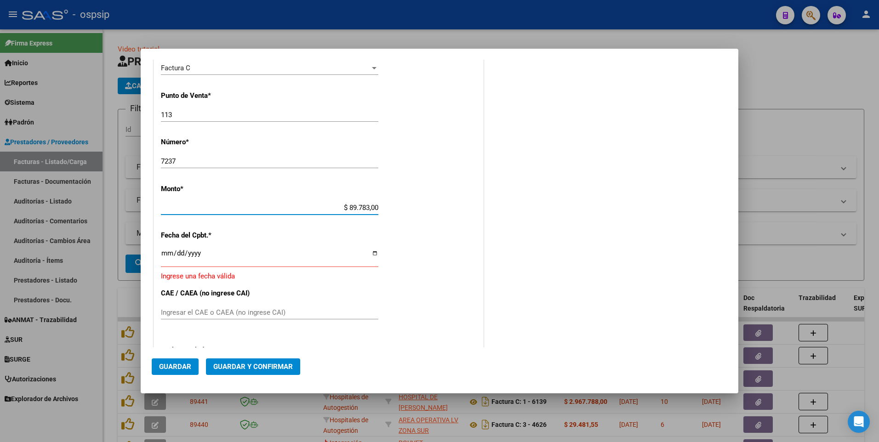
click at [170, 206] on input "$ 89.783,00" at bounding box center [269, 208] width 217 height 8
type input "$ 39.783,00"
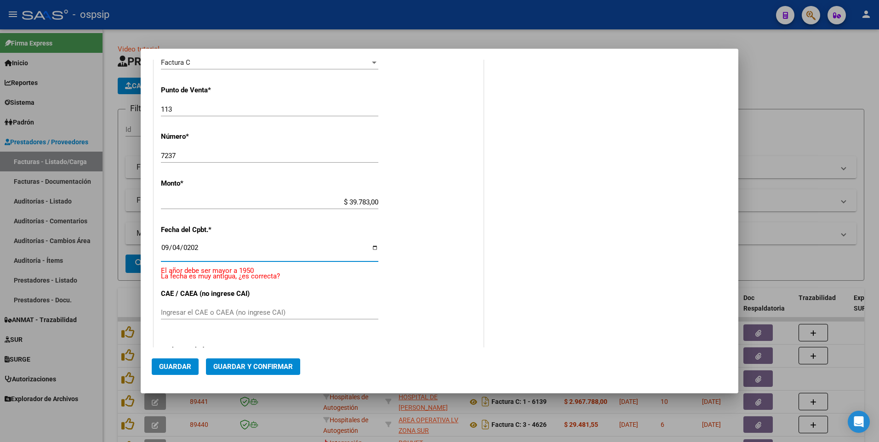
type input "[DATE]"
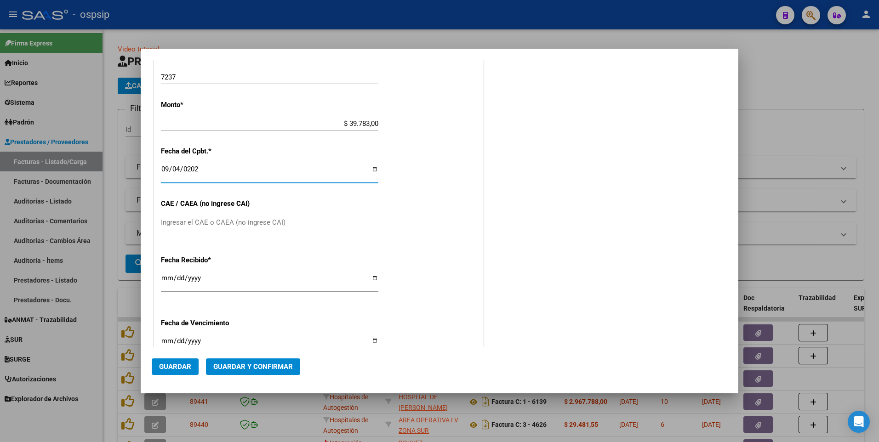
scroll to position [331, 0]
click at [177, 364] on span "Guardar" at bounding box center [175, 367] width 32 height 8
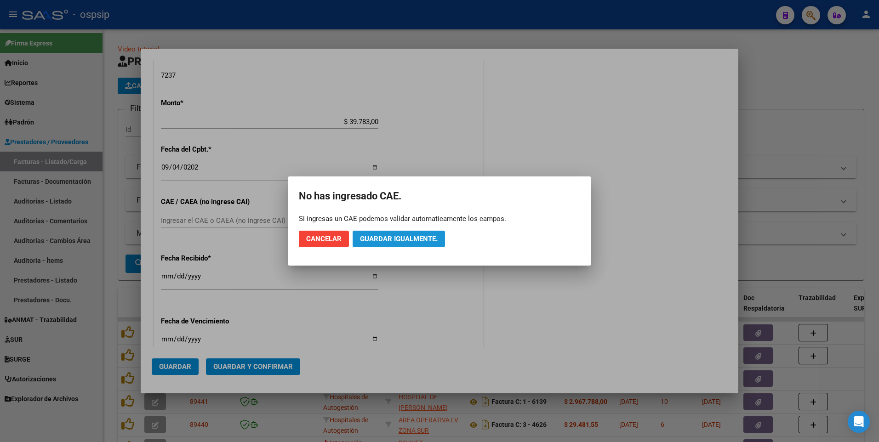
click at [389, 235] on span "Guardar igualmente." at bounding box center [399, 239] width 78 height 8
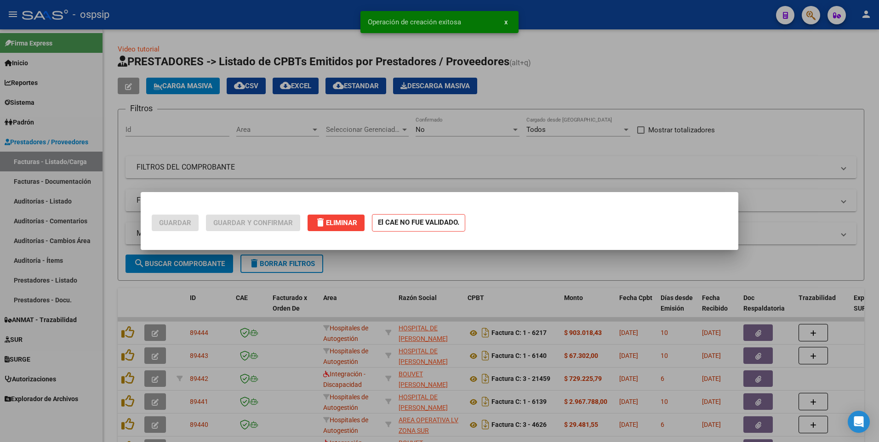
scroll to position [0, 0]
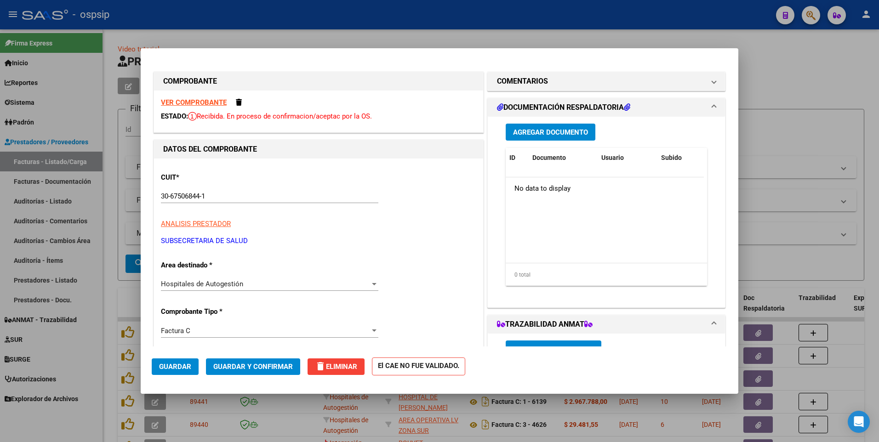
click at [558, 130] on span "Agregar Documento" at bounding box center [550, 132] width 75 height 8
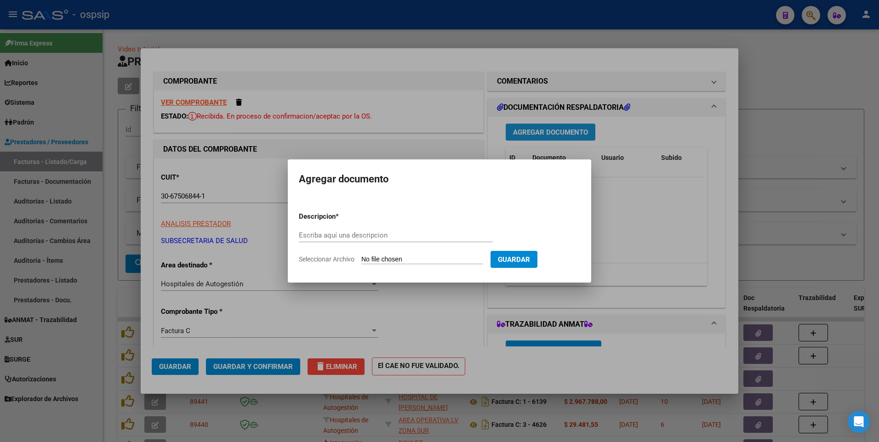
paste input "[EMAIL_ADDRESS][DOMAIN_NAME]"
type input "[EMAIL_ADDRESS][DOMAIN_NAME]"
click at [456, 258] on input "Seleccionar Archivo" at bounding box center [422, 260] width 122 height 9
type input "C:\fakepath\factura0113-00007237.pdf"
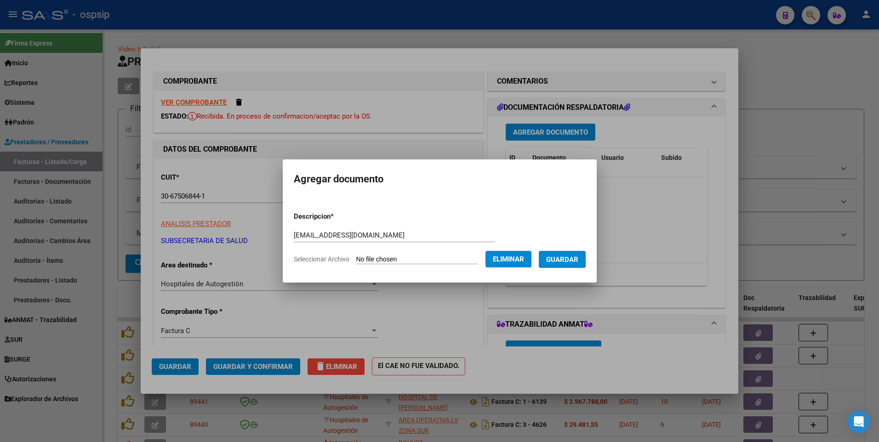
click at [586, 254] on button "Guardar" at bounding box center [562, 259] width 47 height 17
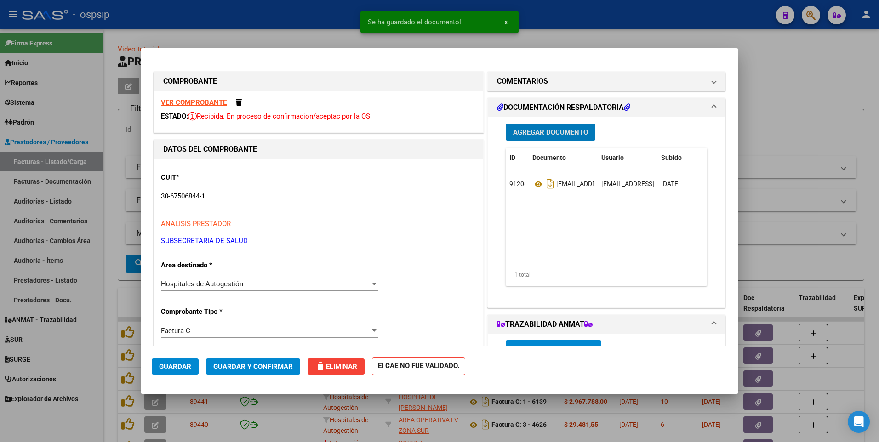
click at [176, 373] on button "Guardar" at bounding box center [175, 366] width 47 height 17
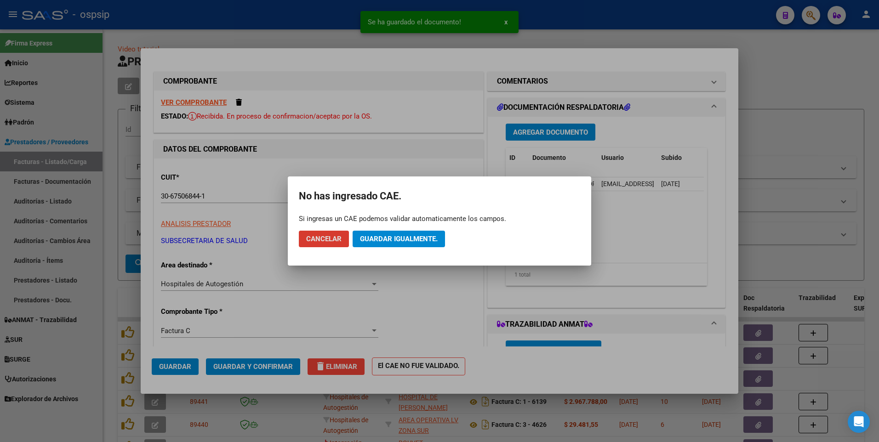
click at [374, 246] on button "Guardar igualmente." at bounding box center [399, 239] width 92 height 17
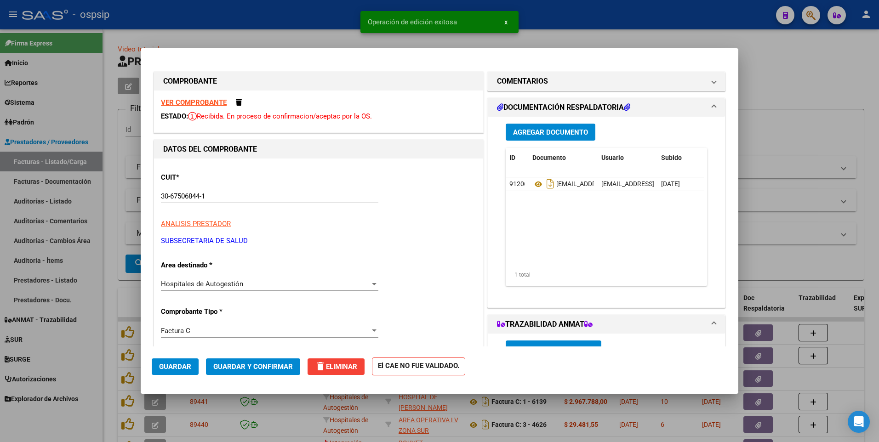
click at [311, 23] on div at bounding box center [439, 221] width 879 height 442
type input "$ 0,00"
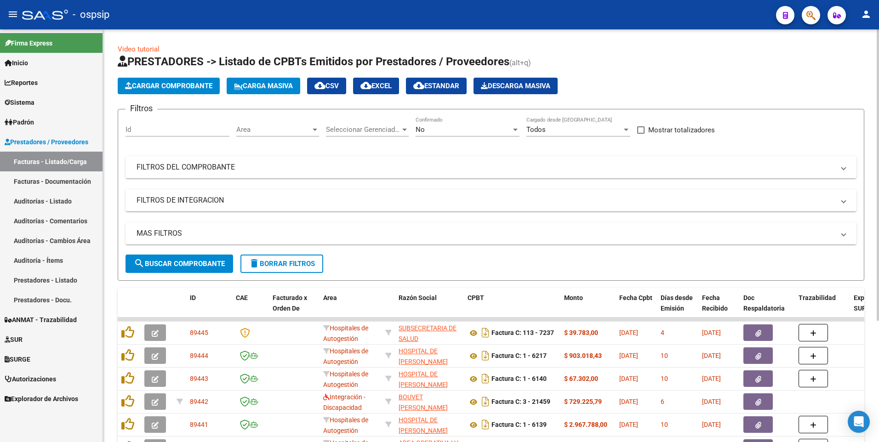
click at [182, 97] on app-list-header "PRESTADORES -> Listado de CPBTs Emitidos por Prestadores / Proveedores (alt+q) …" at bounding box center [491, 167] width 746 height 227
click at [179, 90] on span "Cargar Comprobante" at bounding box center [168, 86] width 87 height 8
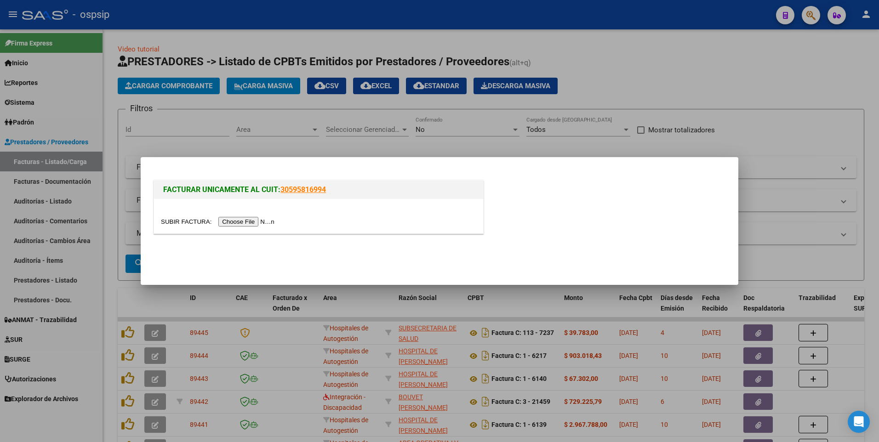
click at [249, 223] on input "file" at bounding box center [219, 222] width 116 height 10
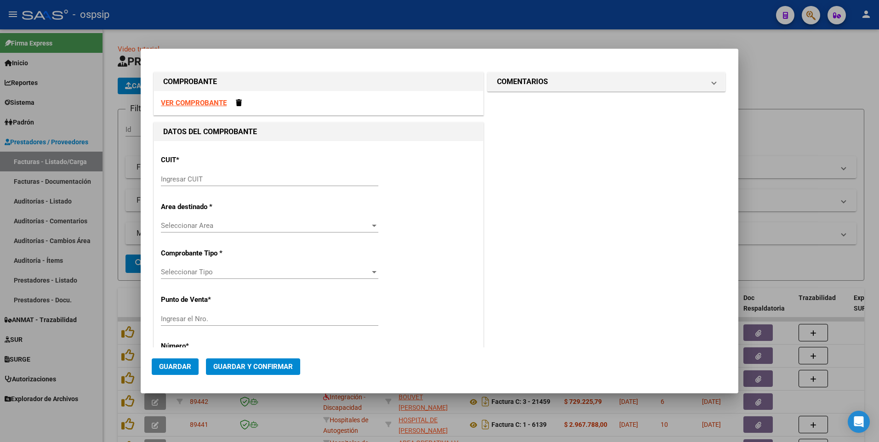
click at [211, 98] on div "VER COMPROBANTE" at bounding box center [318, 103] width 329 height 24
click at [211, 101] on strong "VER COMPROBANTE" at bounding box center [194, 103] width 66 height 8
click at [257, 183] on div "Ingresar CUIT" at bounding box center [269, 179] width 217 height 14
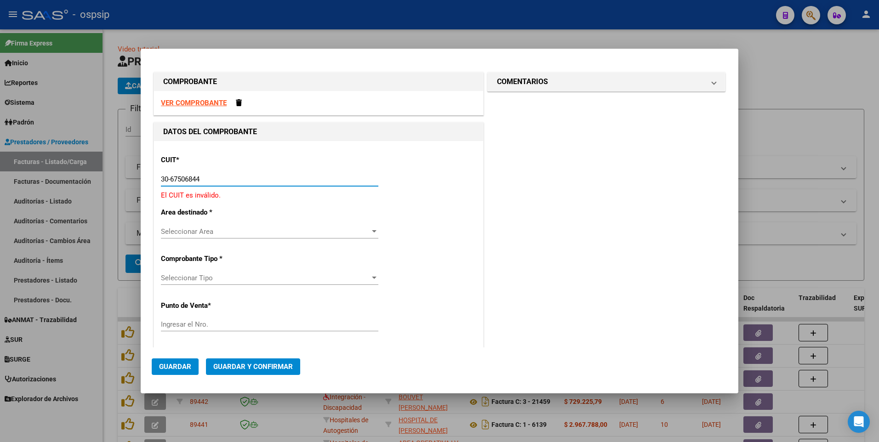
type input "30-67506844-1"
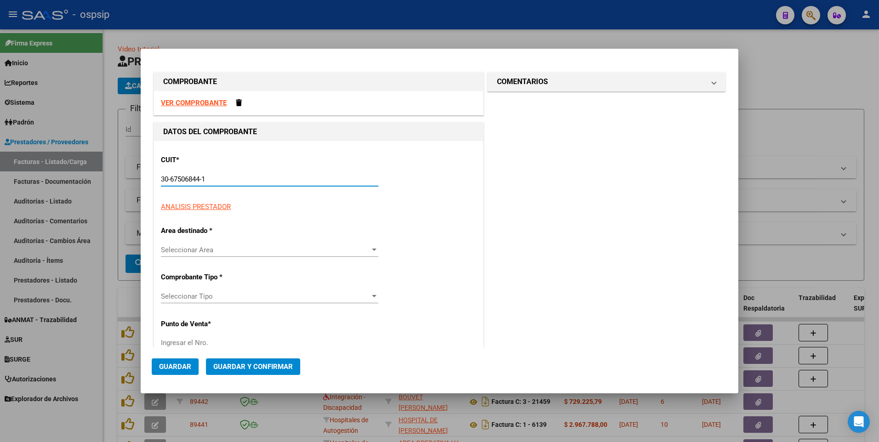
type input "113"
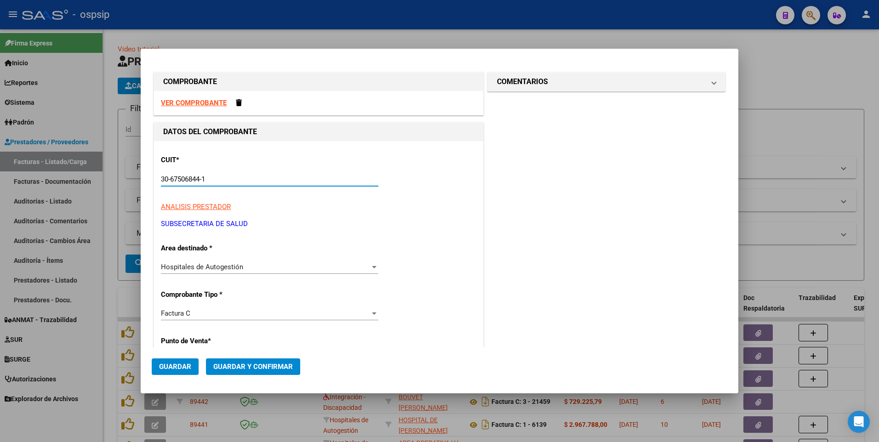
type input "30-67506844-1"
click at [199, 102] on strong "VER COMPROBANTE" at bounding box center [194, 103] width 66 height 8
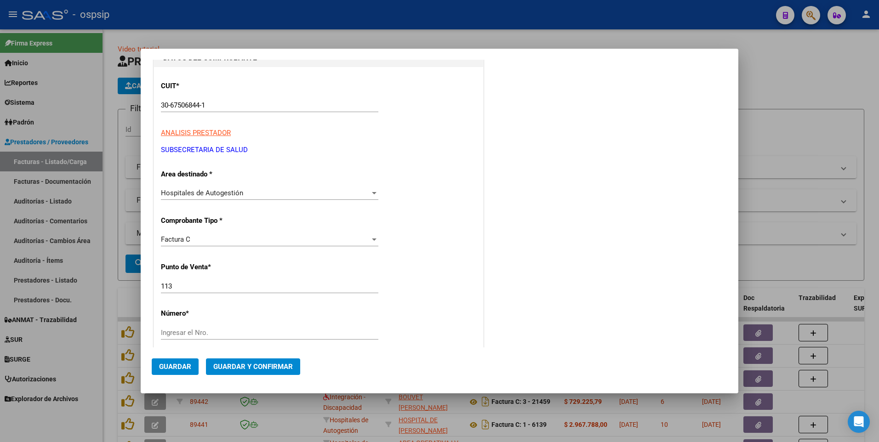
scroll to position [184, 0]
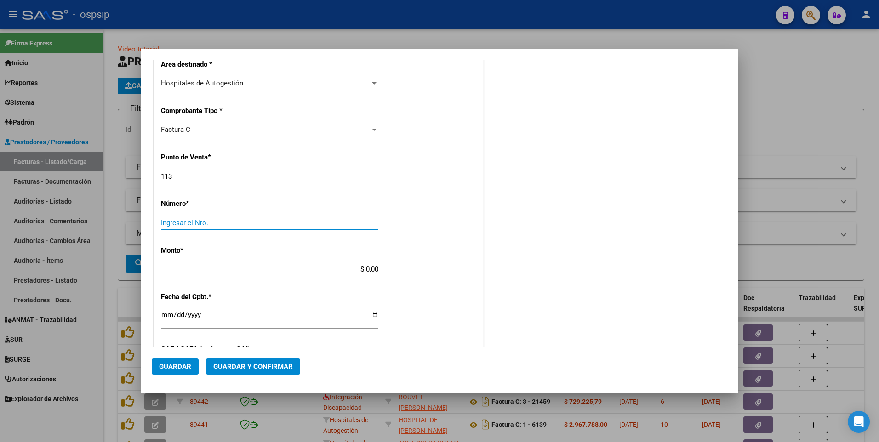
click at [220, 223] on input "Ingresar el Nro." at bounding box center [269, 223] width 217 height 8
type input "7237"
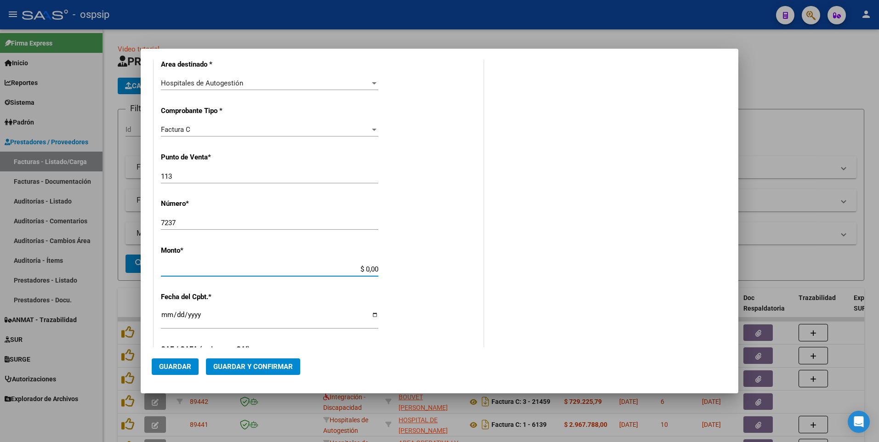
scroll to position [190, 0]
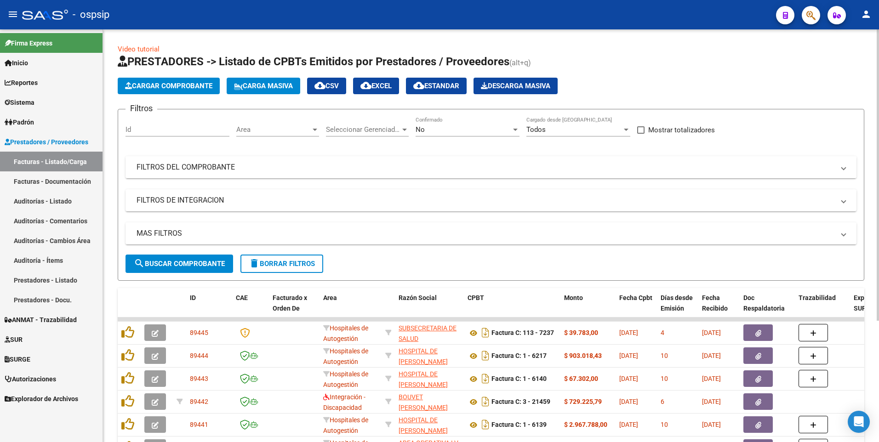
click at [215, 166] on mat-panel-title "FILTROS DEL COMPROBANTE" at bounding box center [486, 167] width 698 height 10
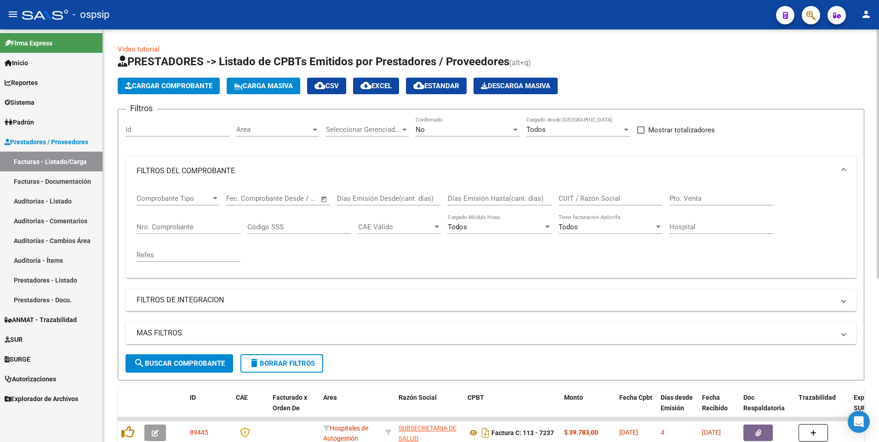
click at [172, 222] on div "Nro. Comprobante" at bounding box center [189, 224] width 104 height 20
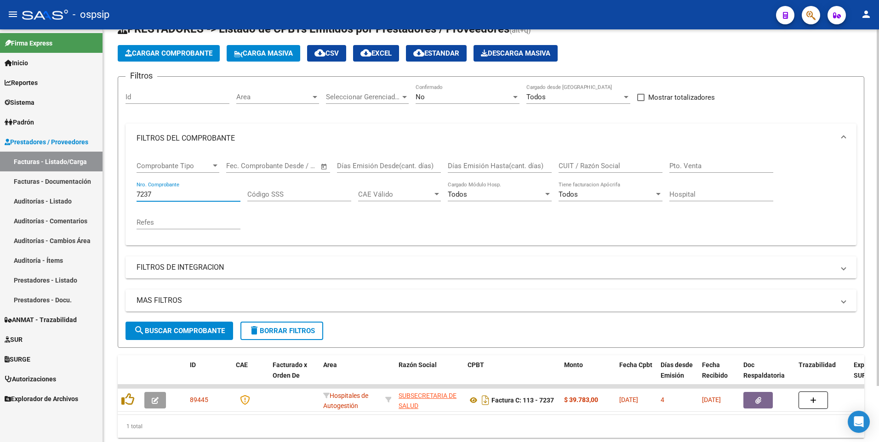
scroll to position [65, 0]
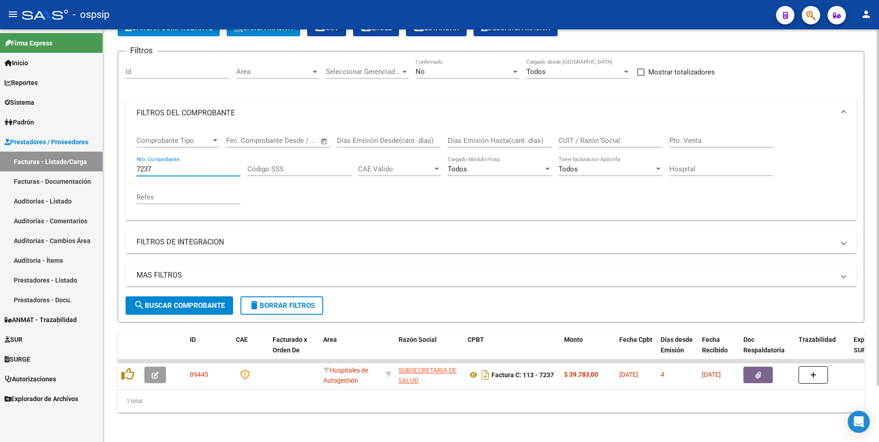
type input "7237"
click at [314, 307] on button "delete Borrar Filtros" at bounding box center [281, 305] width 83 height 18
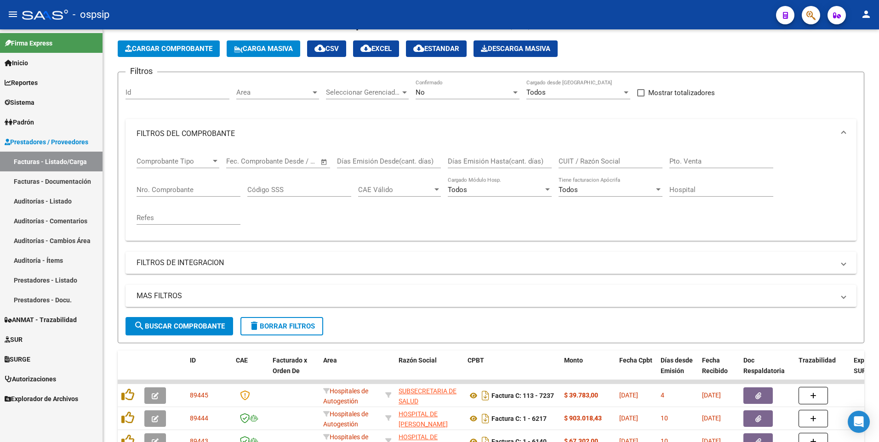
scroll to position [0, 0]
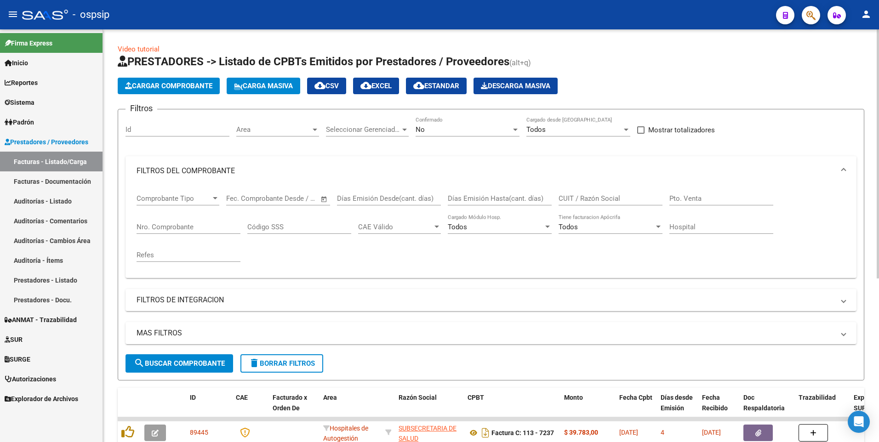
click at [193, 96] on app-list-header "PRESTADORES -> Listado de CPBTs Emitidos por Prestadores / Proveedores (alt+q) …" at bounding box center [491, 217] width 746 height 326
click at [193, 84] on span "Cargar Comprobante" at bounding box center [168, 86] width 87 height 8
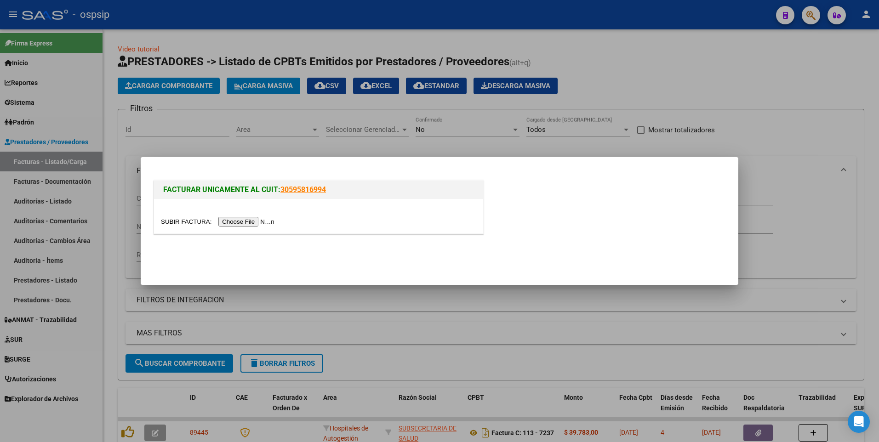
click at [227, 219] on input "file" at bounding box center [219, 222] width 116 height 10
click at [245, 223] on input "file" at bounding box center [219, 222] width 116 height 10
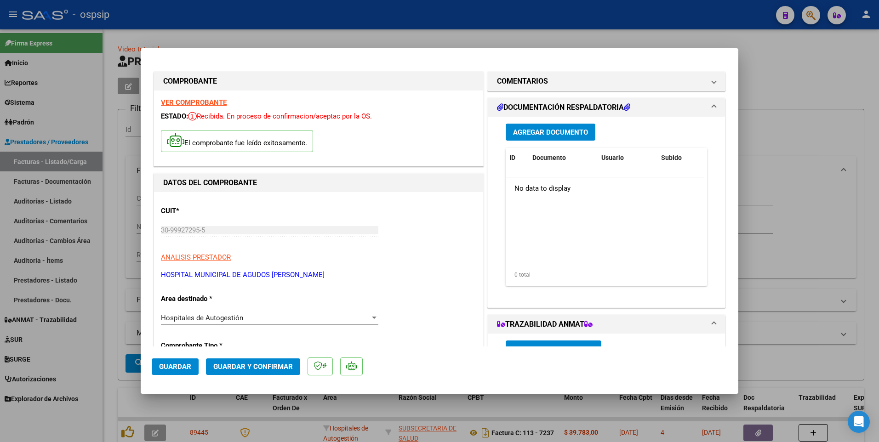
click at [537, 136] on span "Agregar Documento" at bounding box center [550, 132] width 75 height 8
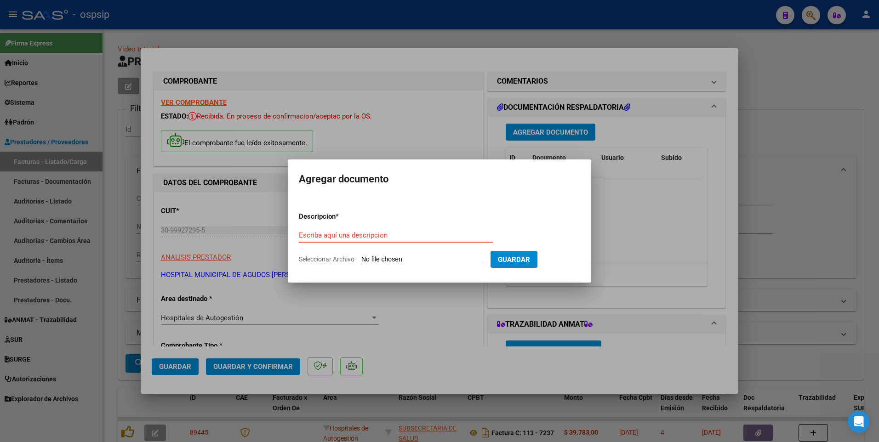
paste input "[EMAIL_ADDRESS][DOMAIN_NAME]"
type input "[EMAIL_ADDRESS][DOMAIN_NAME]"
click at [398, 259] on input "Seleccionar Archivo" at bounding box center [422, 260] width 122 height 9
type input "C:\fakepath\image_t0000000568_n6.pdf"
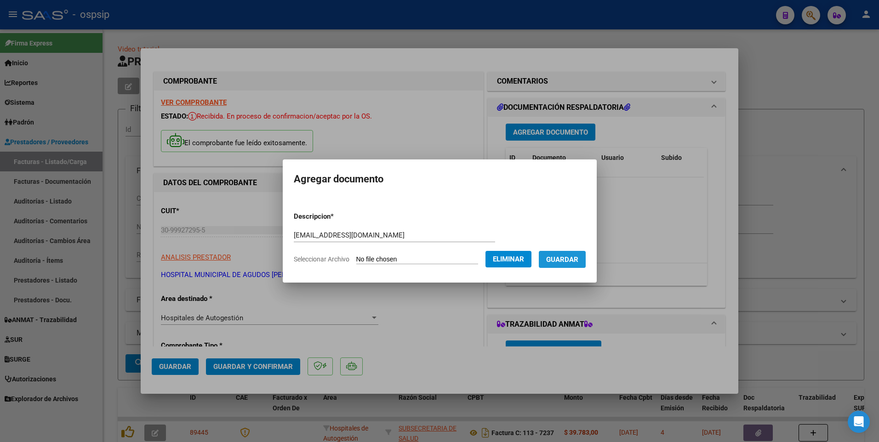
click at [568, 262] on span "Guardar" at bounding box center [562, 260] width 32 height 8
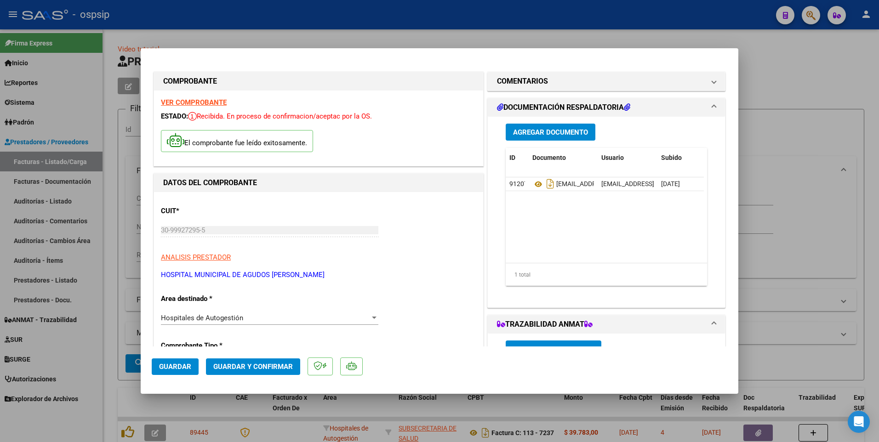
click at [180, 369] on span "Guardar" at bounding box center [175, 367] width 32 height 8
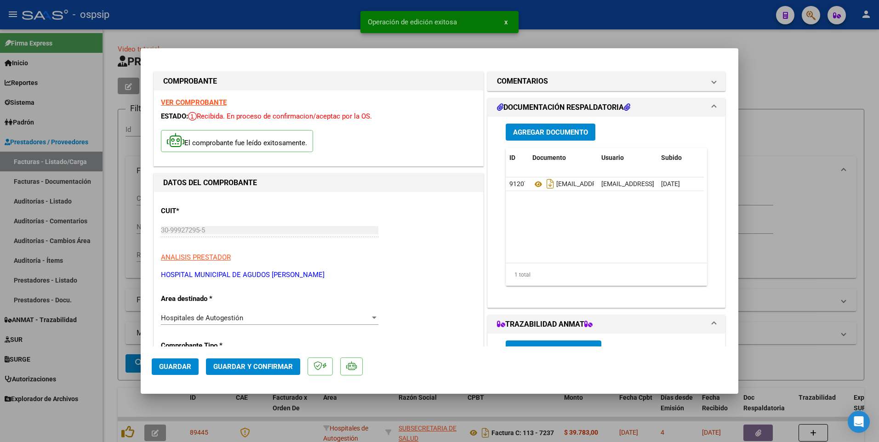
click at [329, 9] on div at bounding box center [439, 221] width 879 height 442
type input "$ 0,00"
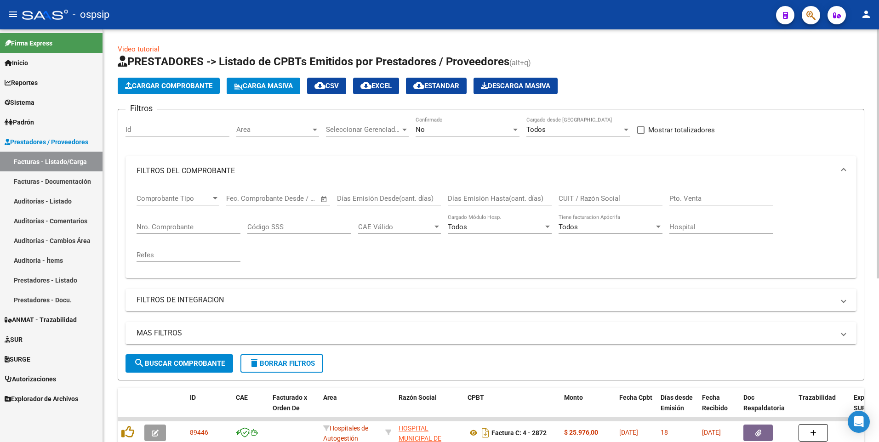
click at [293, 364] on span "delete Borrar Filtros" at bounding box center [282, 363] width 66 height 8
click at [181, 82] on span "Cargar Comprobante" at bounding box center [168, 86] width 87 height 8
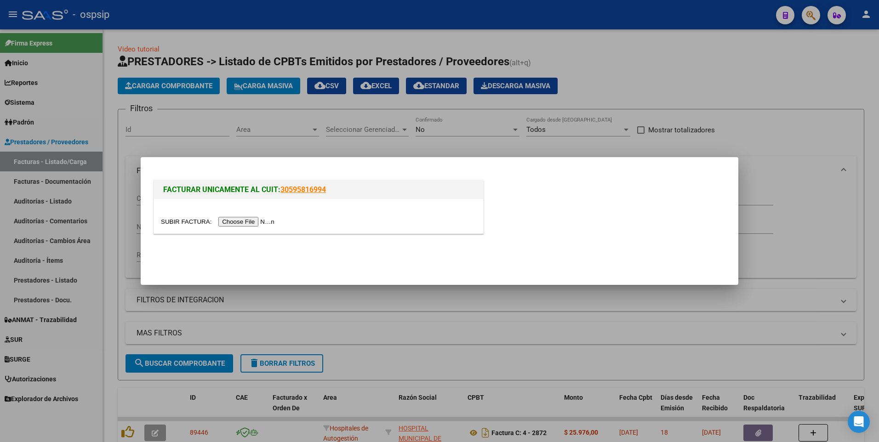
click at [238, 222] on input "file" at bounding box center [219, 222] width 116 height 10
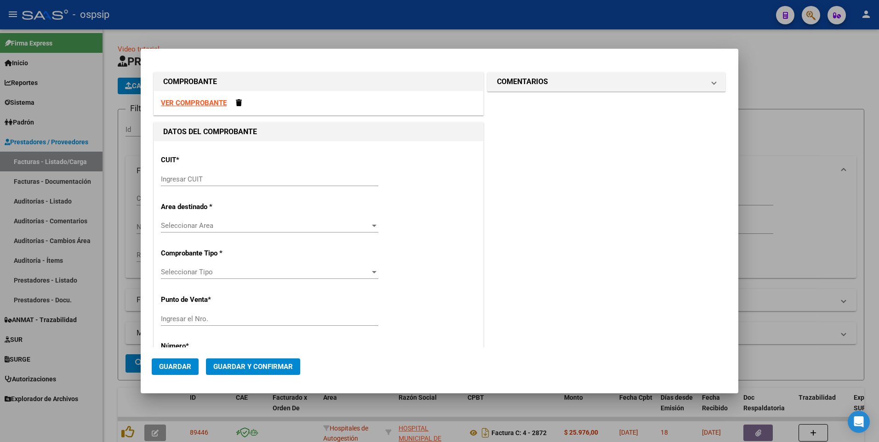
click at [187, 102] on strong "VER COMPROBANTE" at bounding box center [194, 103] width 66 height 8
click at [253, 176] on input "Ingresar CUIT" at bounding box center [269, 179] width 217 height 8
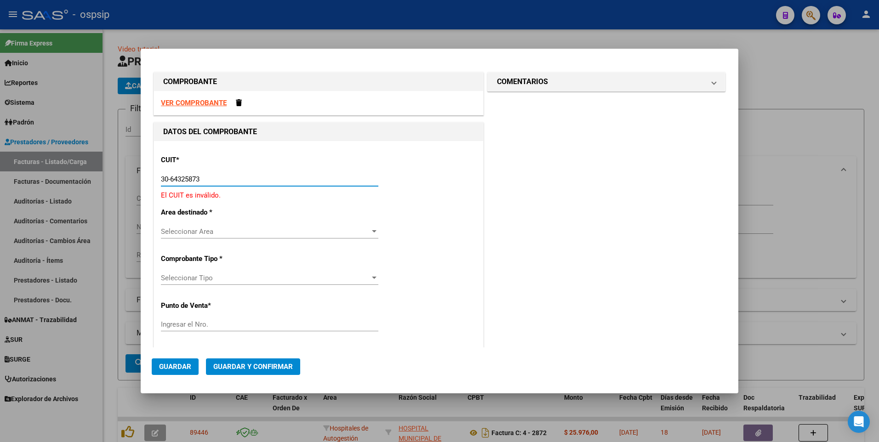
type input "30-64325873-7"
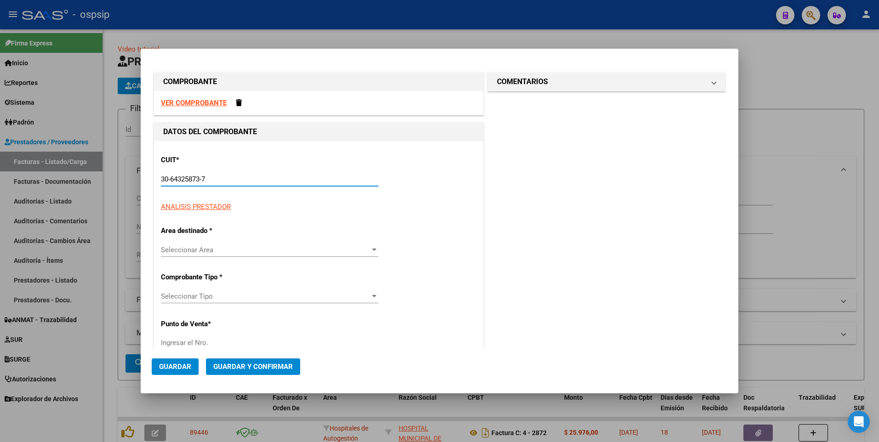
type input "74"
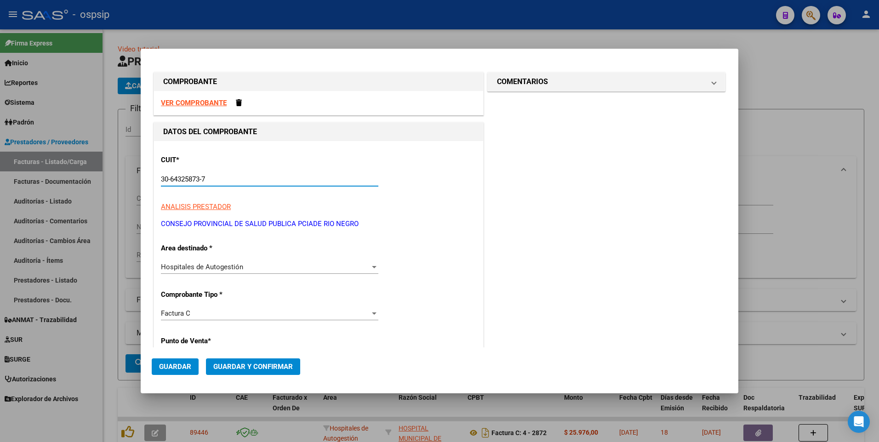
type input "30-64325873-7"
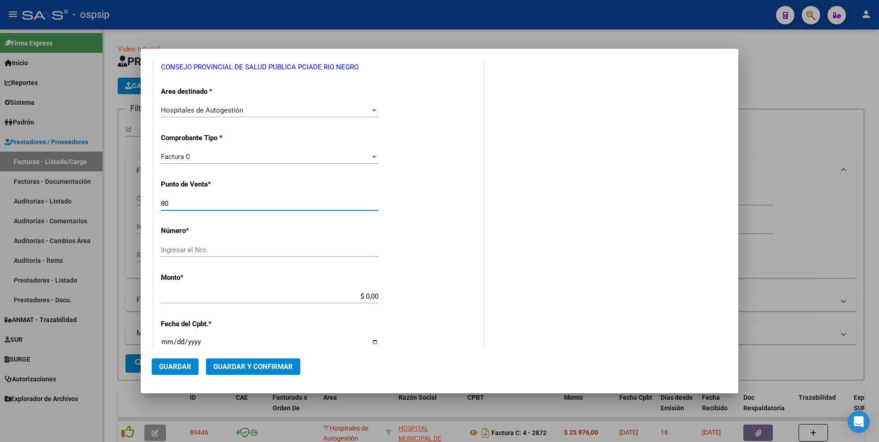
type input "80"
type input "83"
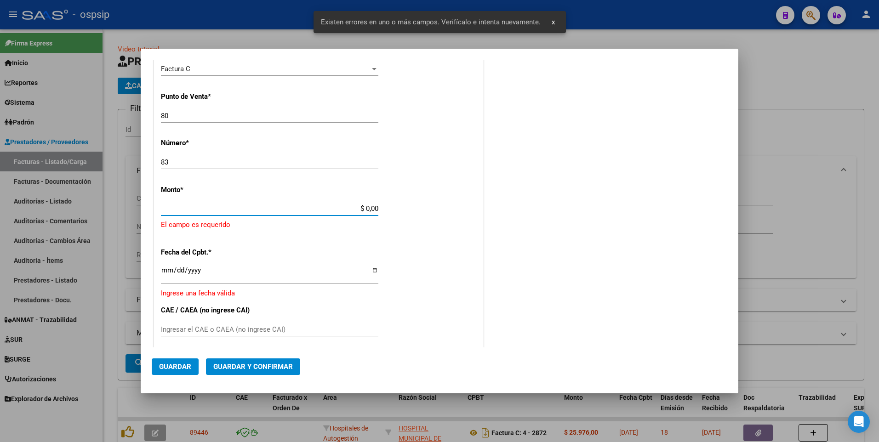
scroll to position [245, 0]
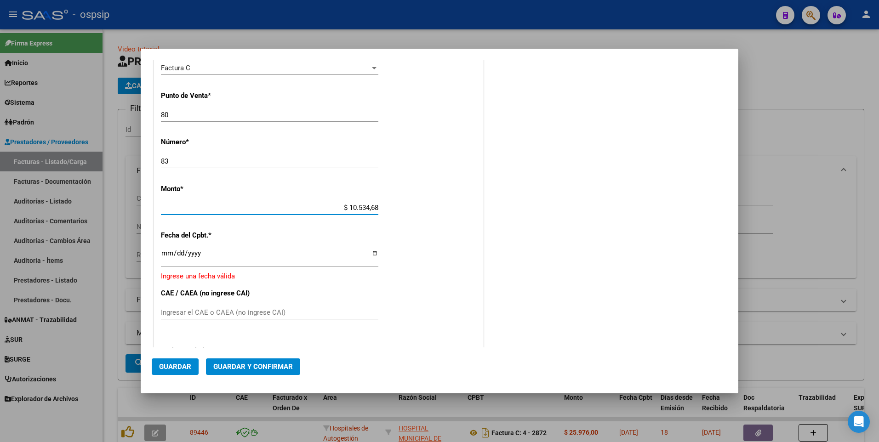
type input "$ 105.346,85"
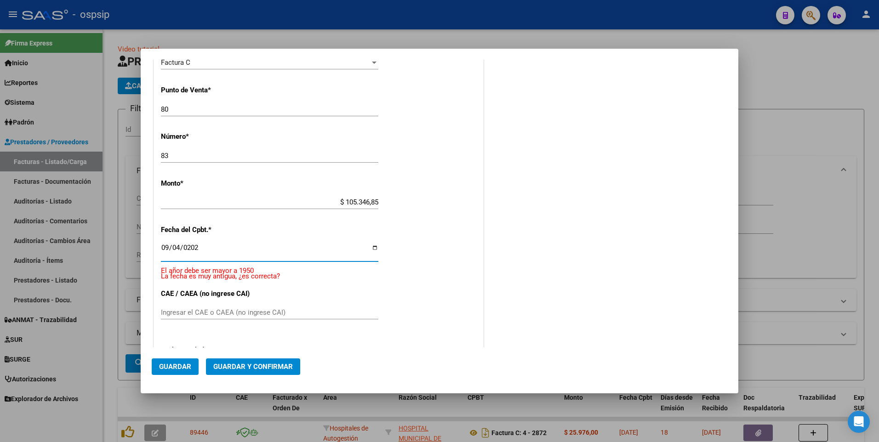
type input "[DATE]"
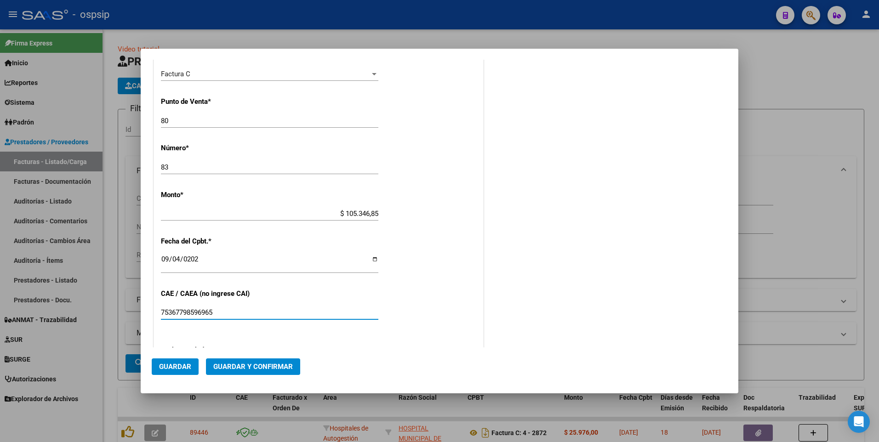
type input "75367798596965"
click at [183, 369] on span "Guardar" at bounding box center [175, 367] width 32 height 8
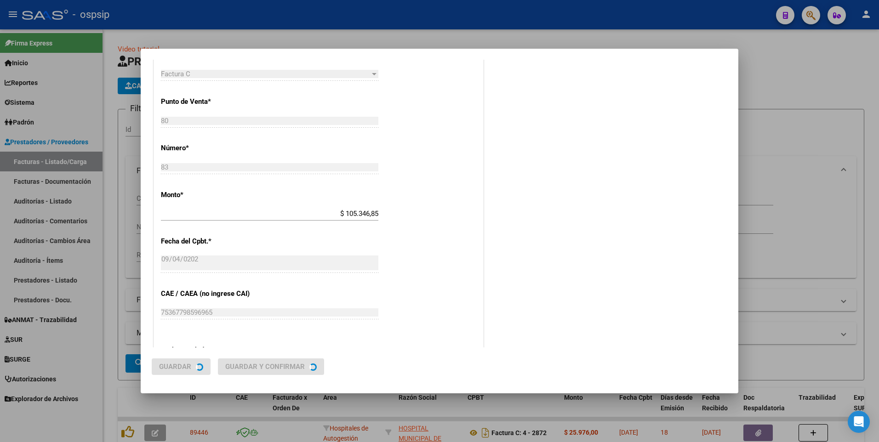
scroll to position [0, 0]
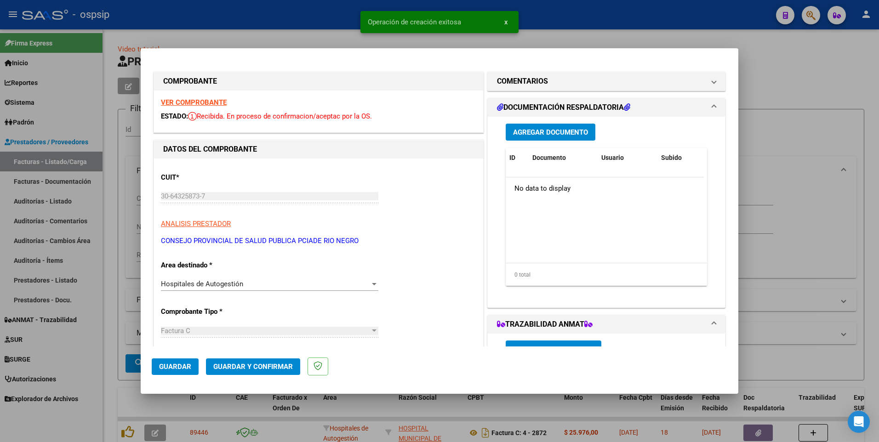
click at [522, 134] on span "Agregar Documento" at bounding box center [550, 132] width 75 height 8
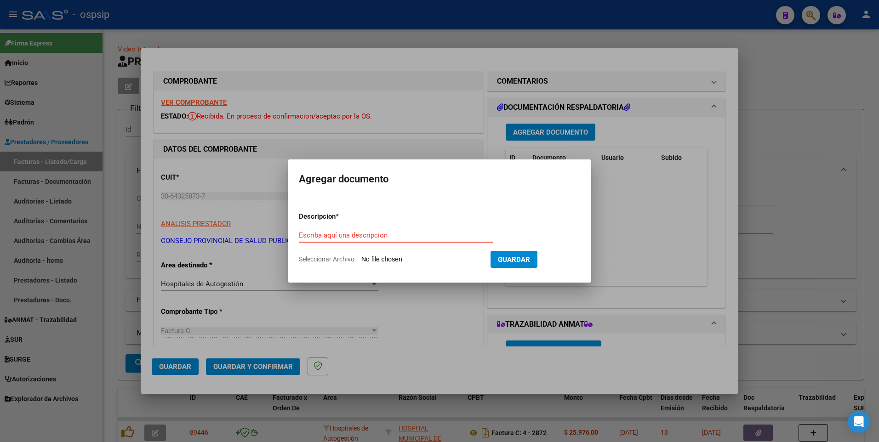
paste input "[EMAIL_ADDRESS][DOMAIN_NAME]"
type input "[EMAIL_ADDRESS][DOMAIN_NAME]"
click at [418, 259] on input "Seleccionar Archivo" at bounding box center [422, 260] width 122 height 9
type input "C:\fakepath\FACT 0083 OSPSIP.pdf"
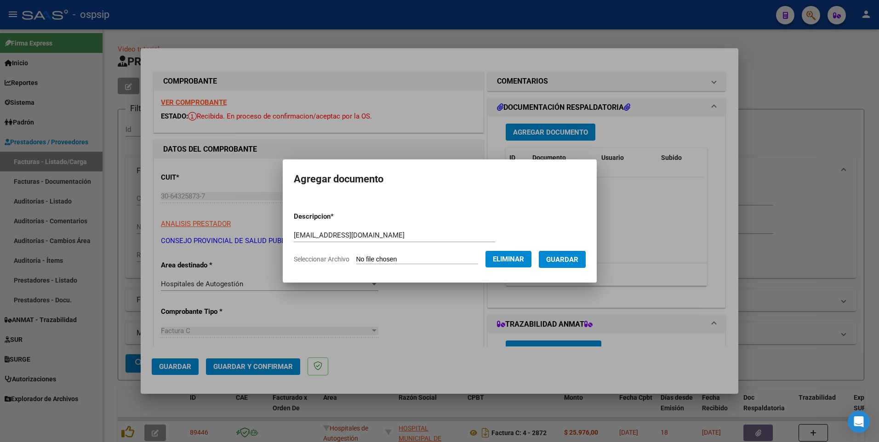
click at [563, 253] on button "Guardar" at bounding box center [562, 259] width 47 height 17
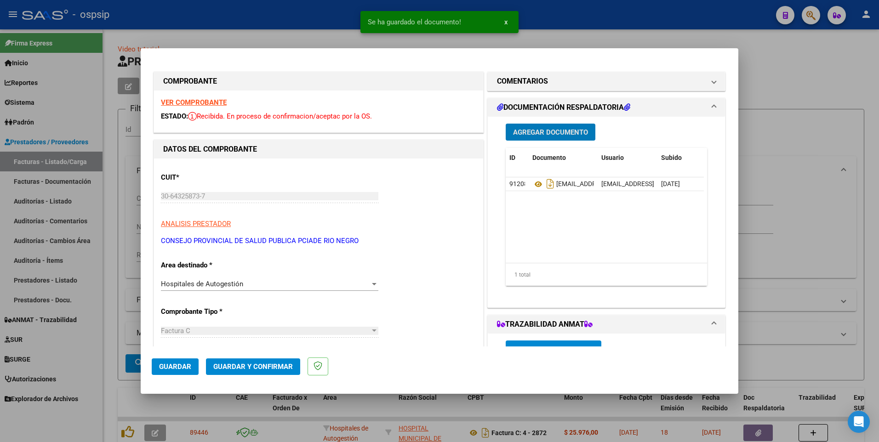
click at [172, 365] on span "Guardar" at bounding box center [175, 367] width 32 height 8
click at [250, 28] on div at bounding box center [439, 221] width 879 height 442
type input "$ 0,00"
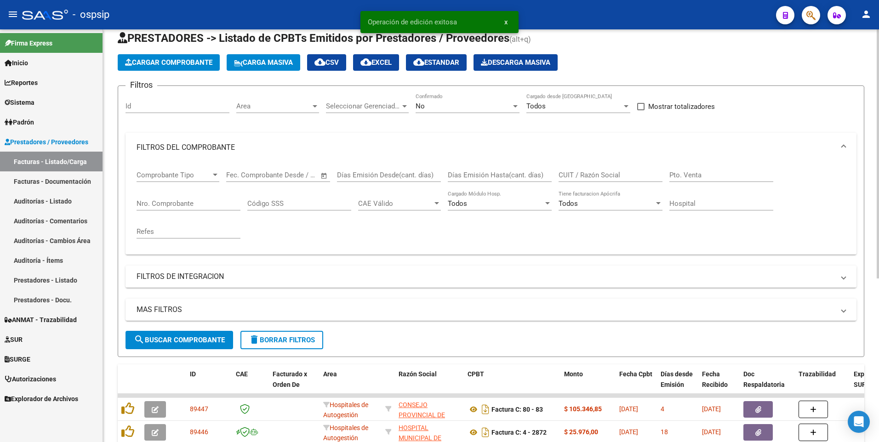
scroll to position [46, 0]
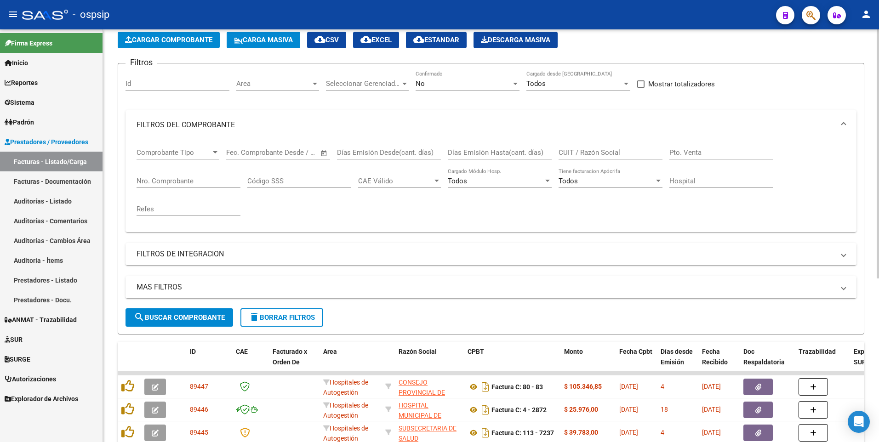
click at [279, 313] on button "delete Borrar Filtros" at bounding box center [281, 317] width 83 height 18
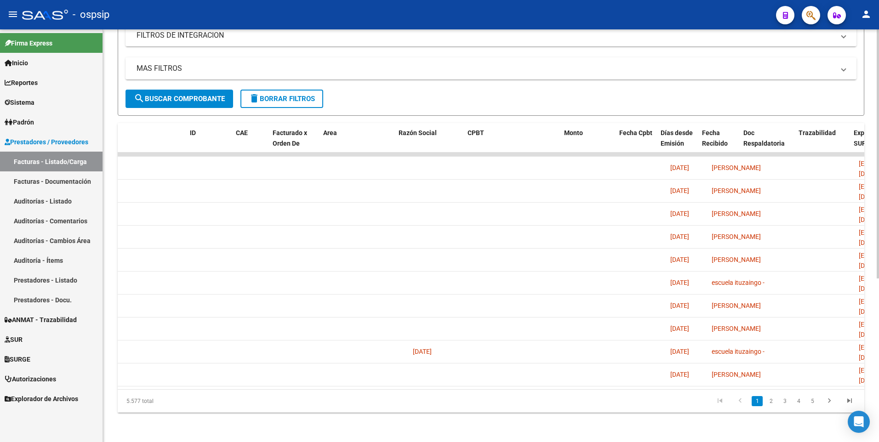
scroll to position [0, 0]
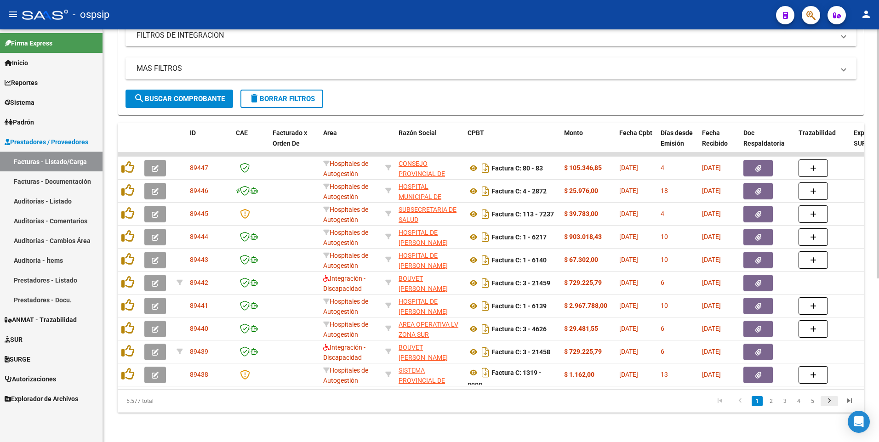
click at [828, 405] on icon "go to next page" at bounding box center [829, 402] width 12 height 11
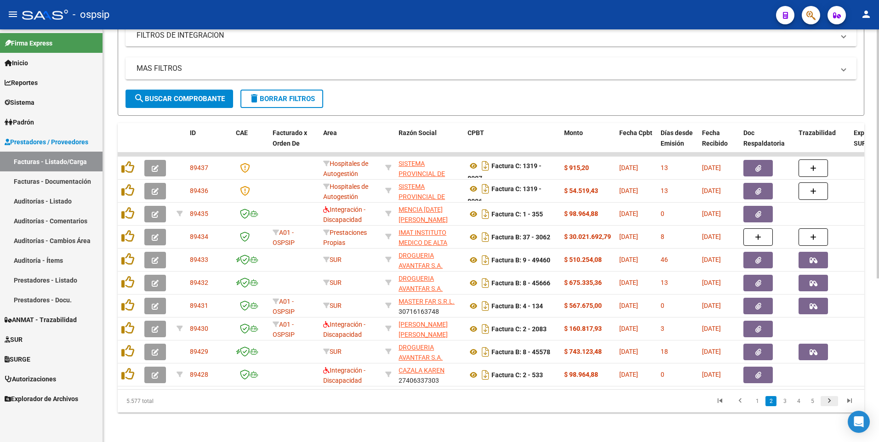
click at [832, 403] on icon "go to next page" at bounding box center [829, 402] width 12 height 11
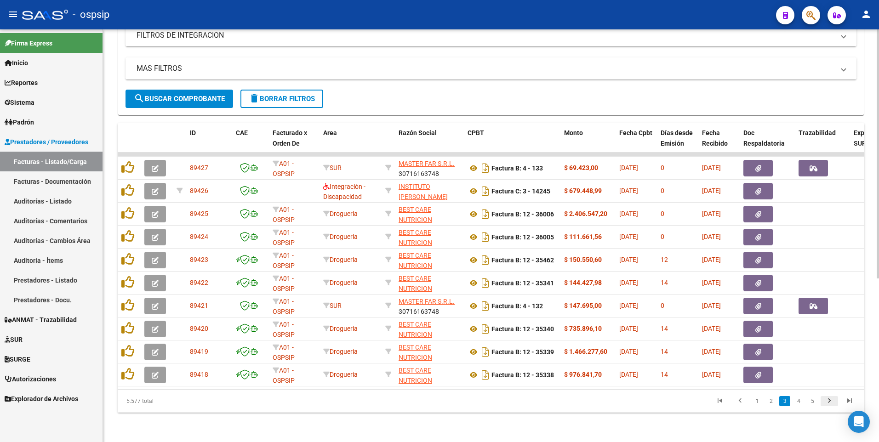
click at [831, 402] on icon "go to next page" at bounding box center [829, 402] width 12 height 11
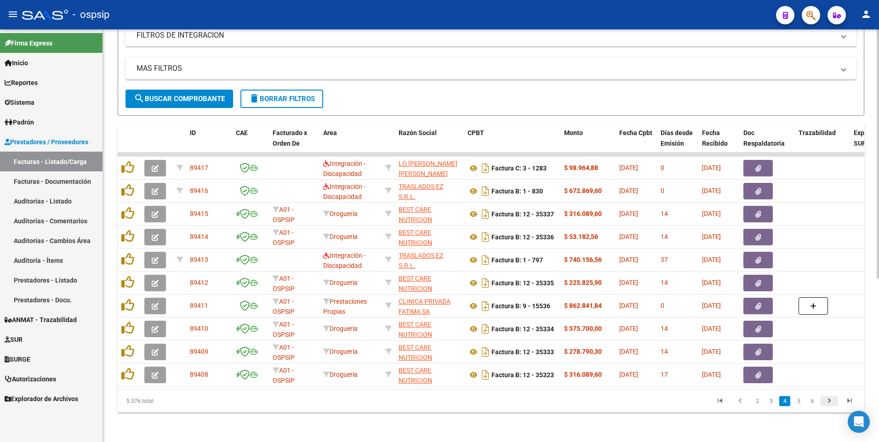
click at [828, 401] on icon "go to next page" at bounding box center [829, 402] width 12 height 11
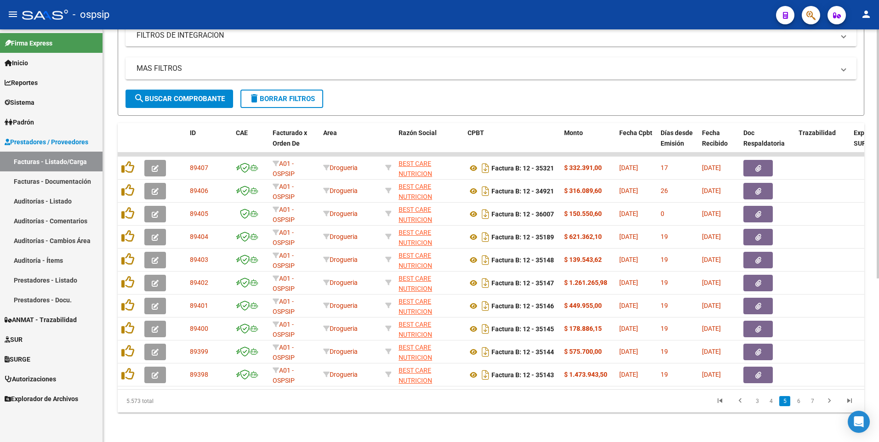
click at [474, 406] on datatable-pager "3 4 5 6 7" at bounding box center [565, 401] width 590 height 16
click at [830, 401] on icon "go to next page" at bounding box center [829, 402] width 12 height 11
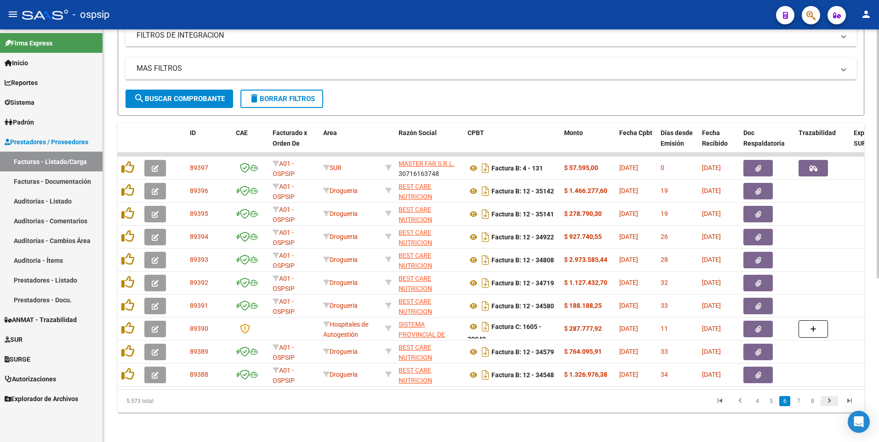
click at [830, 402] on icon "go to next page" at bounding box center [829, 402] width 12 height 11
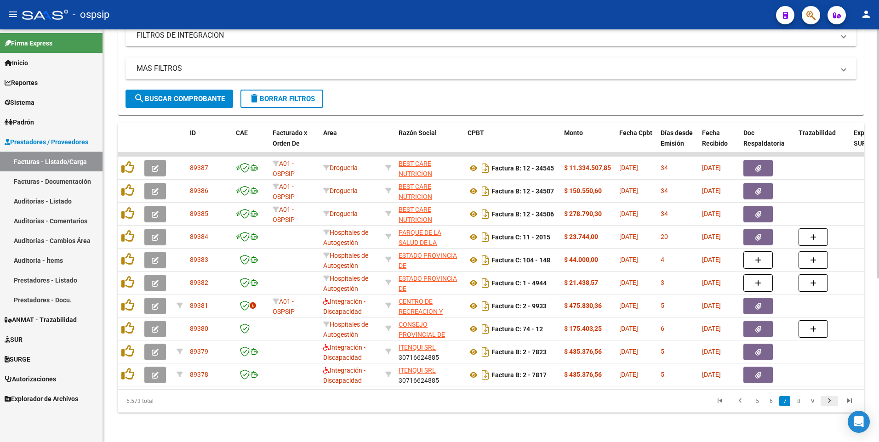
click at [831, 399] on icon "go to next page" at bounding box center [829, 402] width 12 height 11
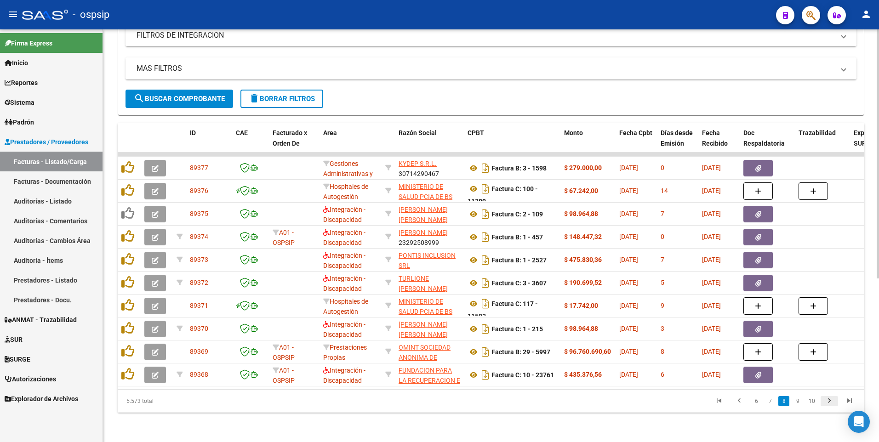
click at [830, 404] on icon "go to next page" at bounding box center [829, 402] width 12 height 11
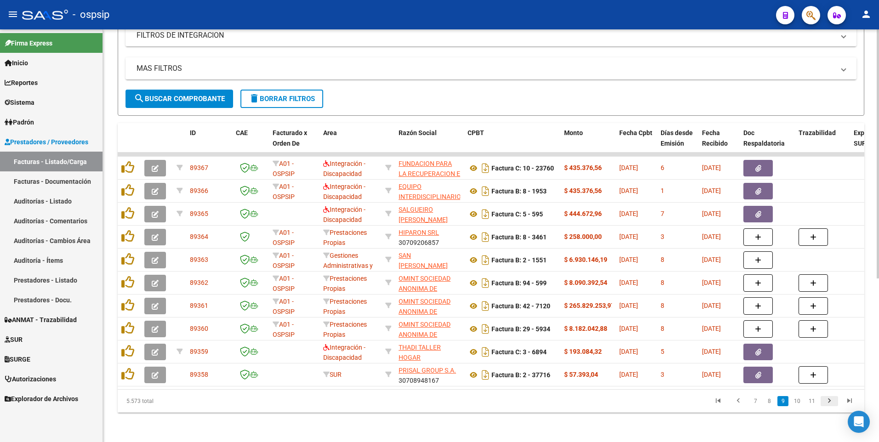
click at [825, 404] on icon "go to next page" at bounding box center [829, 402] width 12 height 11
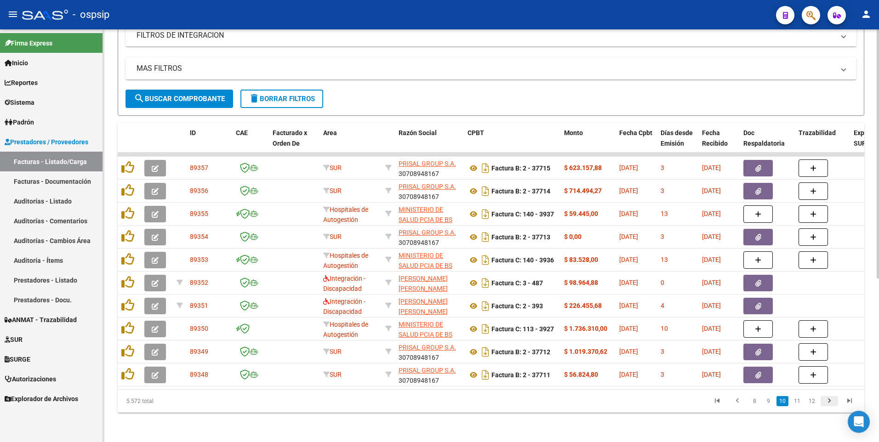
click at [829, 402] on icon "go to next page" at bounding box center [829, 402] width 12 height 11
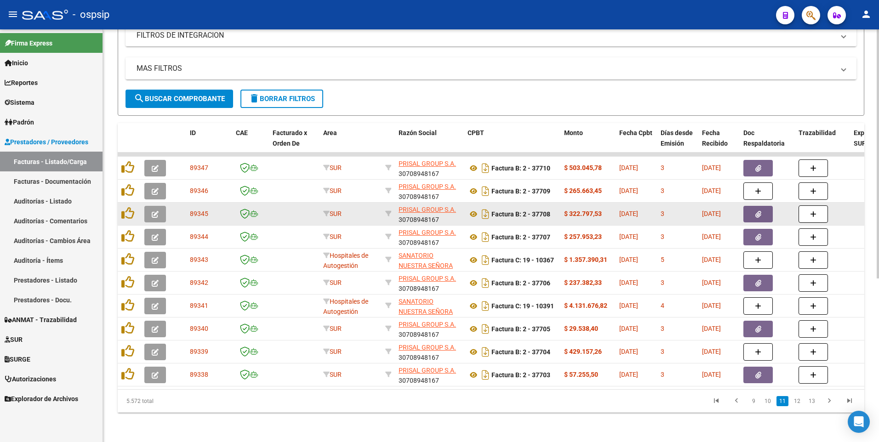
scroll to position [272, 0]
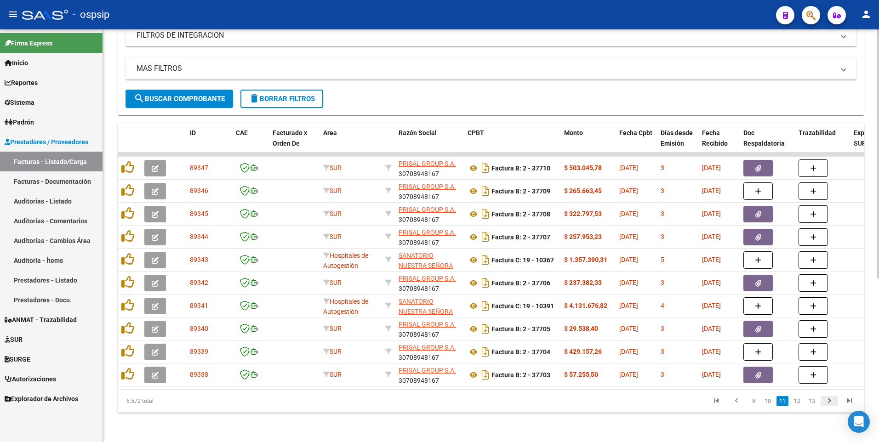
click at [834, 401] on icon "go to next page" at bounding box center [829, 402] width 12 height 11
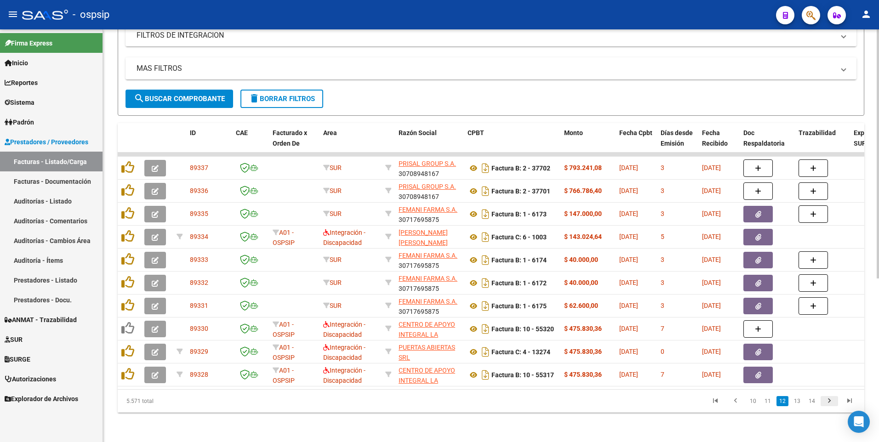
click at [825, 403] on icon "go to next page" at bounding box center [829, 402] width 12 height 11
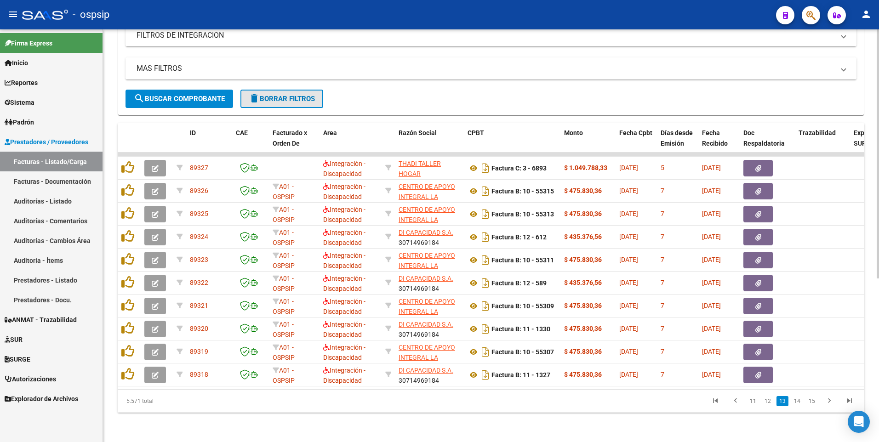
click at [287, 96] on button "delete Borrar Filtros" at bounding box center [281, 99] width 83 height 18
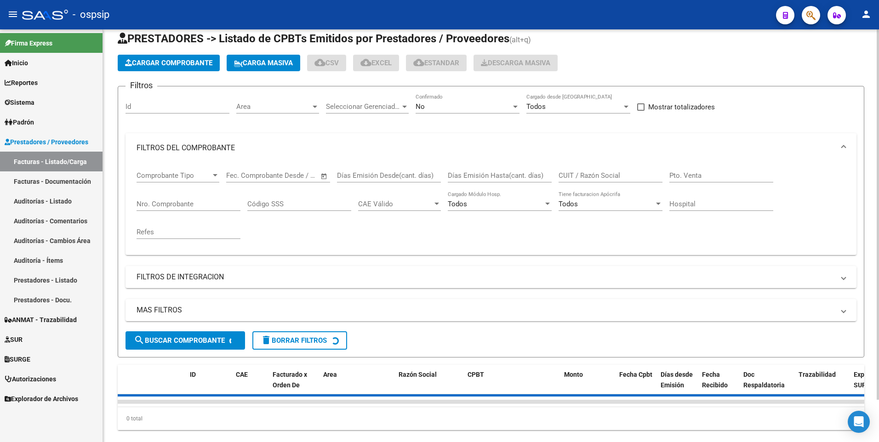
scroll to position [0, 0]
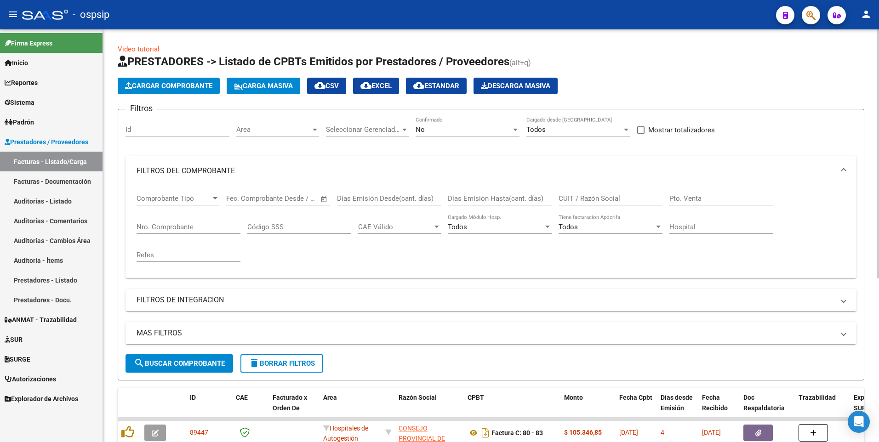
click at [187, 230] on input "Nro. Comprobante" at bounding box center [189, 227] width 104 height 8
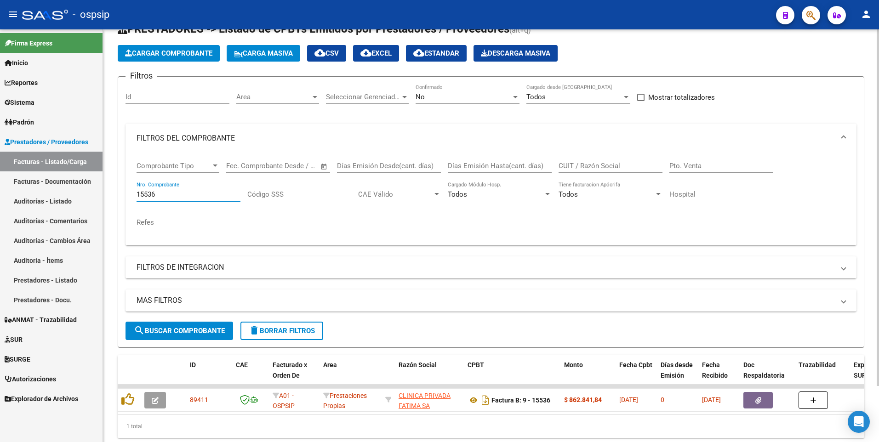
scroll to position [46, 0]
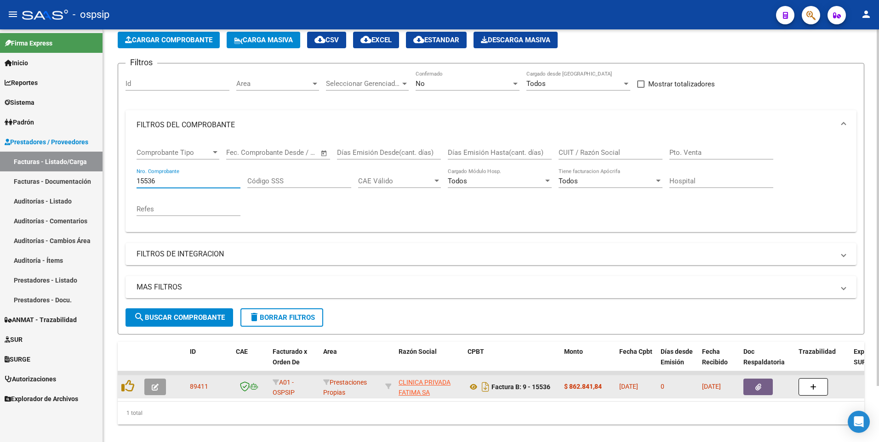
click at [756, 385] on icon "button" at bounding box center [758, 387] width 6 height 7
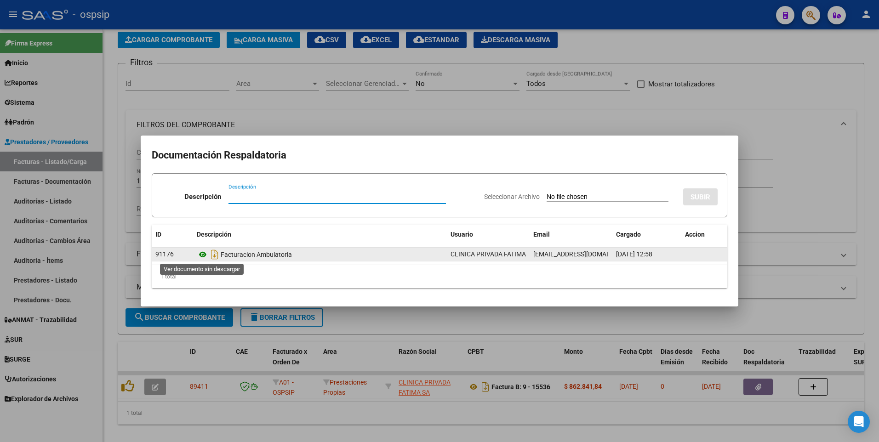
click at [205, 255] on icon at bounding box center [203, 254] width 12 height 11
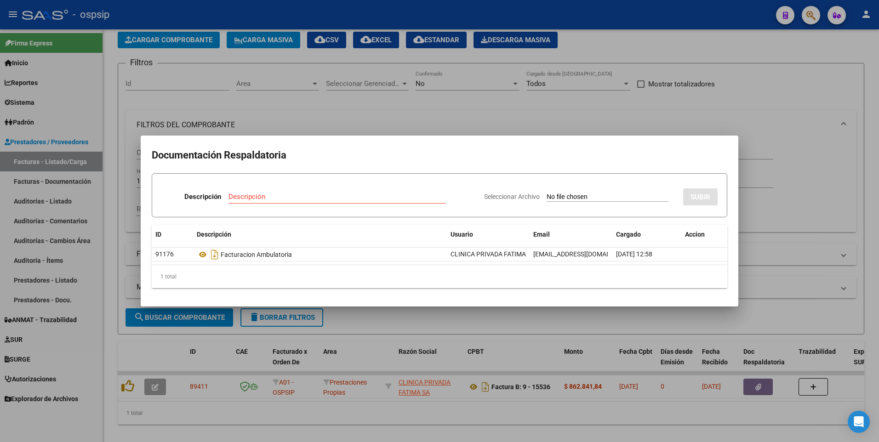
click at [283, 107] on div at bounding box center [439, 221] width 879 height 442
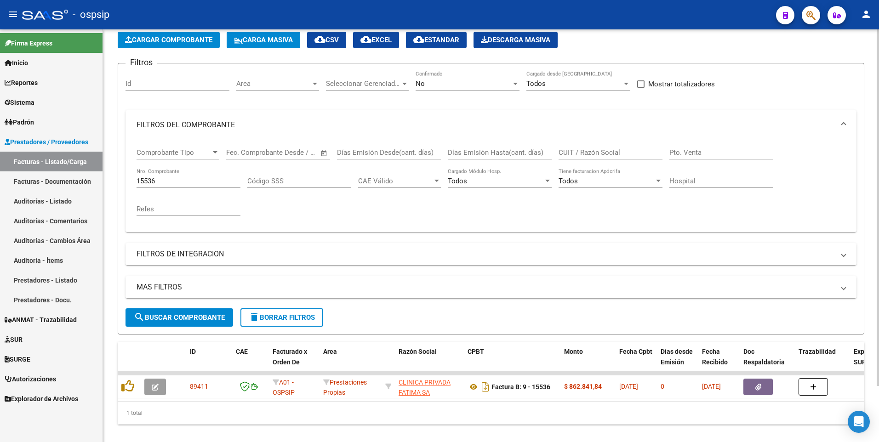
click at [161, 174] on div "15536 Nro. Comprobante" at bounding box center [189, 178] width 104 height 20
click at [165, 182] on input "15536" at bounding box center [189, 181] width 104 height 8
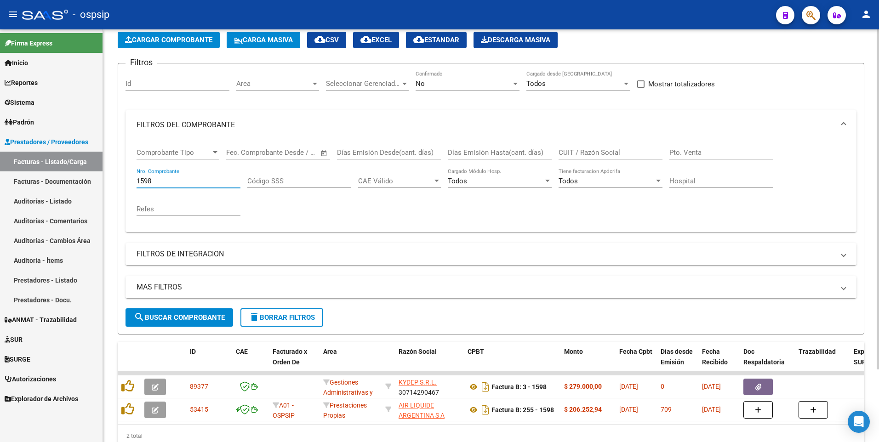
type input "1598"
click at [267, 322] on button "delete Borrar Filtros" at bounding box center [281, 317] width 83 height 18
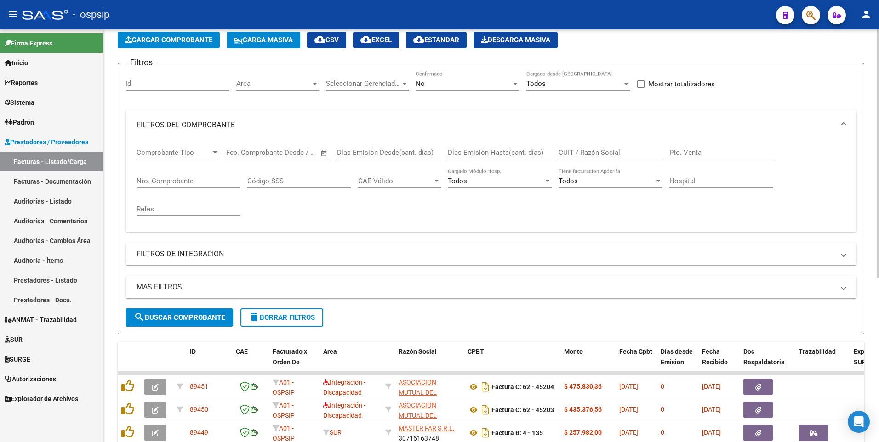
click at [605, 154] on input "CUIT / Razón Social" at bounding box center [610, 152] width 104 height 8
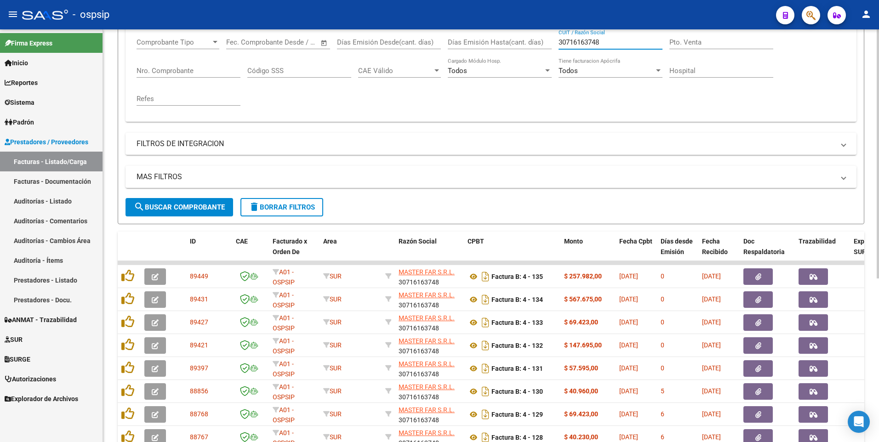
scroll to position [230, 0]
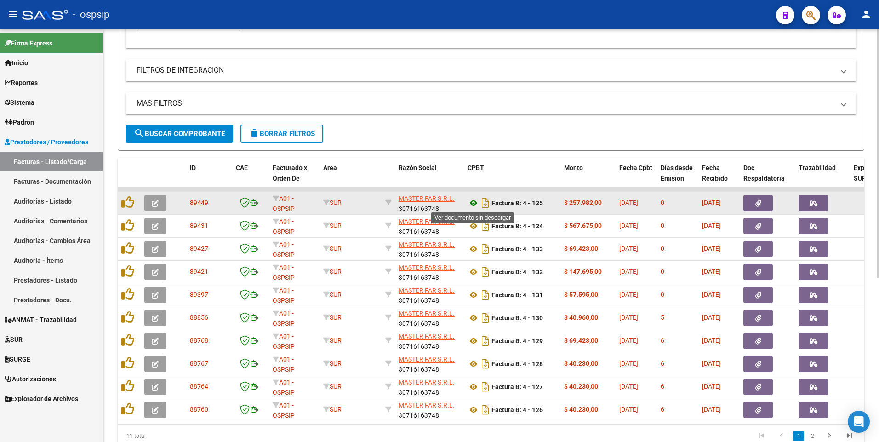
click at [476, 207] on icon at bounding box center [473, 203] width 12 height 11
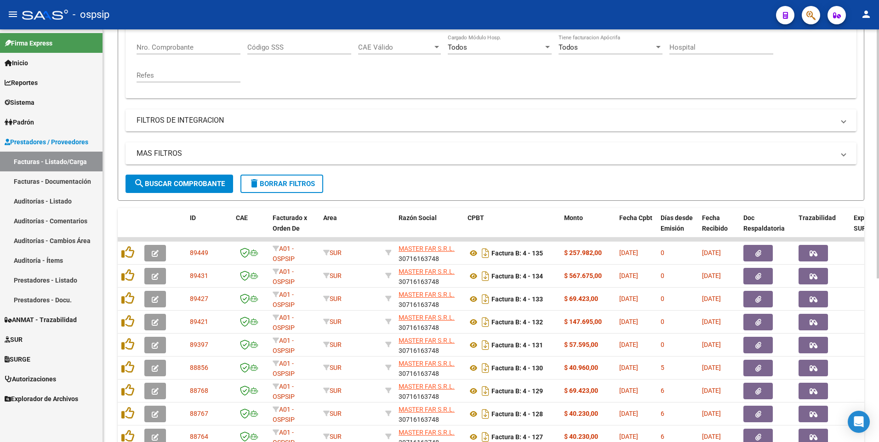
scroll to position [92, 0]
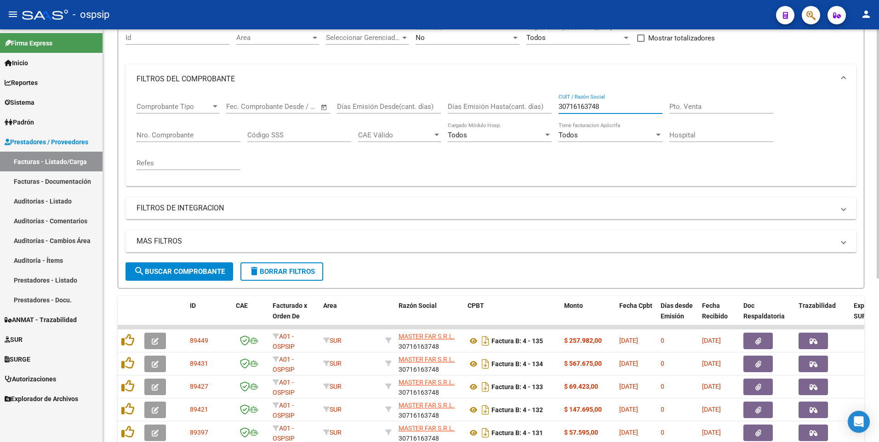
click at [608, 106] on input "30716163748" at bounding box center [610, 106] width 104 height 8
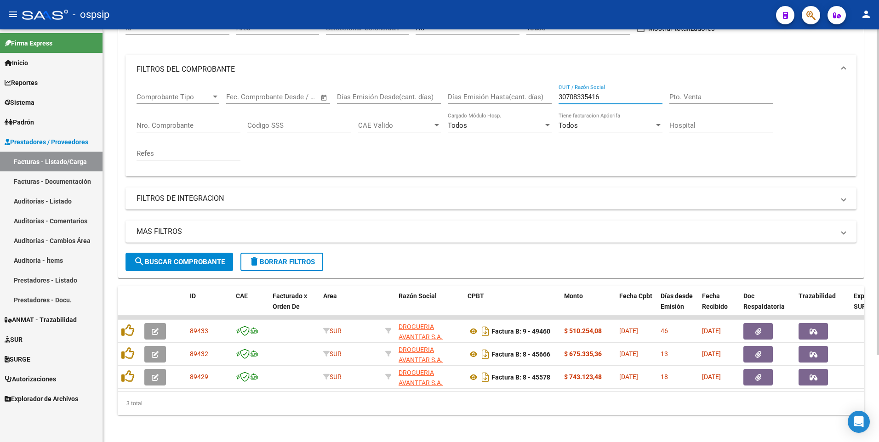
scroll to position [111, 0]
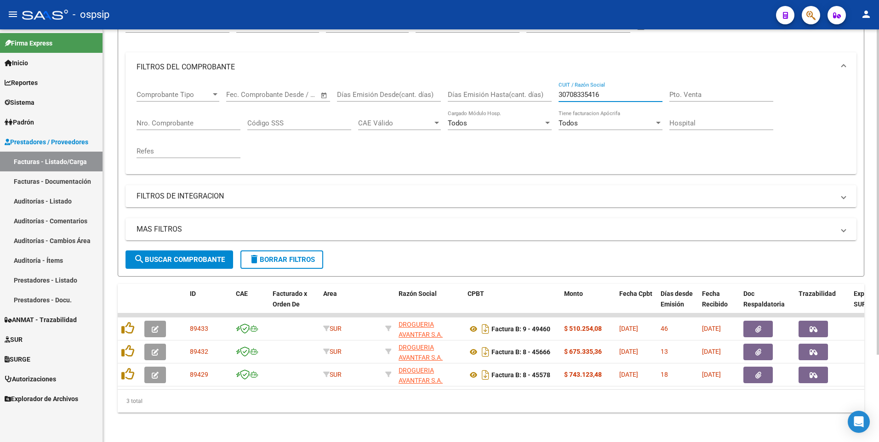
click at [614, 91] on input "30708335416" at bounding box center [610, 95] width 104 height 8
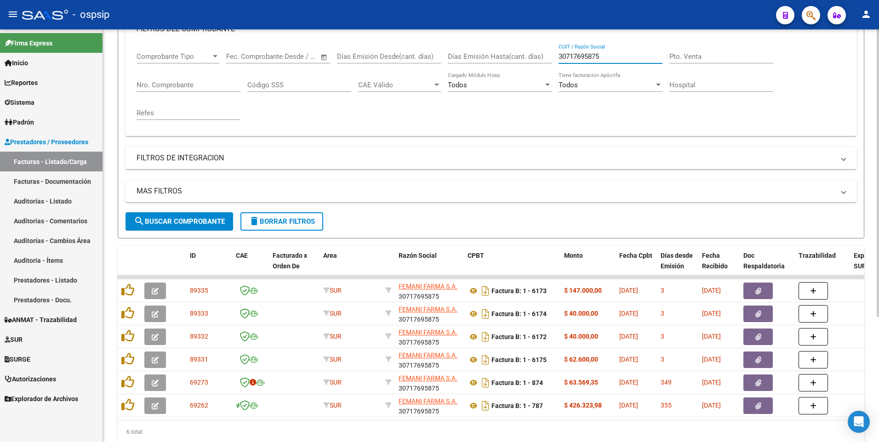
scroll to position [157, 0]
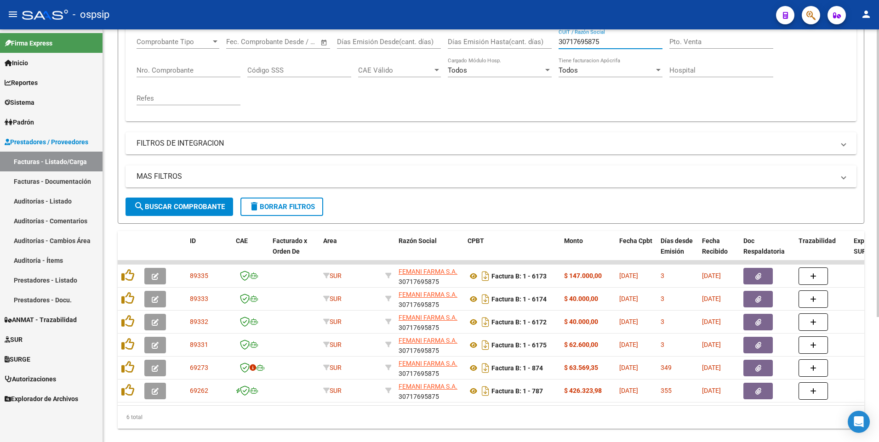
click at [615, 41] on input "30717695875" at bounding box center [610, 42] width 104 height 8
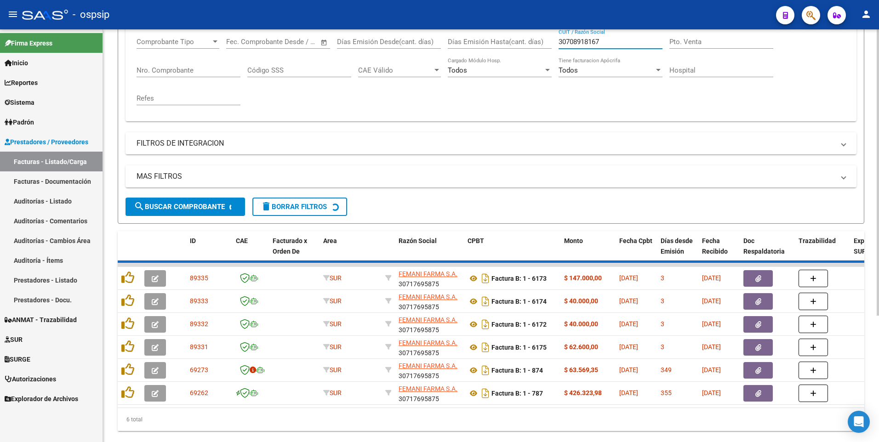
scroll to position [51, 0]
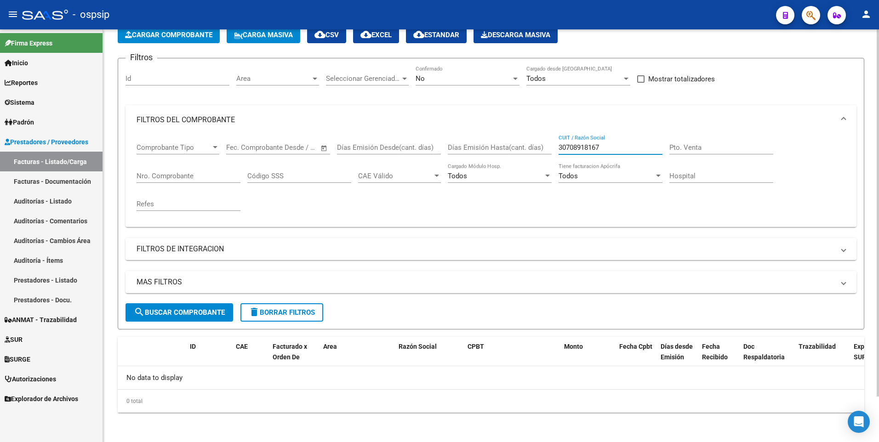
click at [610, 151] on input "30708918167" at bounding box center [610, 147] width 104 height 8
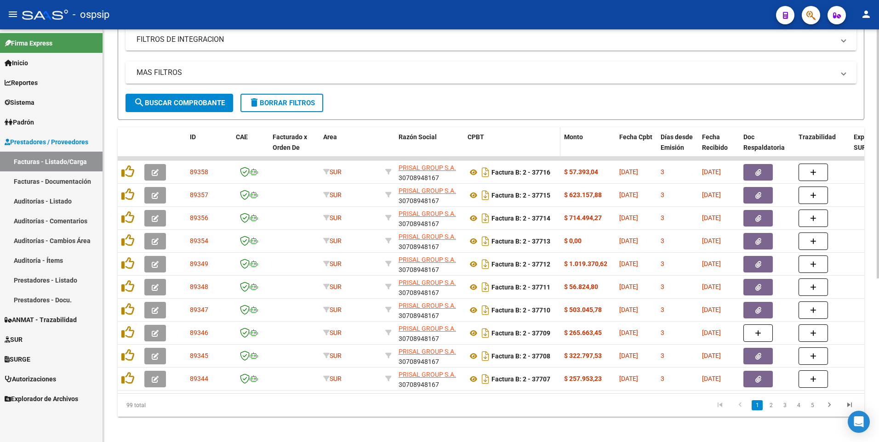
scroll to position [272, 0]
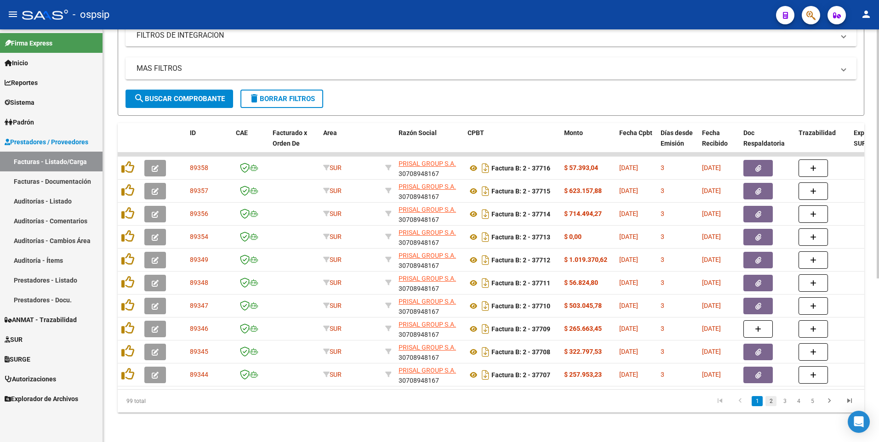
click at [774, 400] on link "2" at bounding box center [770, 401] width 11 height 10
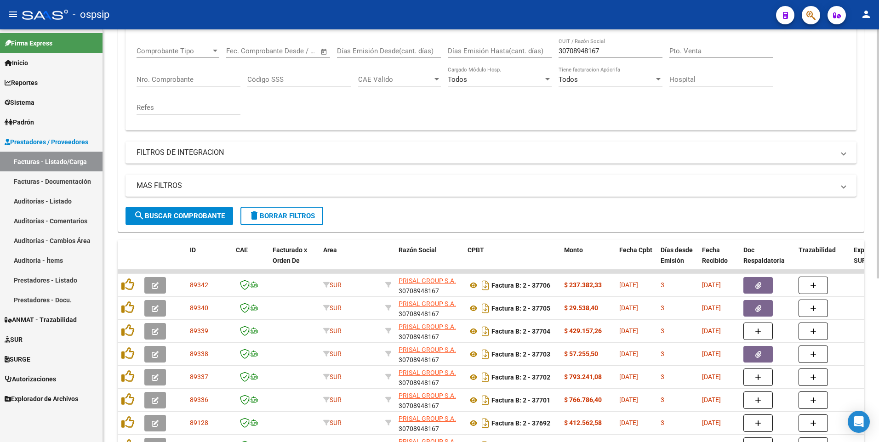
scroll to position [134, 0]
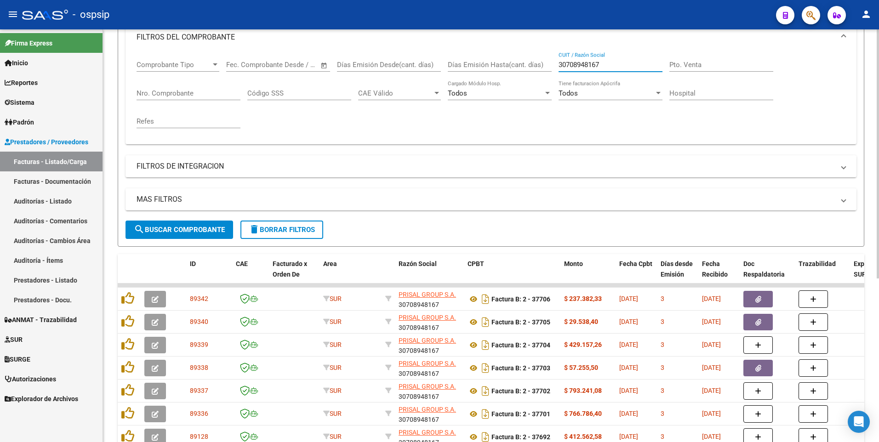
click at [607, 65] on input "30708948167" at bounding box center [610, 65] width 104 height 8
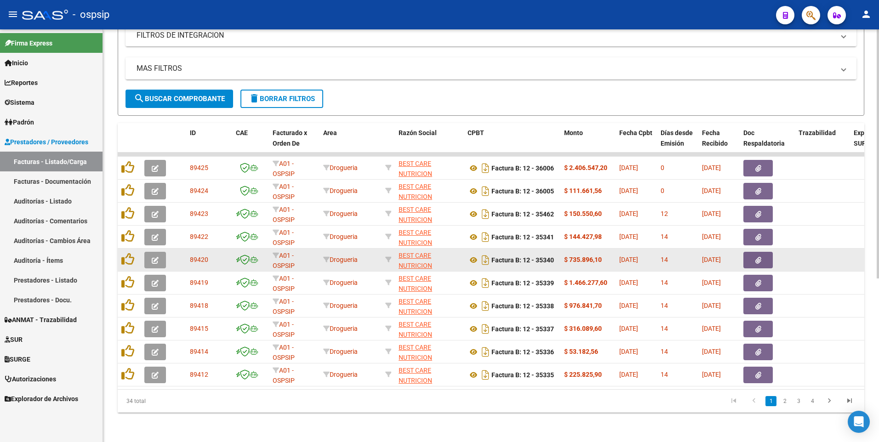
scroll to position [272, 0]
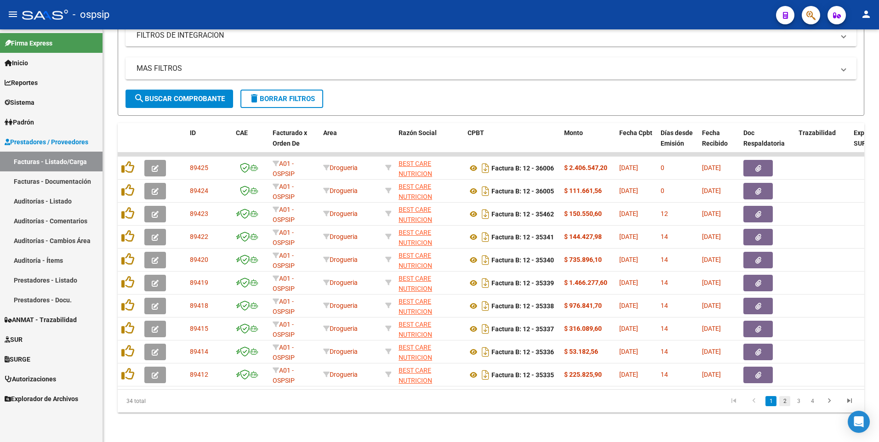
type input "30715222295"
click at [785, 402] on link "2" at bounding box center [784, 401] width 11 height 10
click at [799, 405] on link "3" at bounding box center [798, 401] width 11 height 10
click at [756, 405] on icon "go to previous page" at bounding box center [754, 402] width 12 height 11
click at [772, 401] on link "1" at bounding box center [770, 401] width 11 height 10
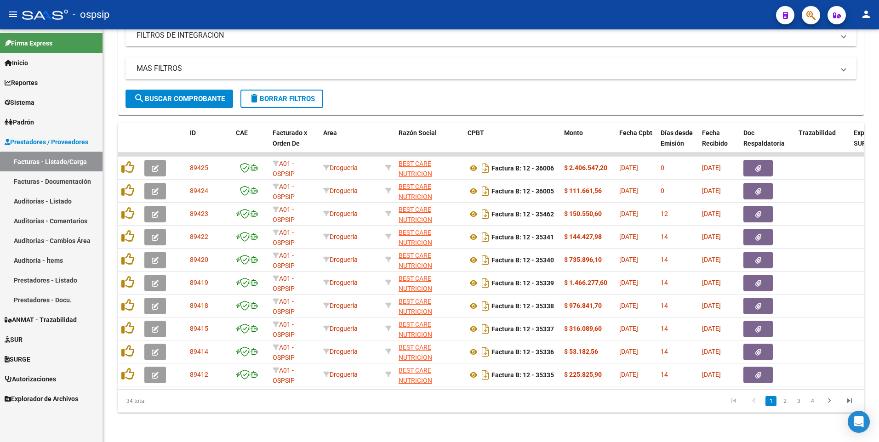
click at [785, 406] on li "2" at bounding box center [785, 401] width 14 height 16
click at [785, 403] on link "2" at bounding box center [784, 401] width 11 height 10
click at [801, 395] on li "3" at bounding box center [798, 401] width 14 height 16
click at [797, 405] on link "3" at bounding box center [798, 401] width 11 height 10
